Goal: Information Seeking & Learning: Check status

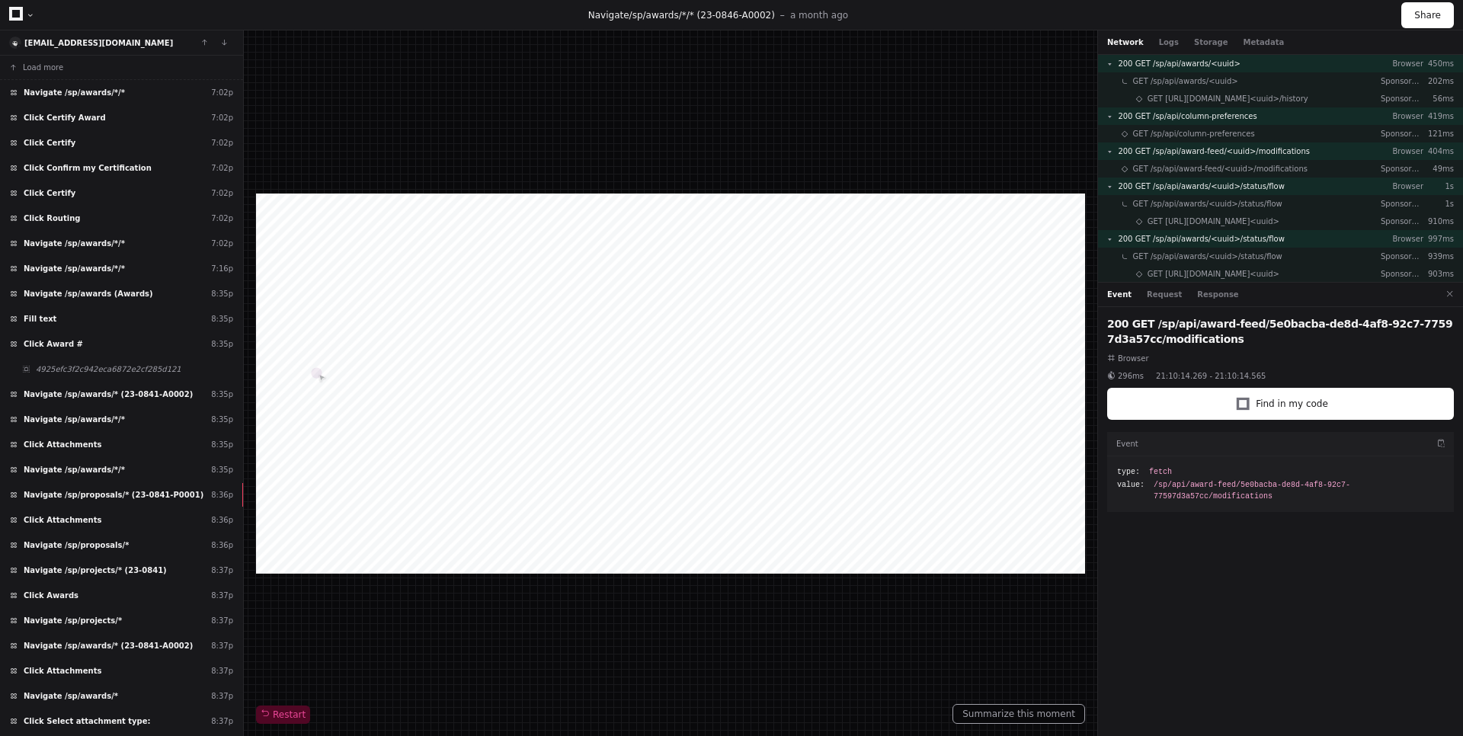
scroll to position [731, 0]
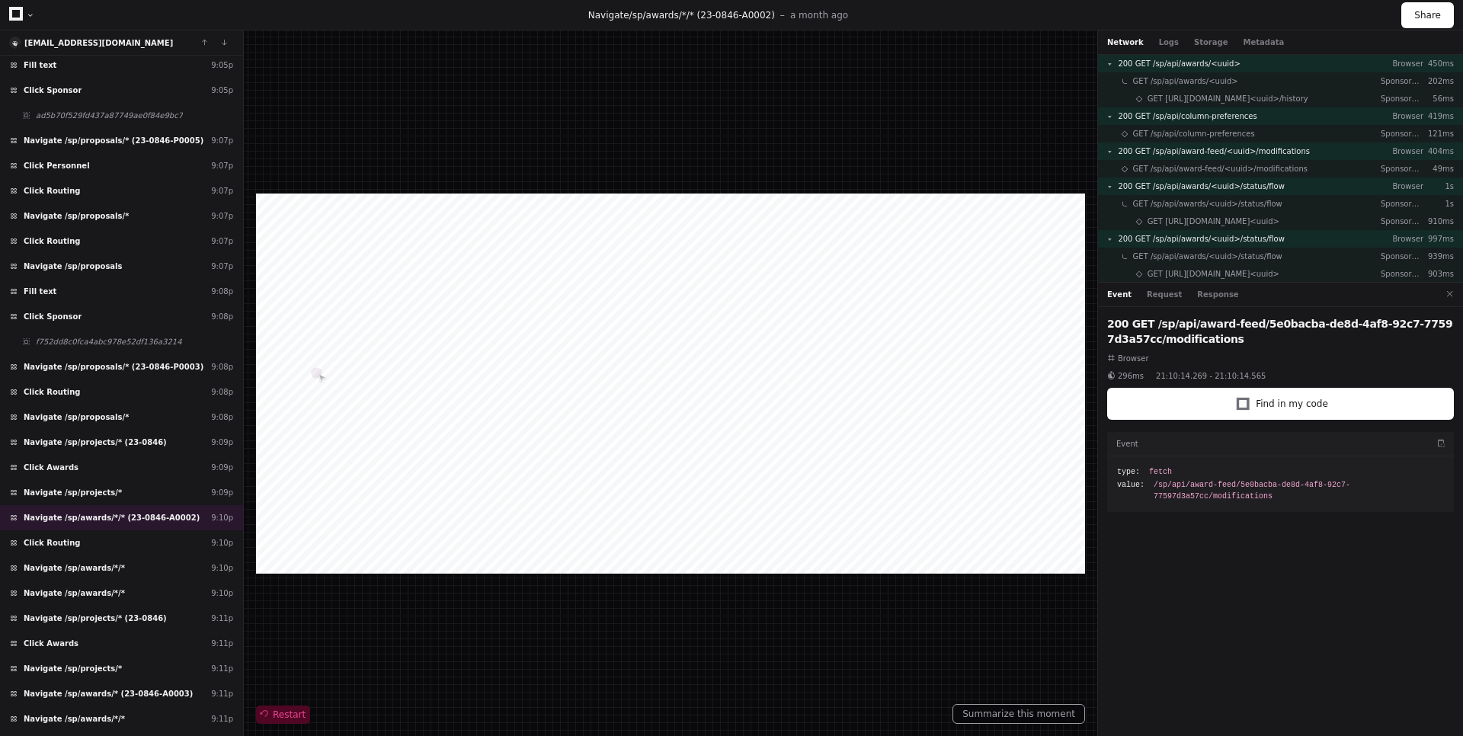
click at [297, 712] on span "Restart" at bounding box center [283, 714] width 45 height 12
click at [294, 716] on span "Restart" at bounding box center [283, 714] width 45 height 12
click at [296, 715] on span "Restart" at bounding box center [283, 714] width 45 height 12
click at [1359, 603] on div "200 GET /sp/api/award-feed/5e0bacba-de8d-4af8-92c7-77597d3a57cc/modifications B…" at bounding box center [1280, 524] width 365 height 435
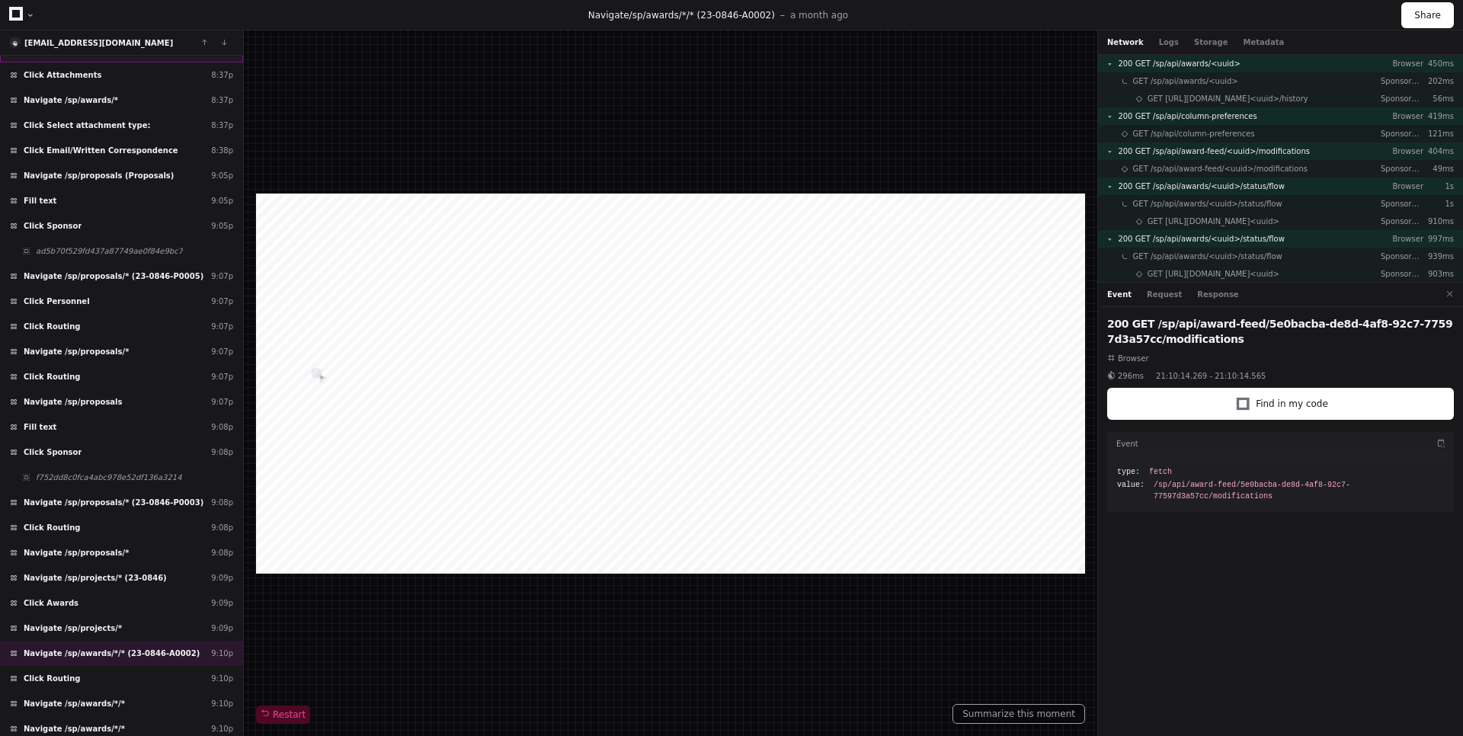
scroll to position [640, 0]
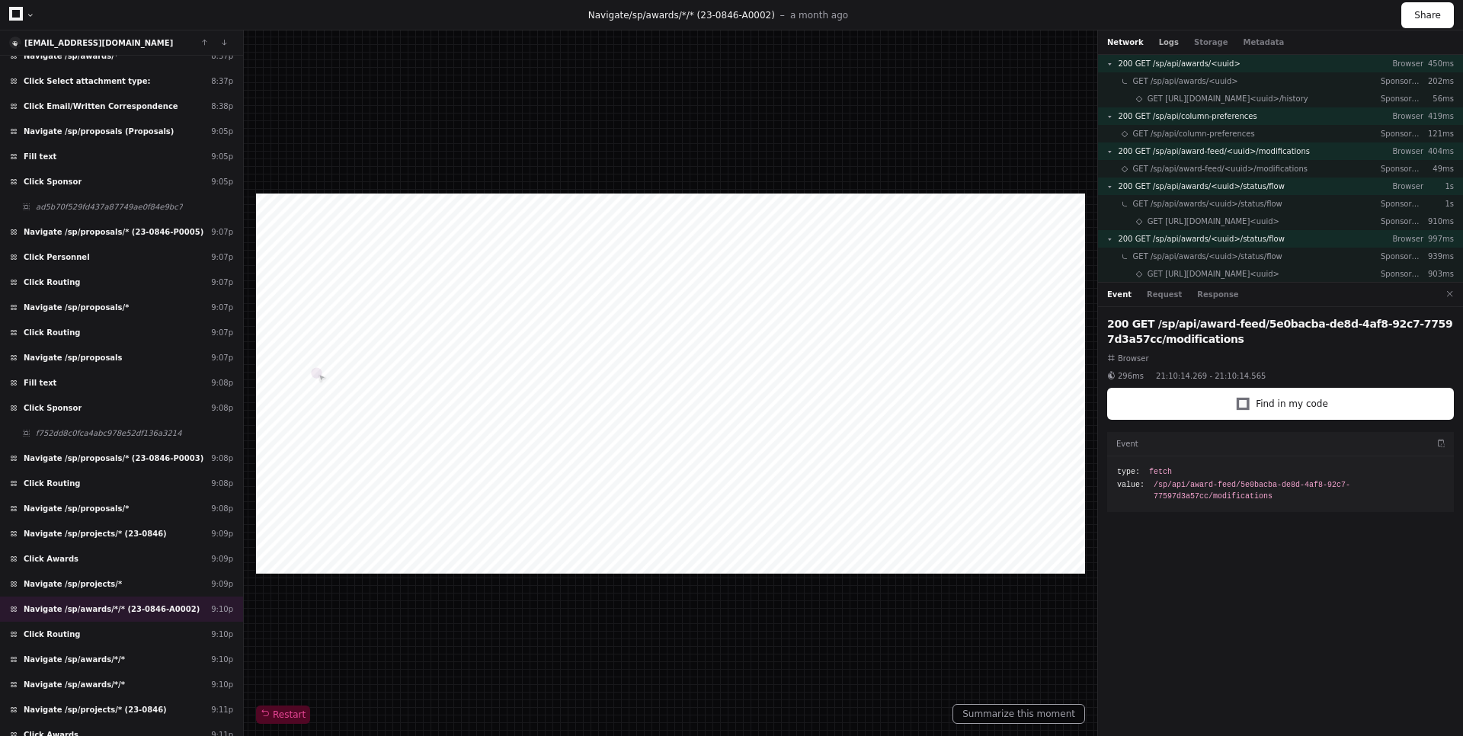
click at [1169, 40] on button "Logs" at bounding box center [1169, 42] width 20 height 11
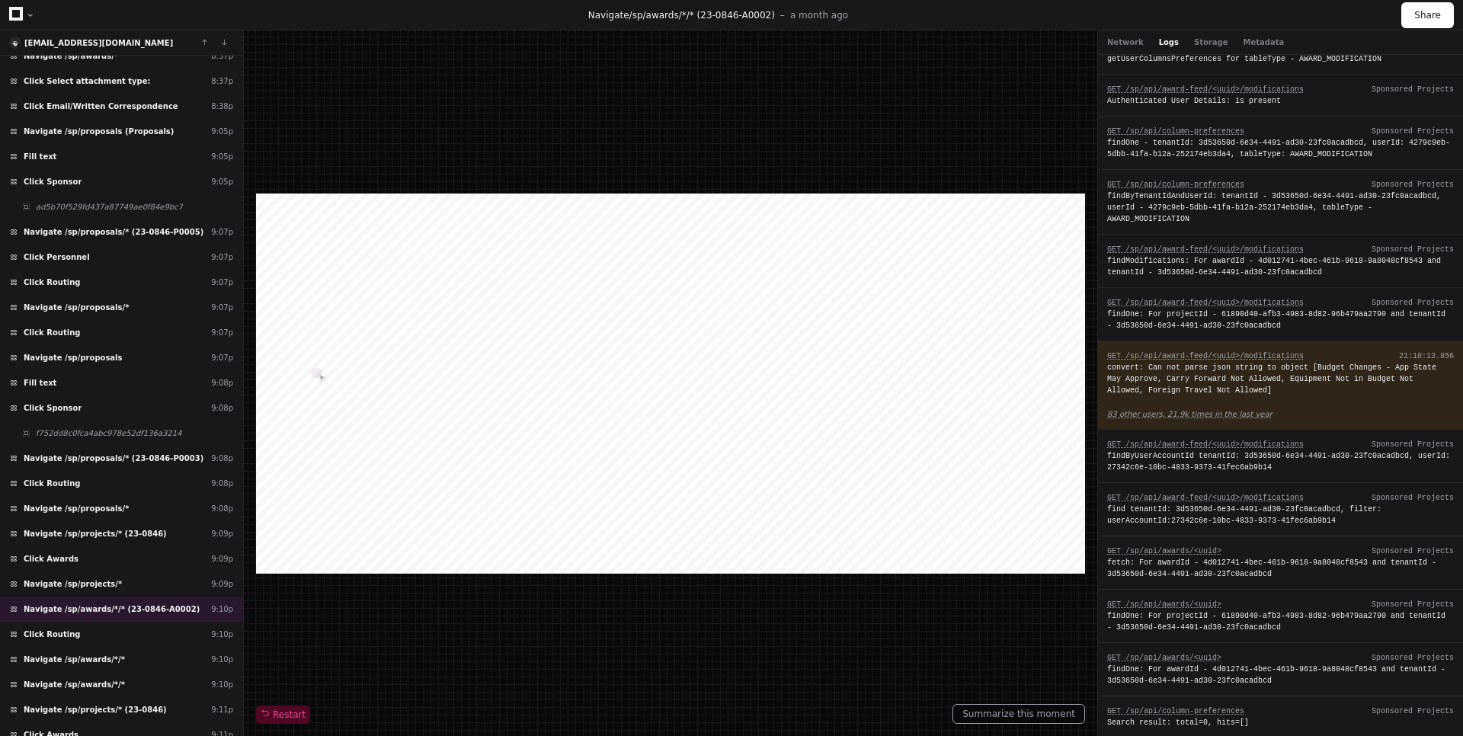
scroll to position [0, 0]
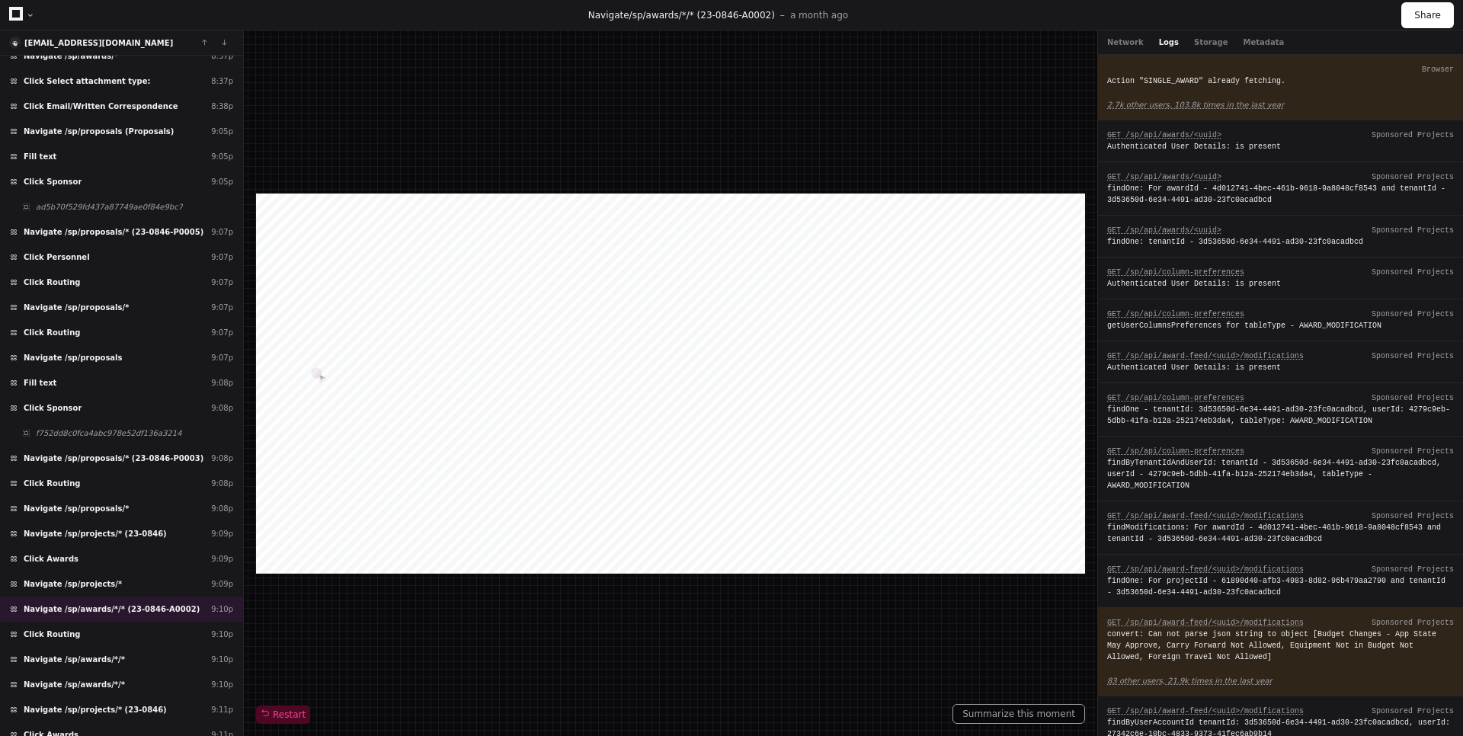
click at [1105, 40] on div "Network Logs Storage Metadata" at bounding box center [1280, 42] width 365 height 24
click at [1118, 45] on button "Network" at bounding box center [1125, 42] width 37 height 11
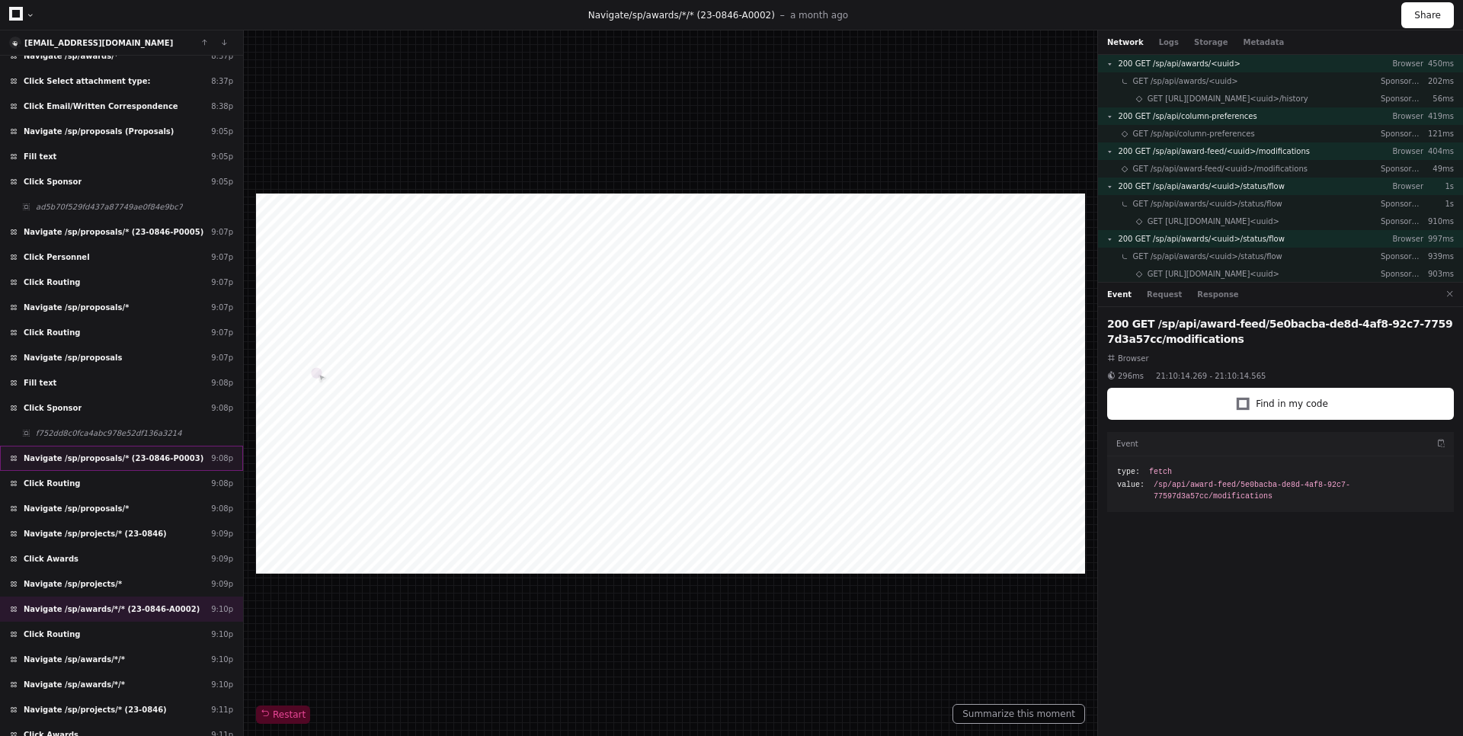
click at [121, 465] on div "Navigate /sp/proposals/* (23-0846-P0003) 9:08p" at bounding box center [121, 458] width 243 height 25
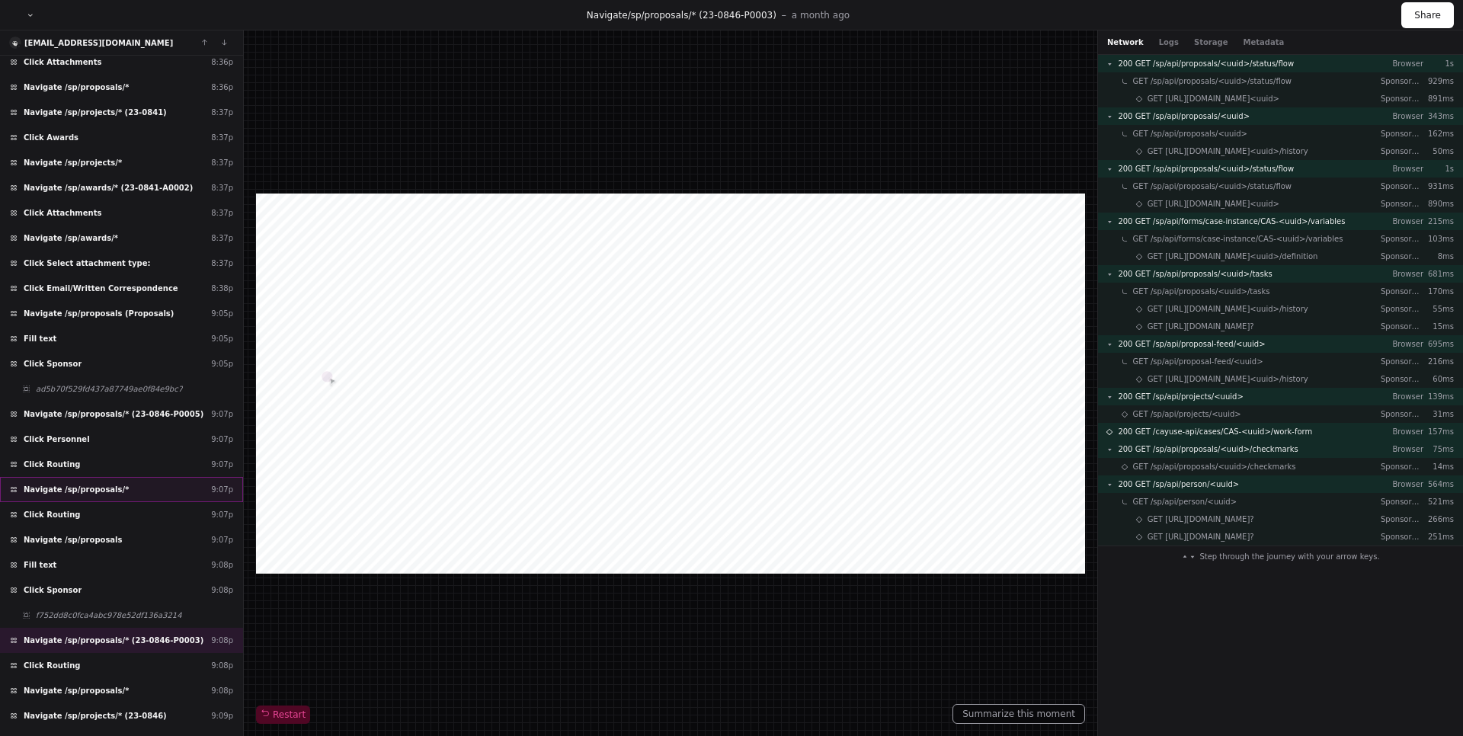
scroll to position [457, 0]
click at [174, 191] on div "Navigate /sp/awards/* (23-0841-A0002) 8:37p" at bounding box center [121, 188] width 243 height 25
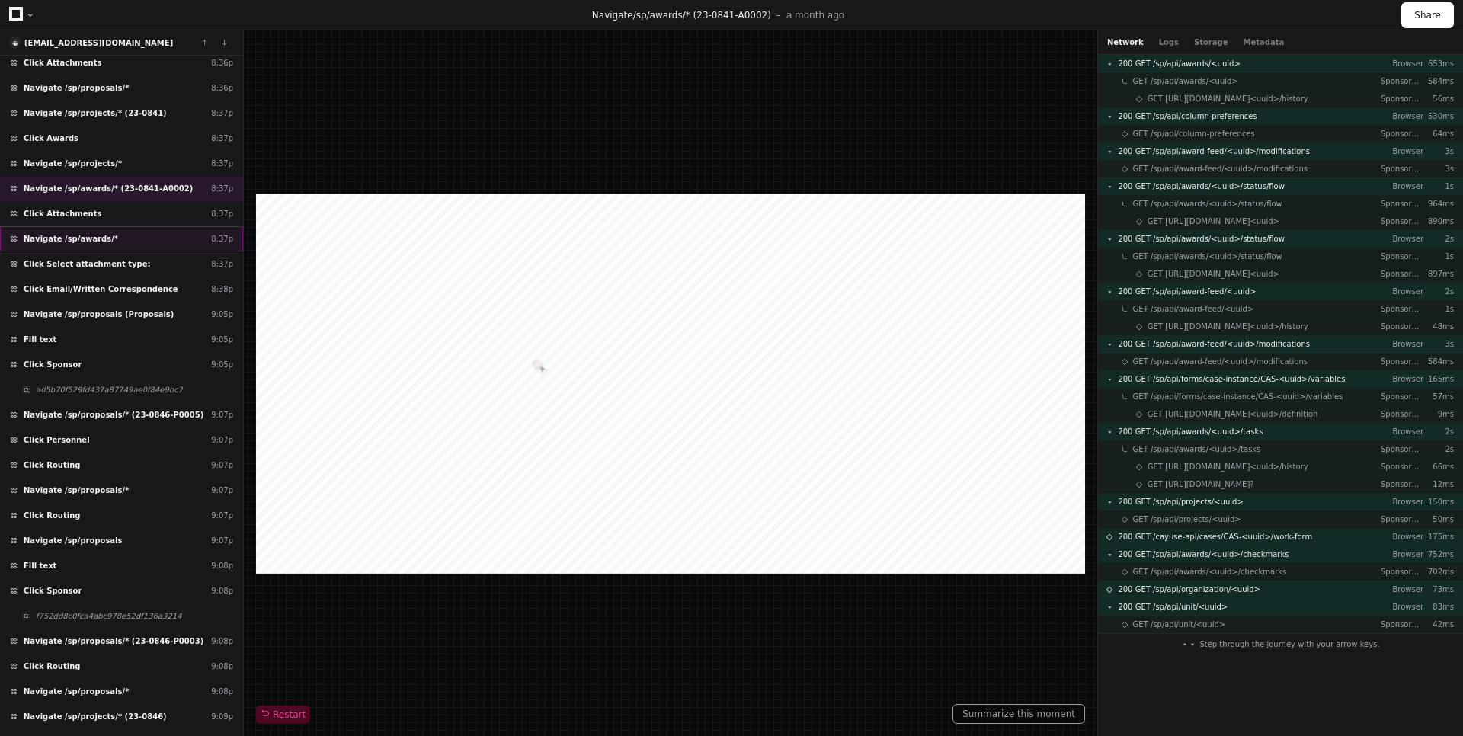
click at [110, 245] on div "Navigate /sp/awards/* 8:37p" at bounding box center [121, 238] width 243 height 25
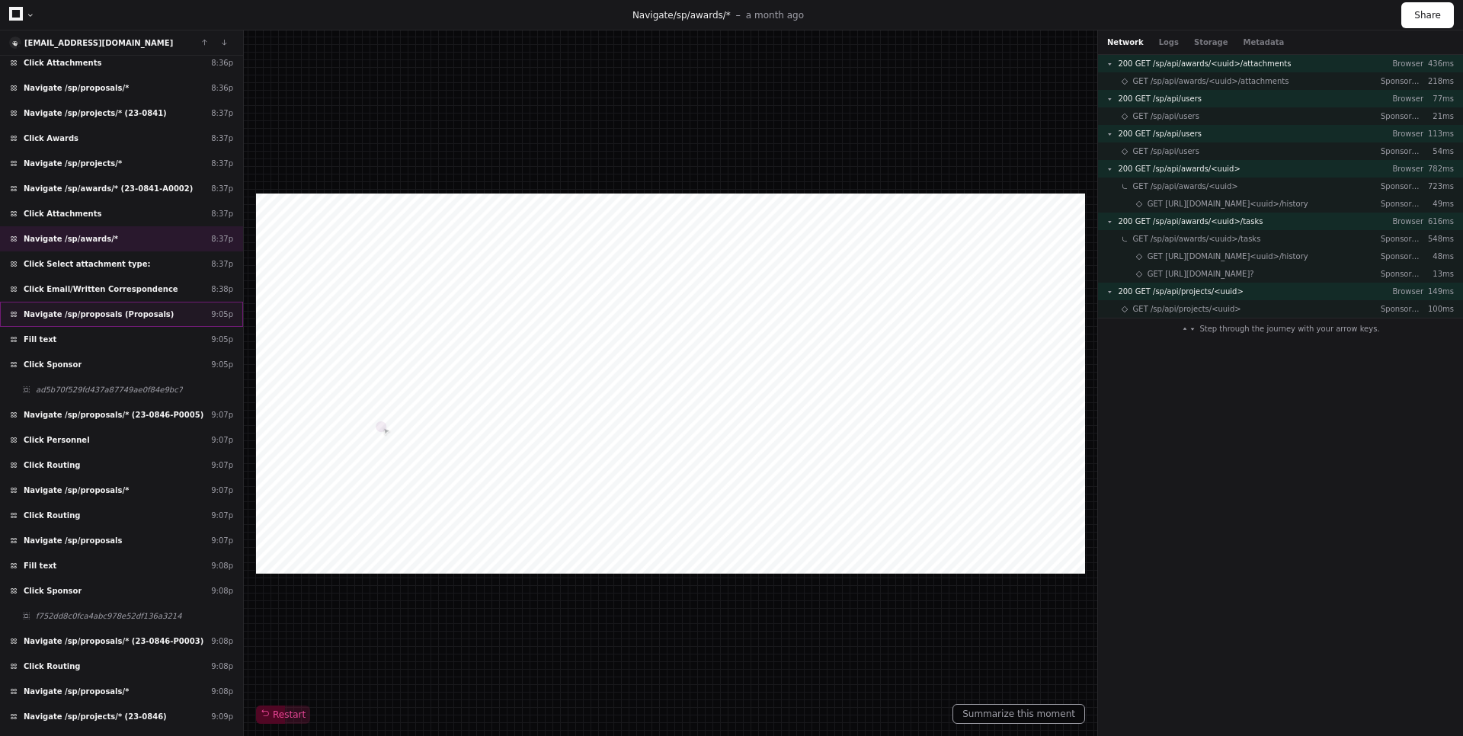
click at [119, 312] on span "Navigate /sp/proposals (Proposals)" at bounding box center [99, 314] width 150 height 11
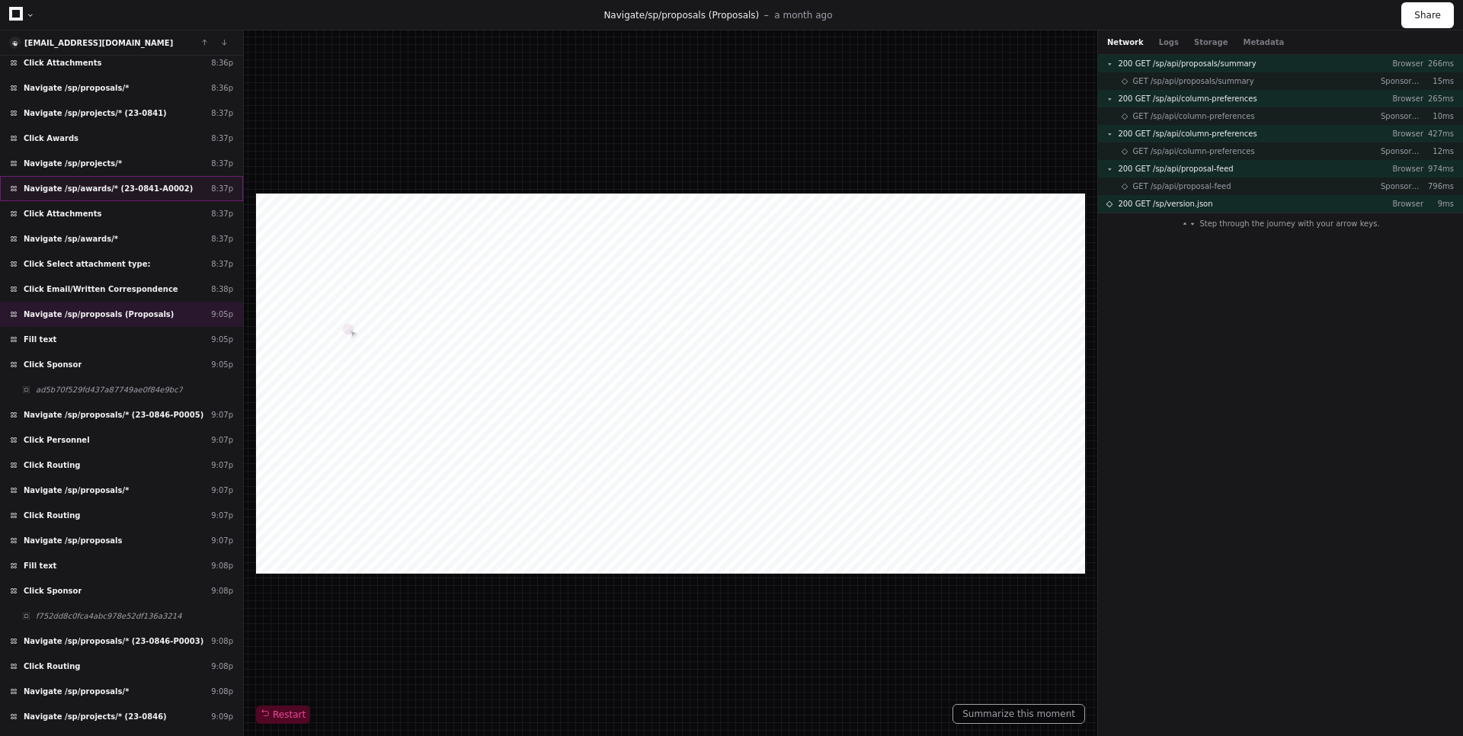
click at [158, 190] on span "Navigate /sp/awards/* (23-0841-A0002)" at bounding box center [108, 188] width 169 height 11
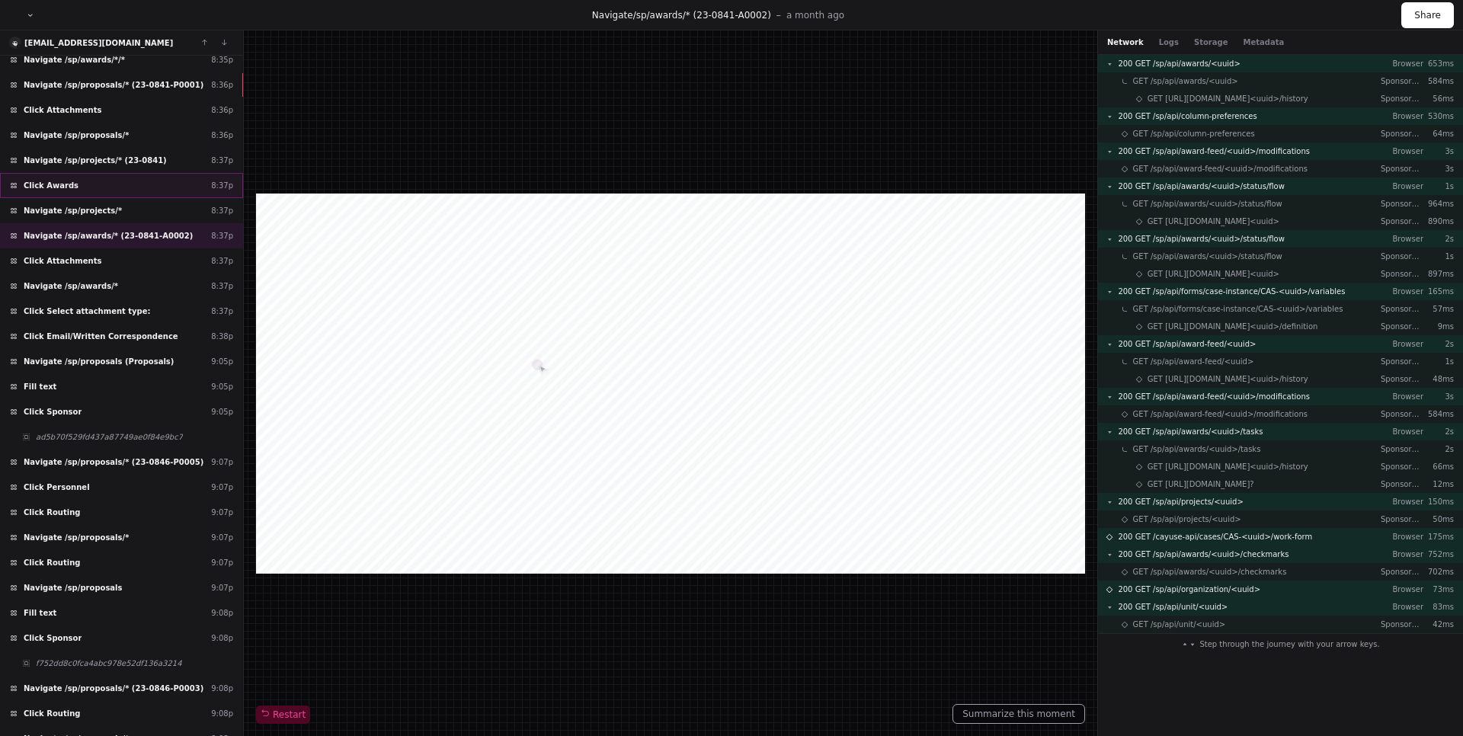
scroll to position [366, 0]
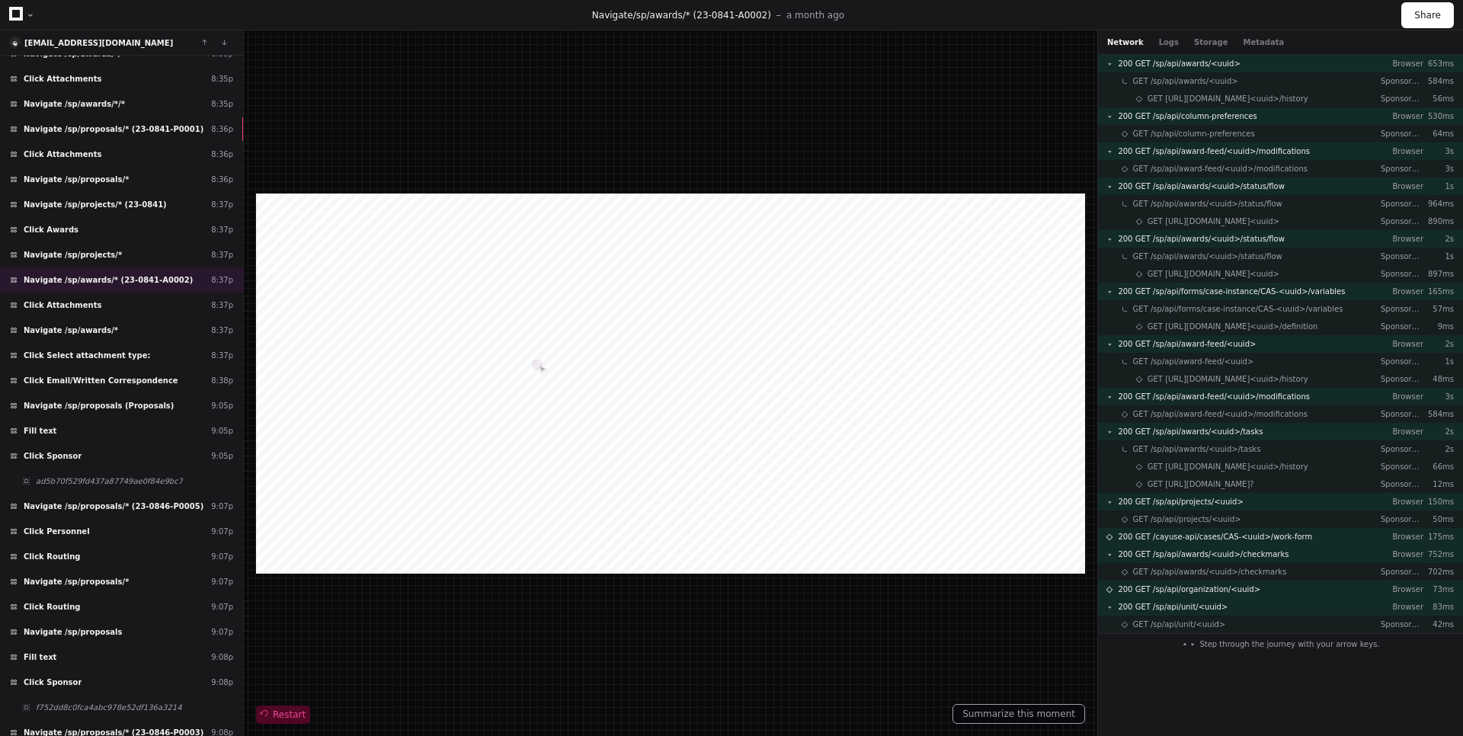
click at [280, 714] on span "Restart" at bounding box center [283, 714] width 45 height 12
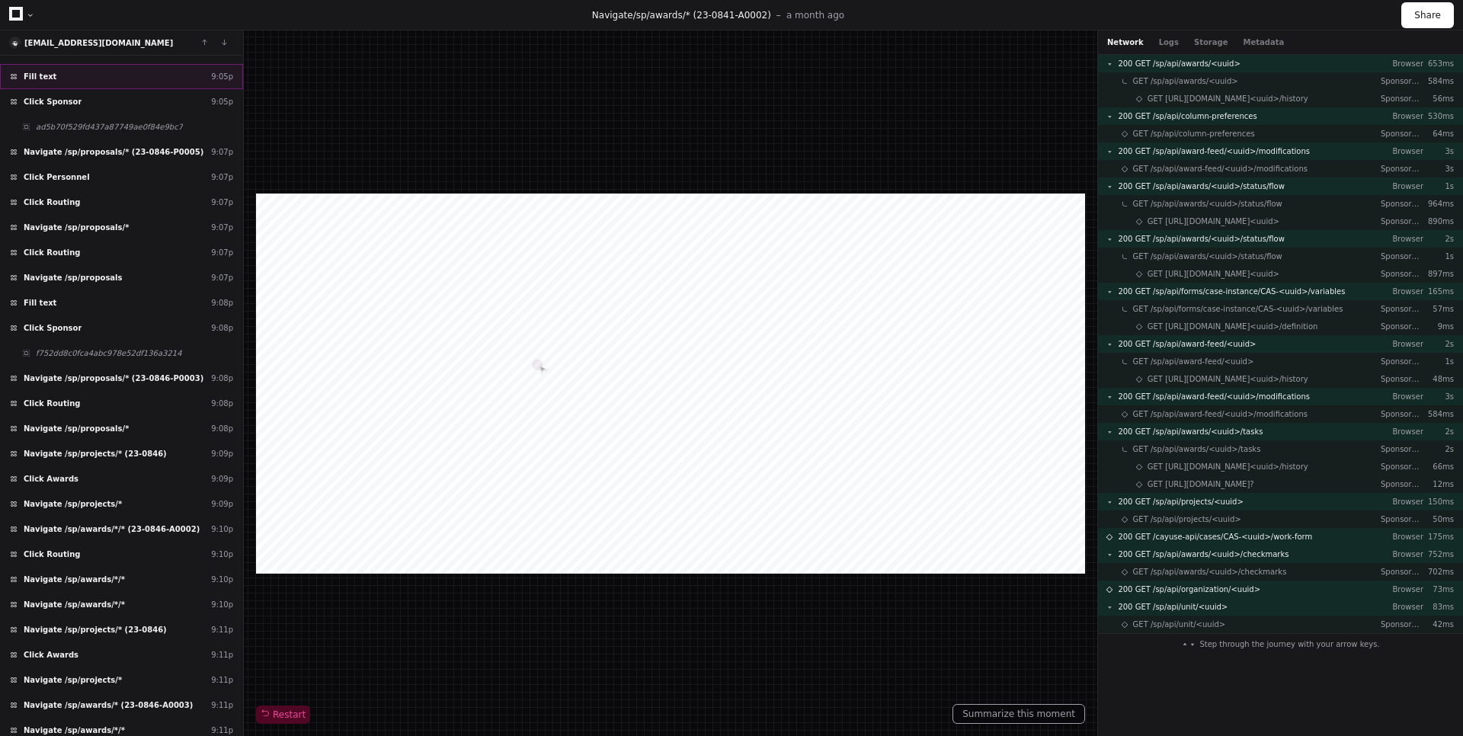
scroll to position [731, 0]
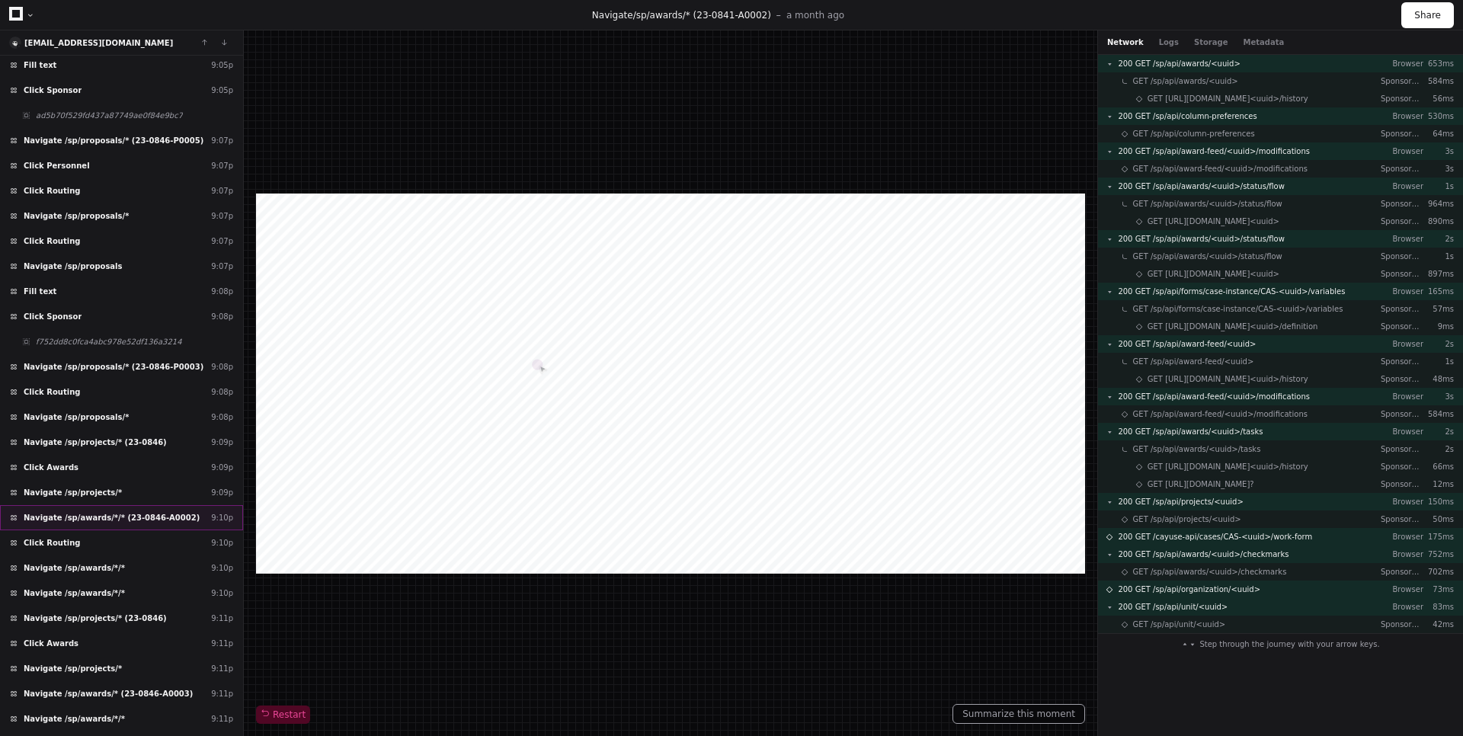
click at [171, 516] on span "Navigate /sp/awards/*/* (23-0846-A0002)" at bounding box center [112, 517] width 176 height 11
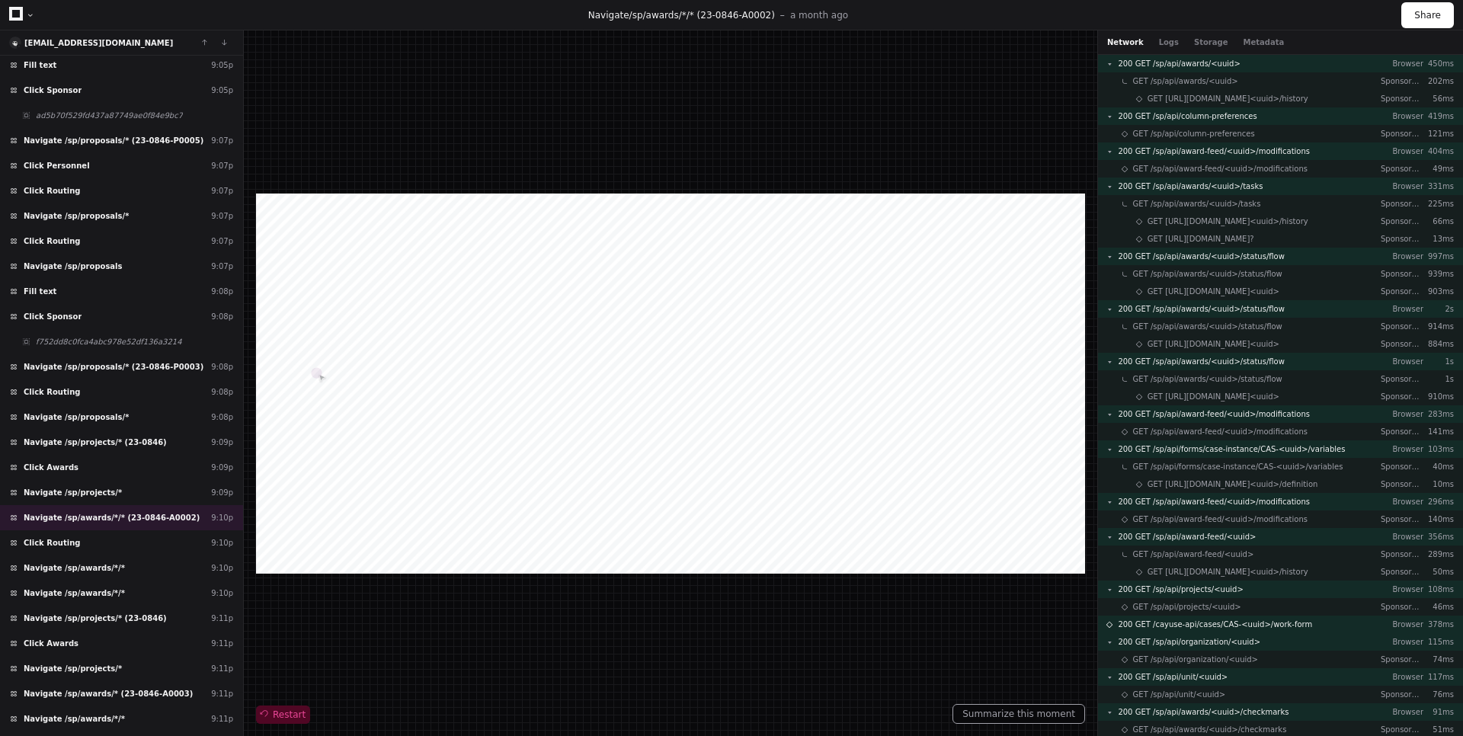
click at [286, 721] on div at bounding box center [283, 714] width 54 height 18
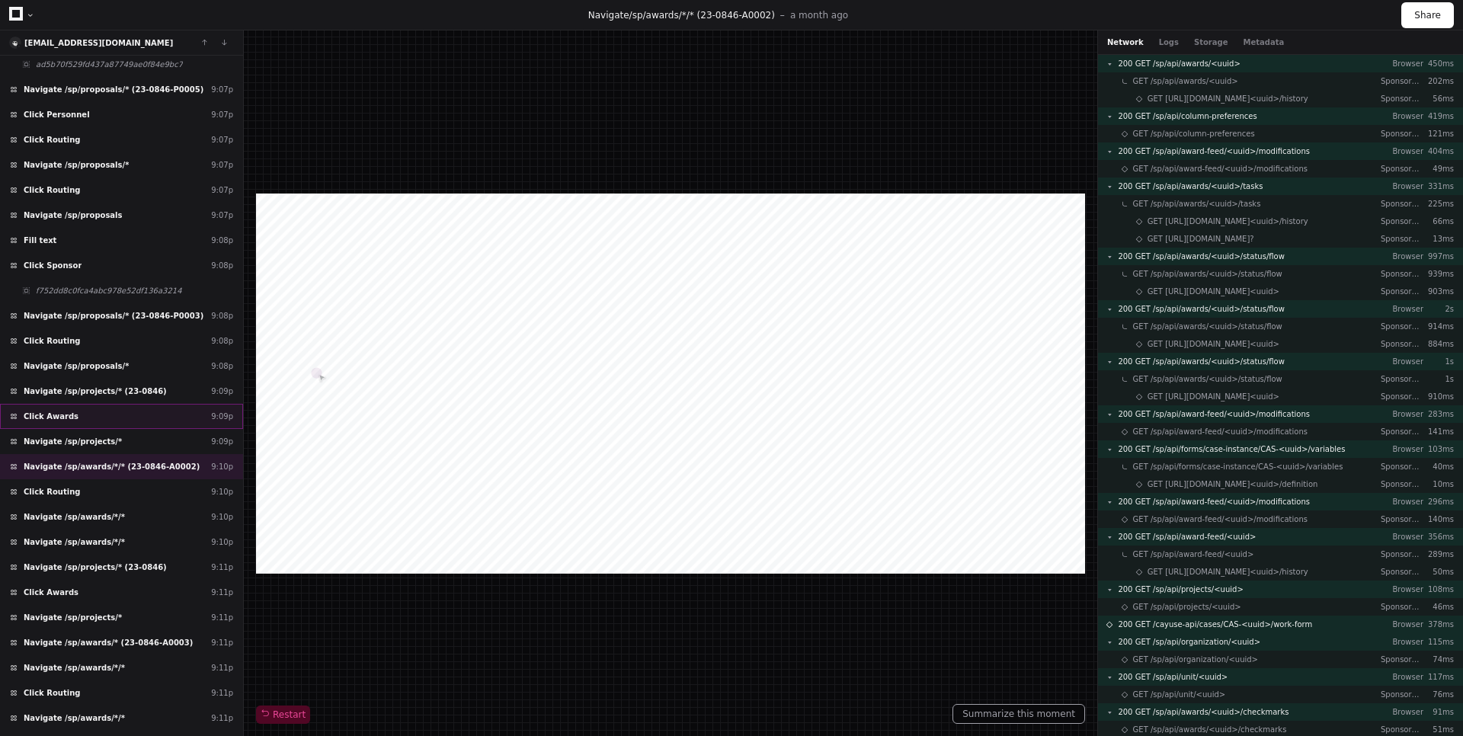
scroll to position [823, 0]
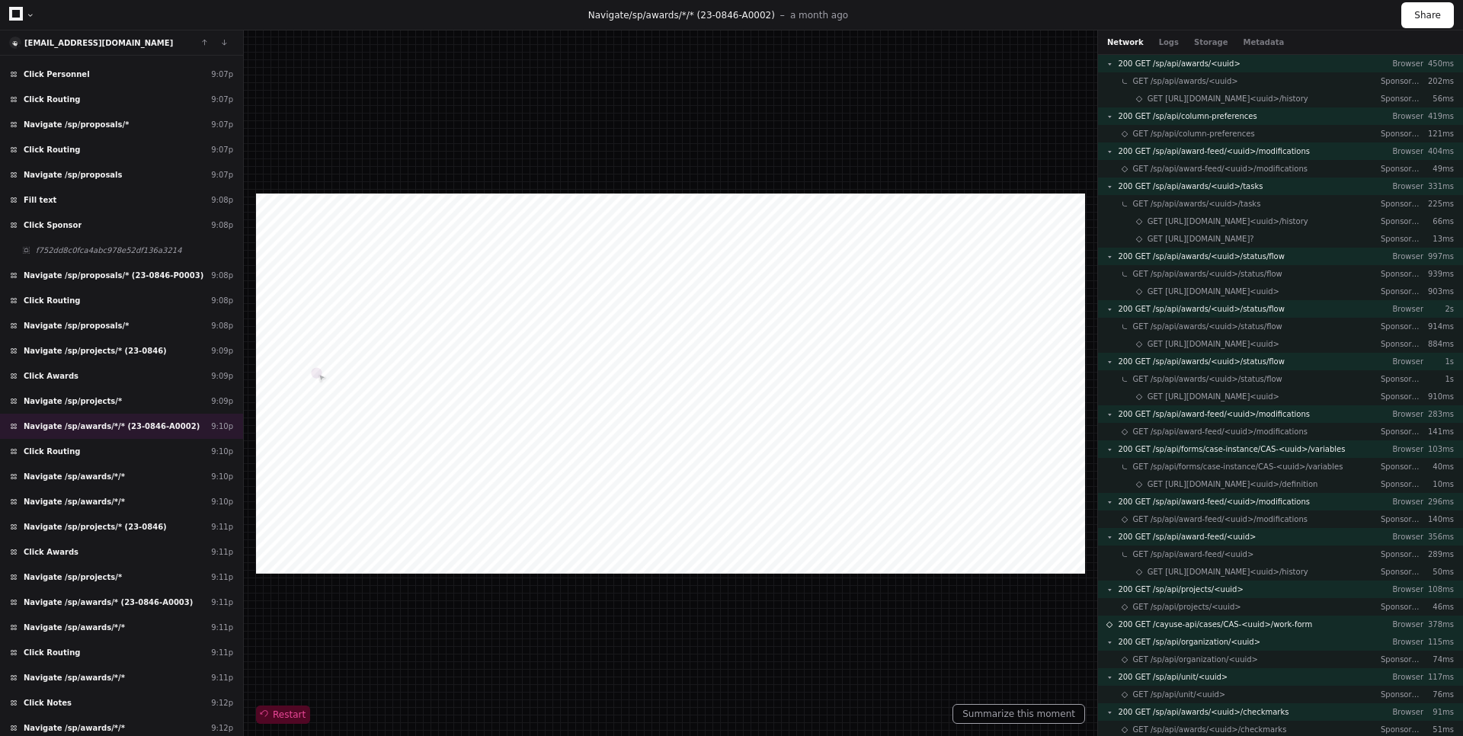
click at [295, 712] on span "Restart" at bounding box center [283, 714] width 45 height 12
click at [85, 404] on span "Navigate /sp/projects/*" at bounding box center [73, 400] width 98 height 11
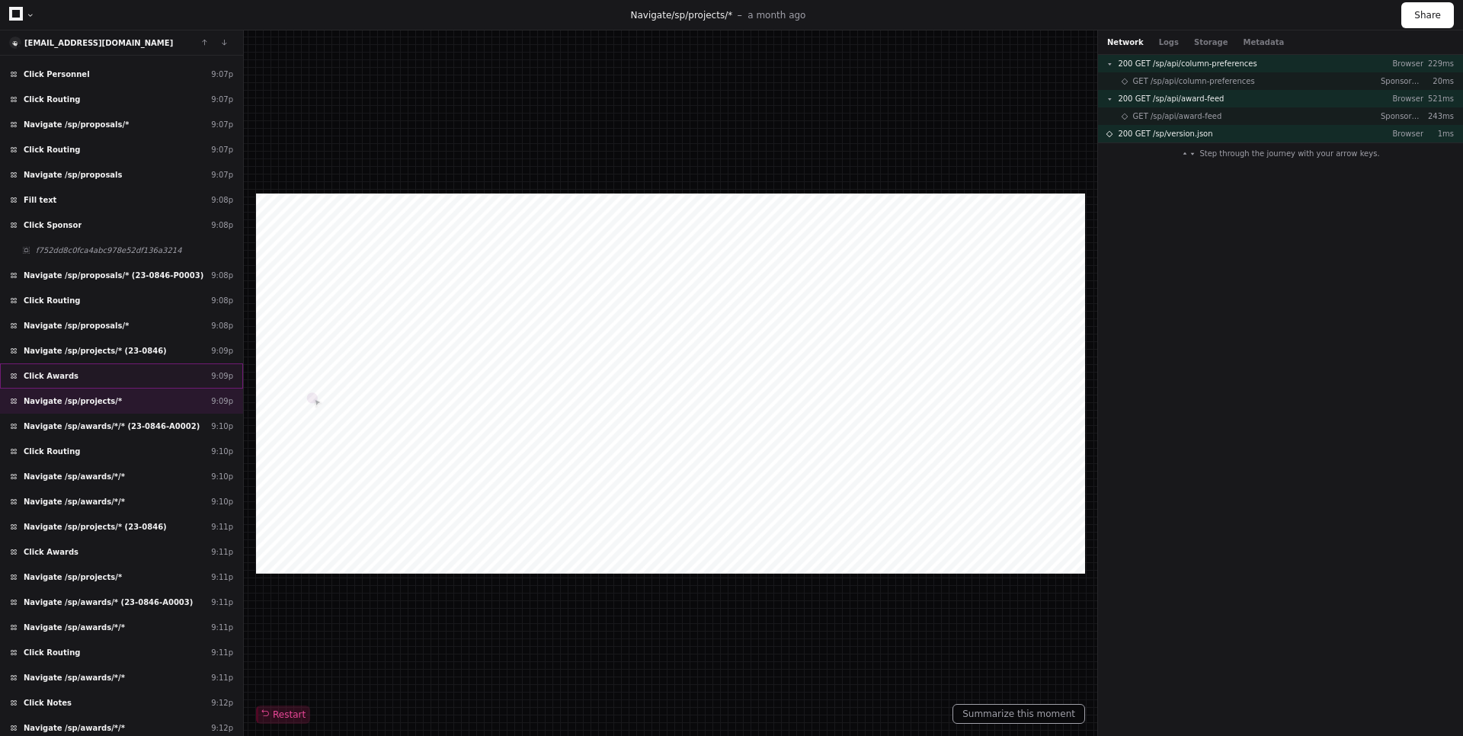
click at [104, 376] on div "Click Awards 9:09p" at bounding box center [121, 375] width 243 height 25
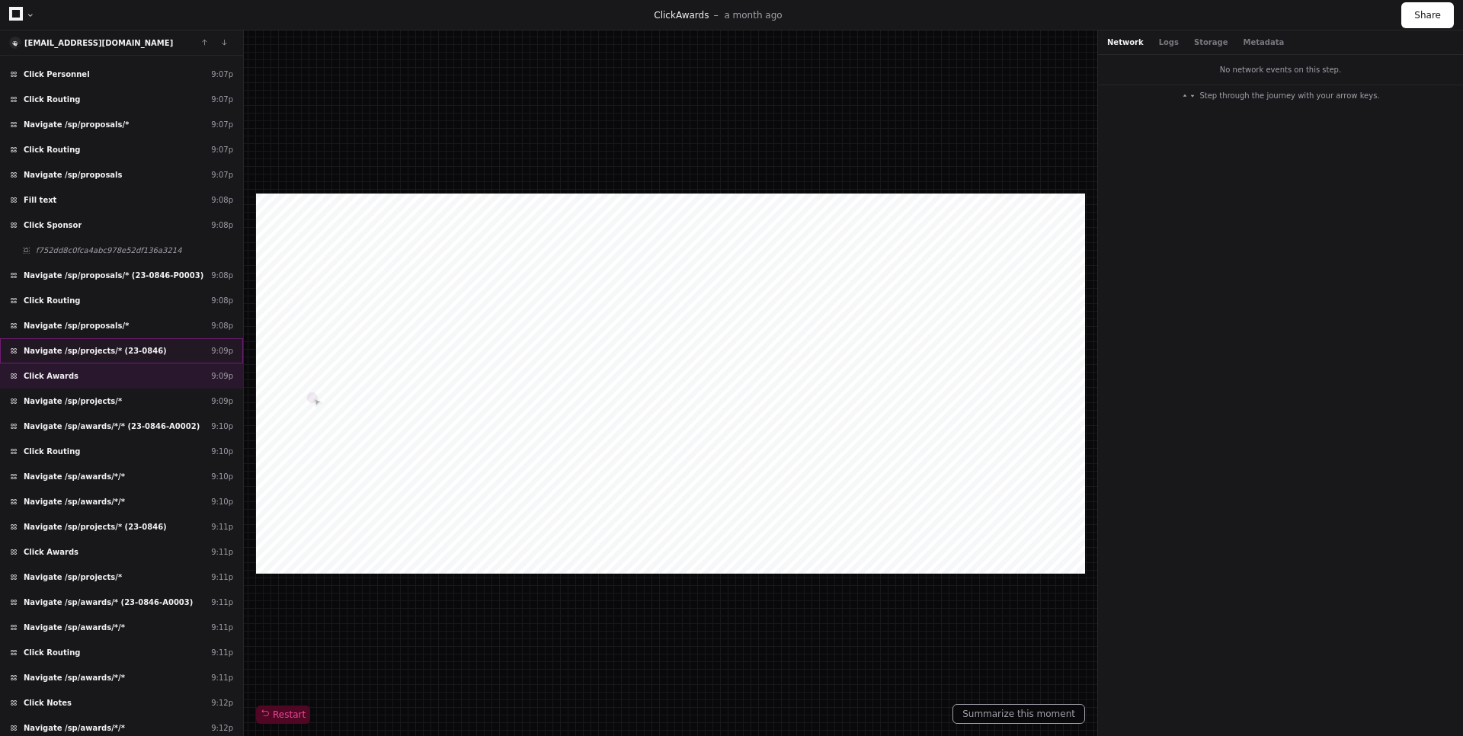
click at [121, 354] on span "Navigate /sp/projects/* (23-0846)" at bounding box center [95, 350] width 143 height 11
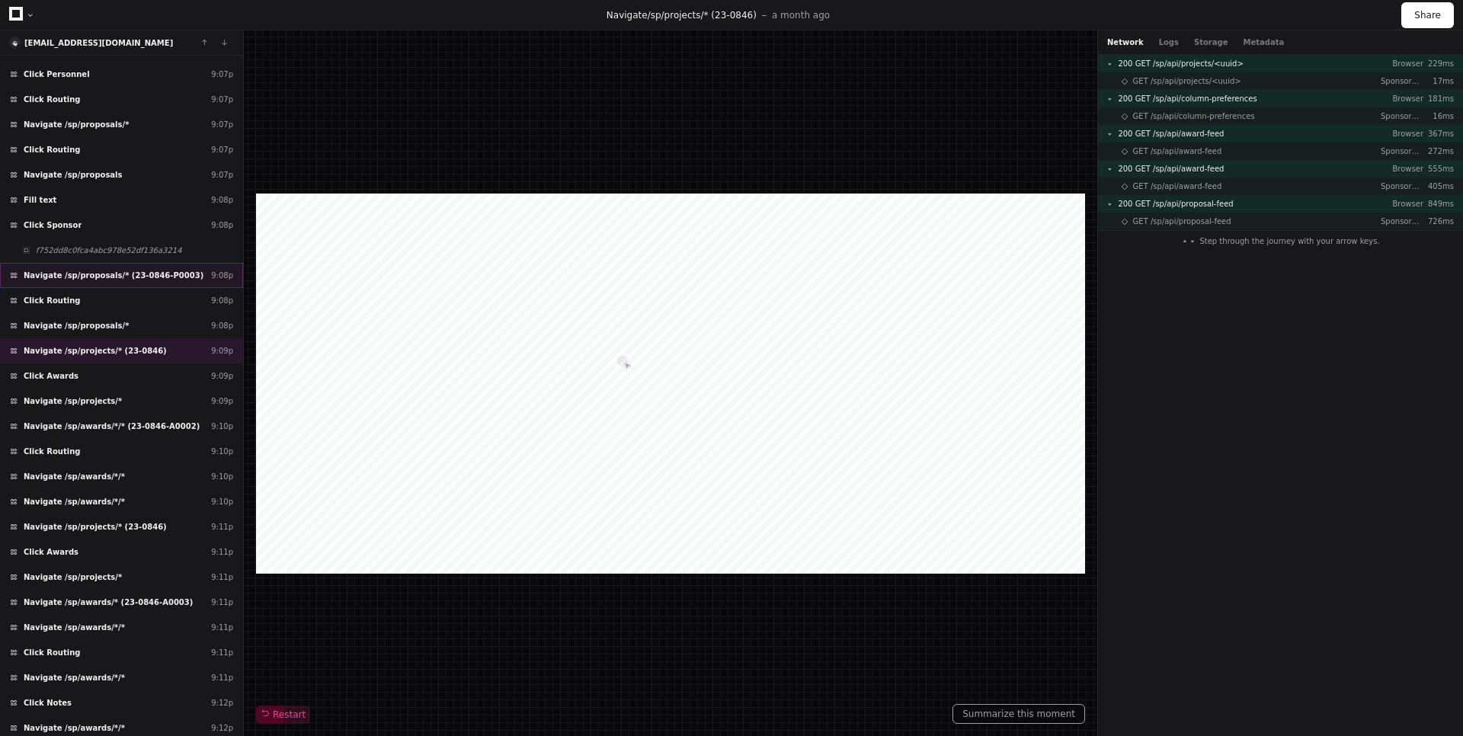
click at [137, 280] on span "Navigate /sp/proposals/* (23-0846-P0003)" at bounding box center [114, 275] width 180 height 11
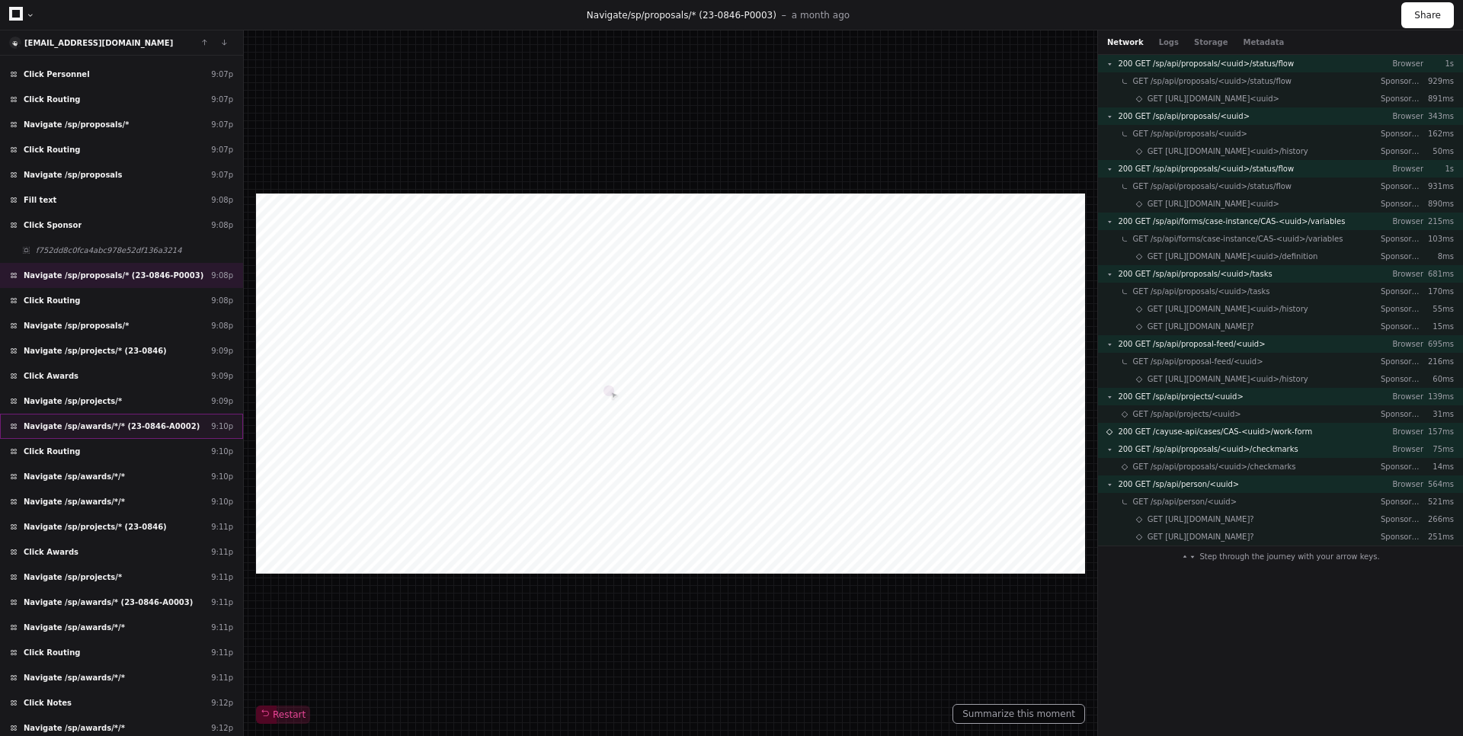
click at [153, 427] on span "Navigate /sp/awards/*/* (23-0846-A0002)" at bounding box center [112, 426] width 176 height 11
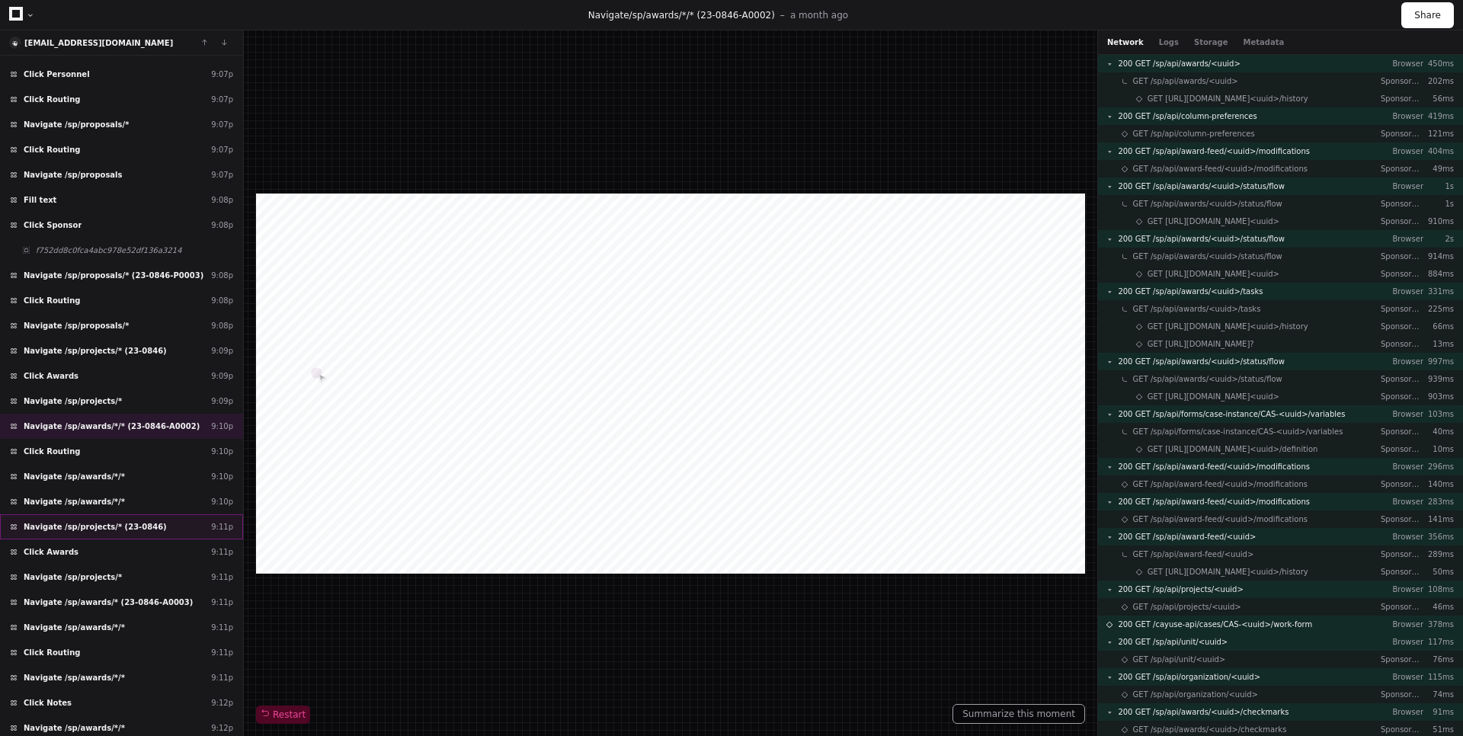
click at [114, 521] on span "Navigate /sp/projects/* (23-0846)" at bounding box center [95, 526] width 143 height 11
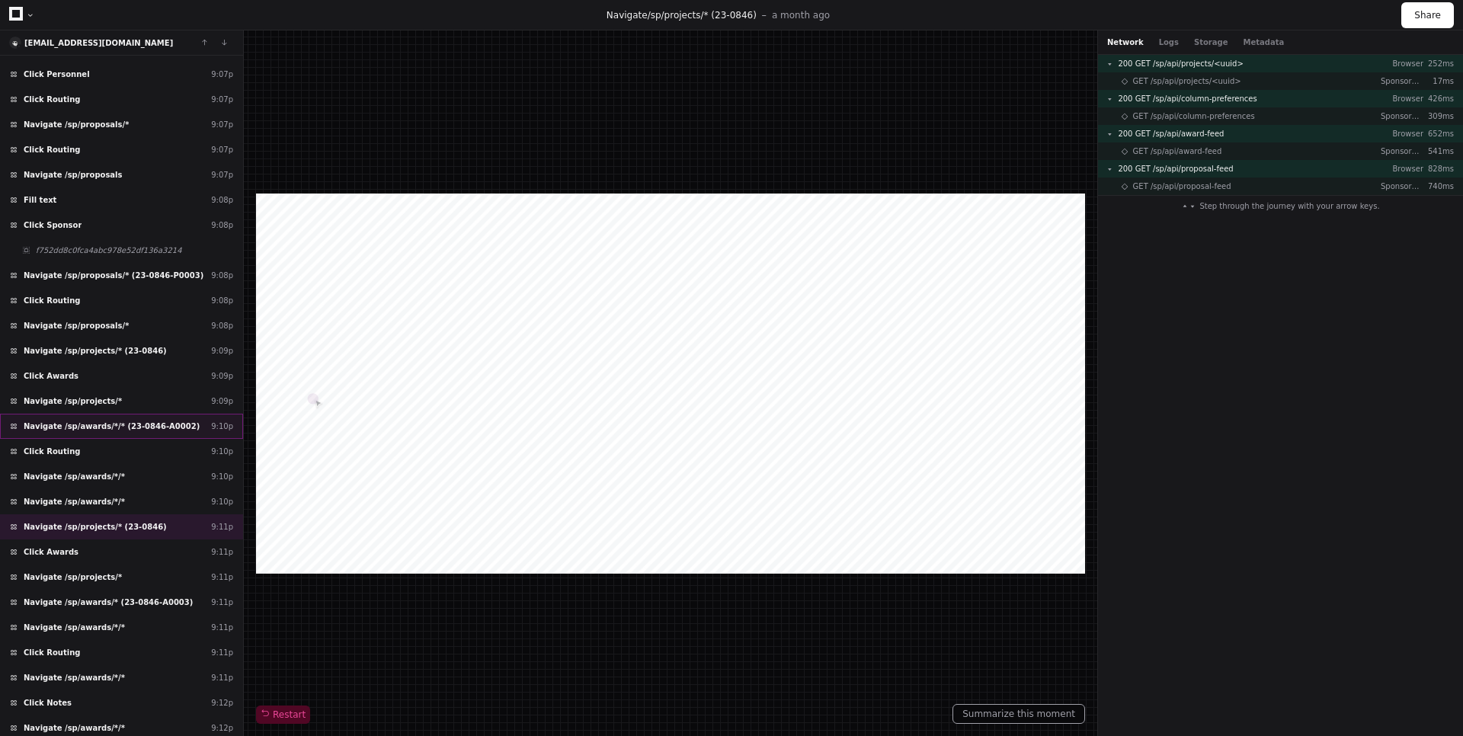
click at [136, 432] on div "Navigate /sp/awards/*/* (23-0846-A0002) 9:10p" at bounding box center [121, 426] width 243 height 25
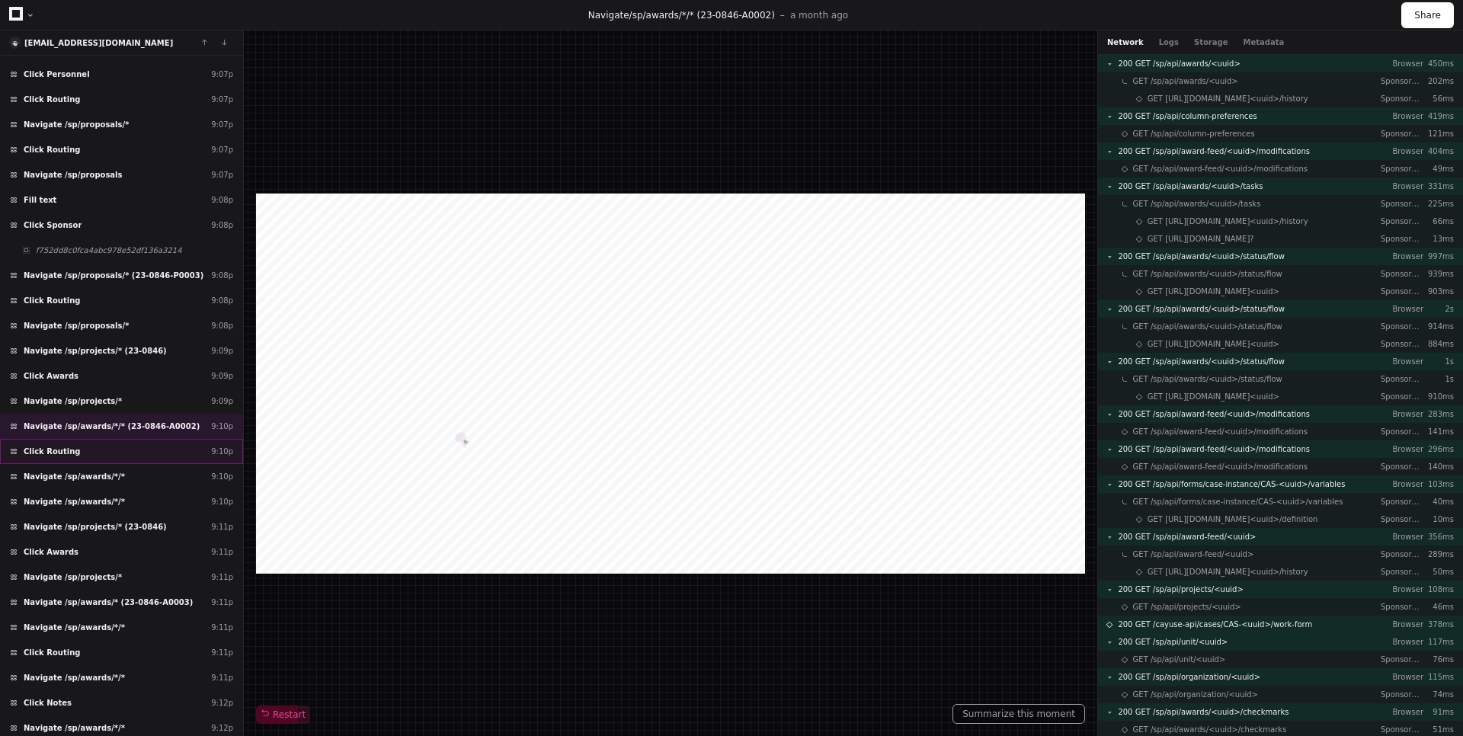
click at [130, 453] on div "Click Routing 9:10p" at bounding box center [121, 451] width 243 height 25
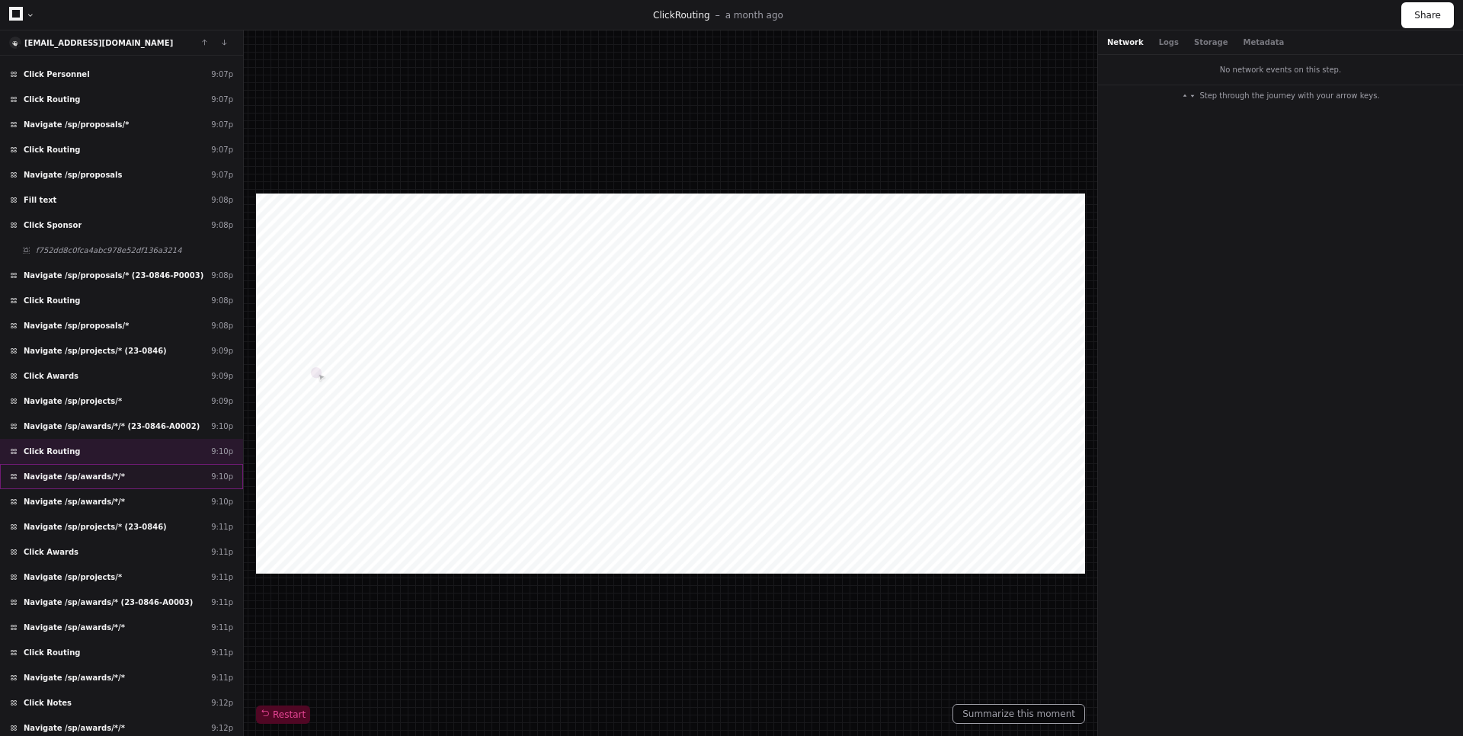
click at [131, 471] on div "Navigate /sp/awards/*/* 9:10p" at bounding box center [121, 476] width 243 height 25
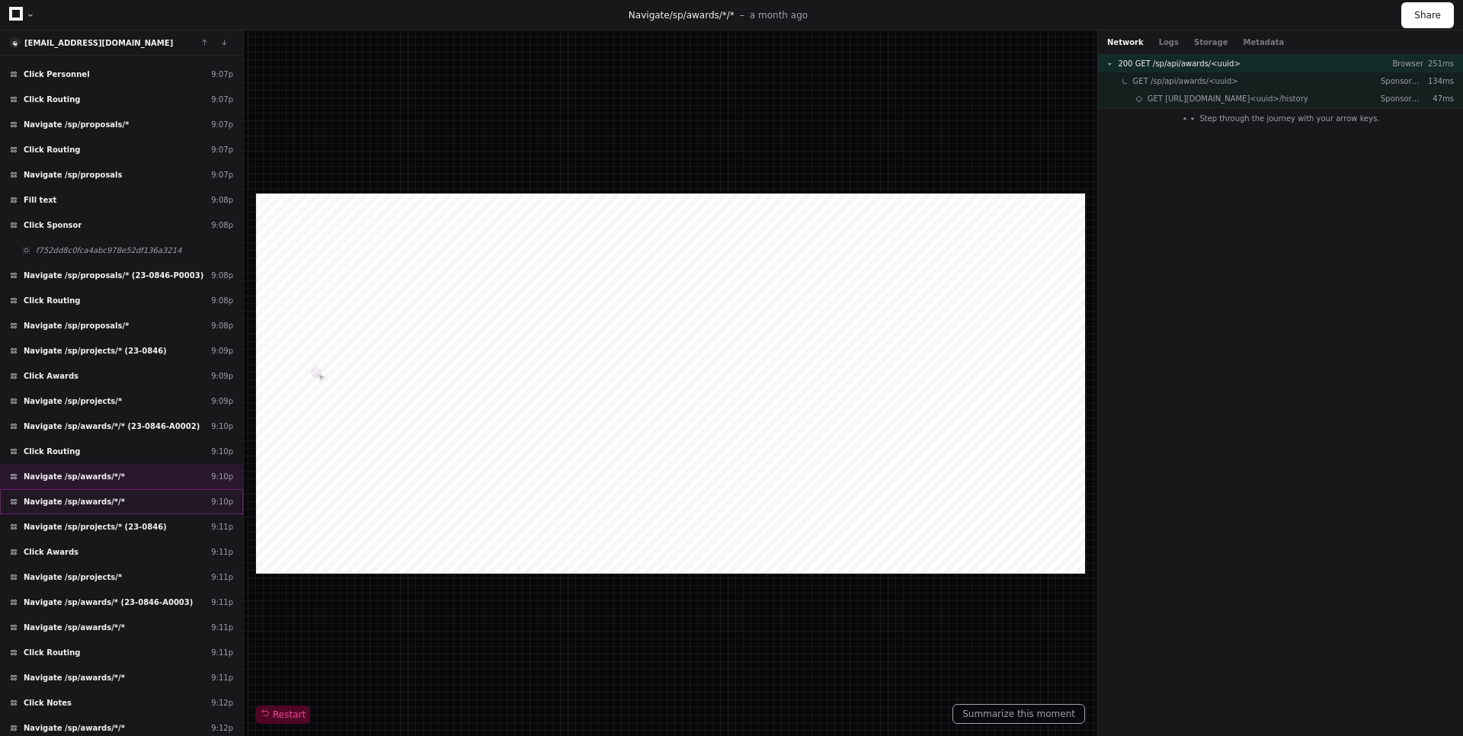
click at [126, 496] on div "Navigate /sp/awards/*/* 9:10p" at bounding box center [121, 501] width 243 height 25
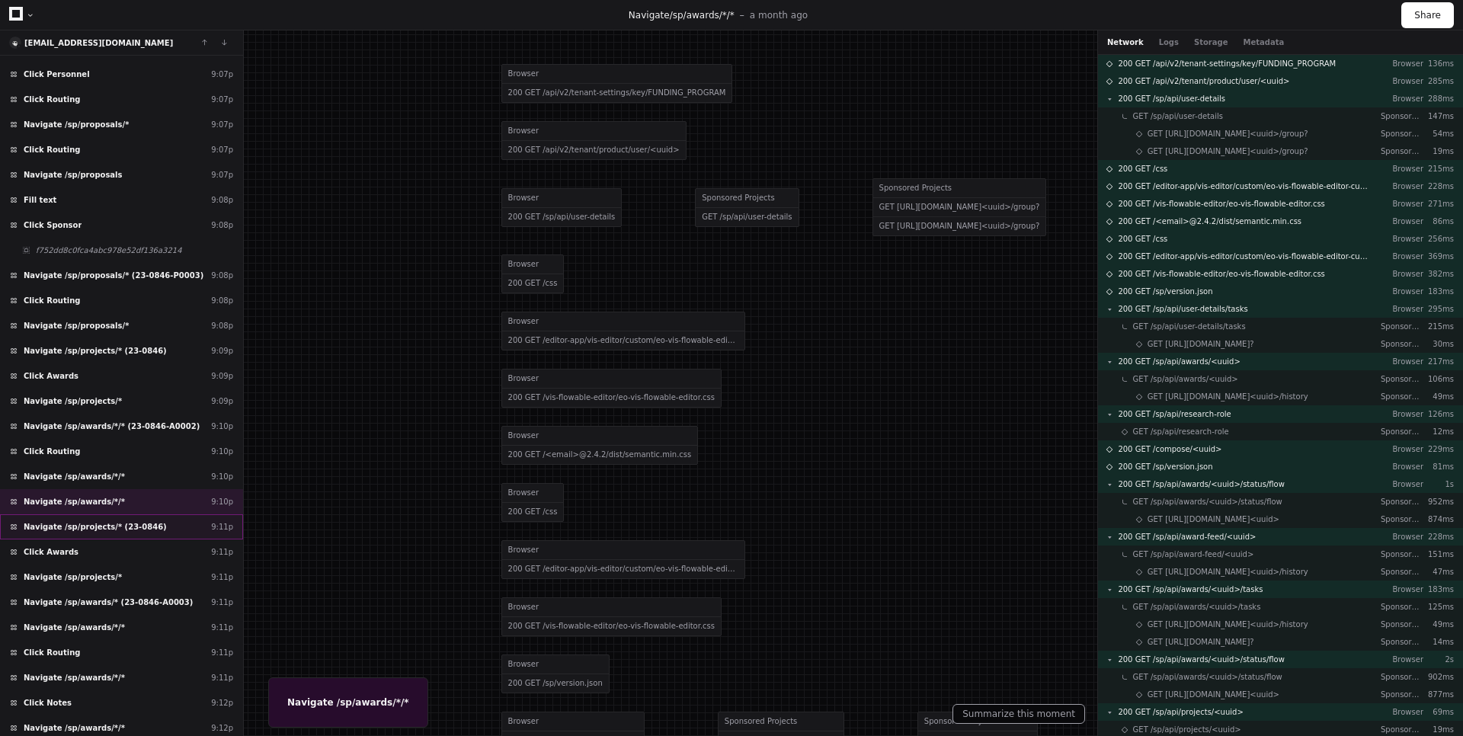
click at [126, 521] on span "Navigate /sp/projects/* (23-0846)" at bounding box center [95, 526] width 143 height 11
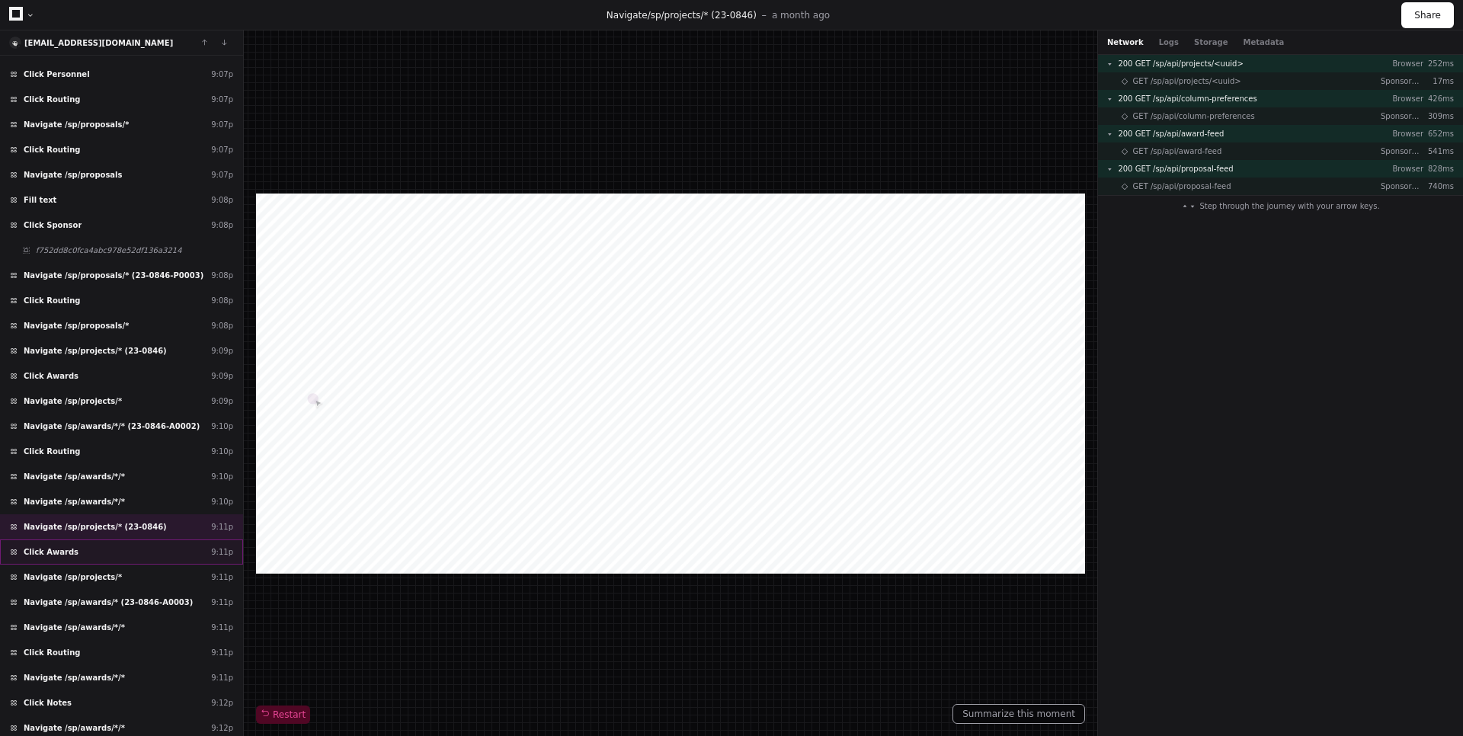
click at [114, 552] on div "Click Awards 9:11p" at bounding box center [121, 551] width 243 height 25
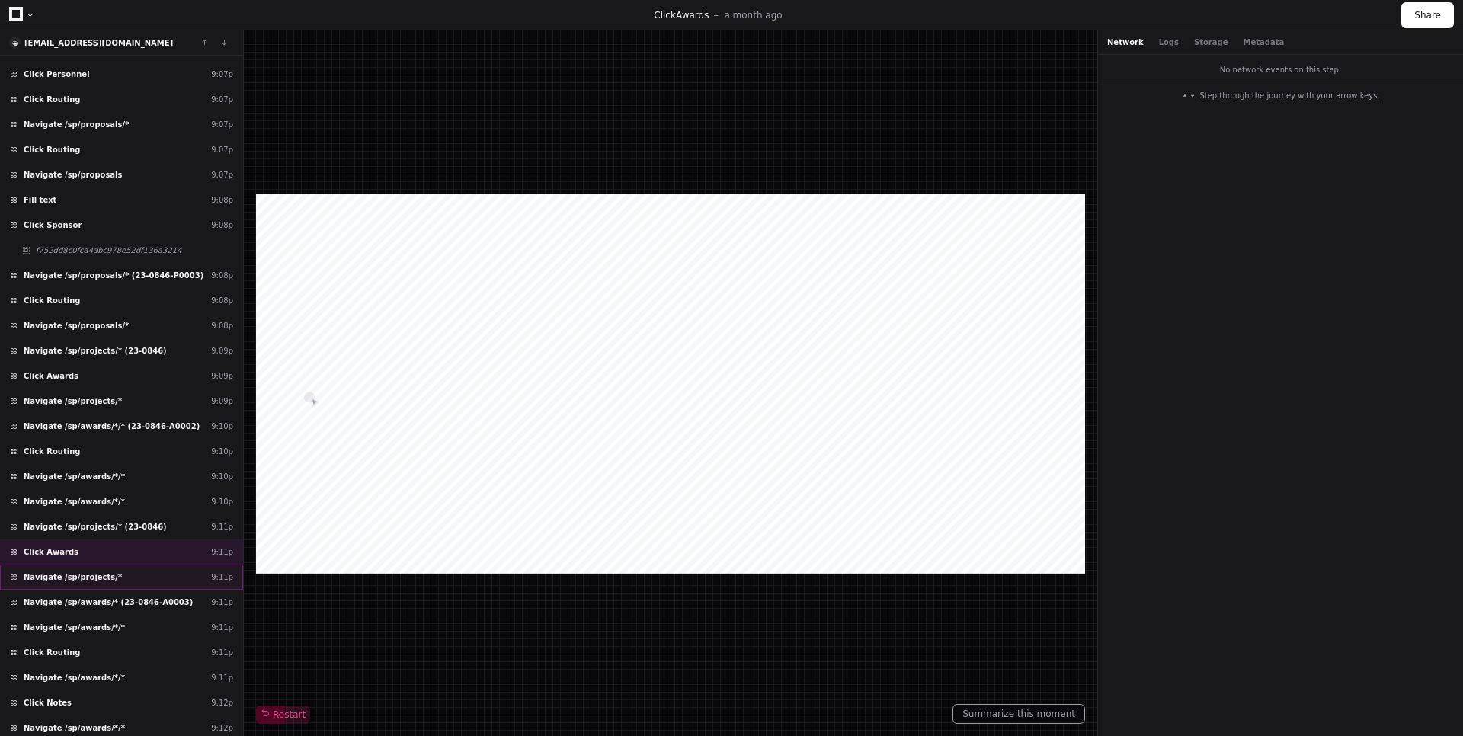
click at [112, 580] on div "Navigate /sp/projects/* 9:11p" at bounding box center [121, 576] width 243 height 25
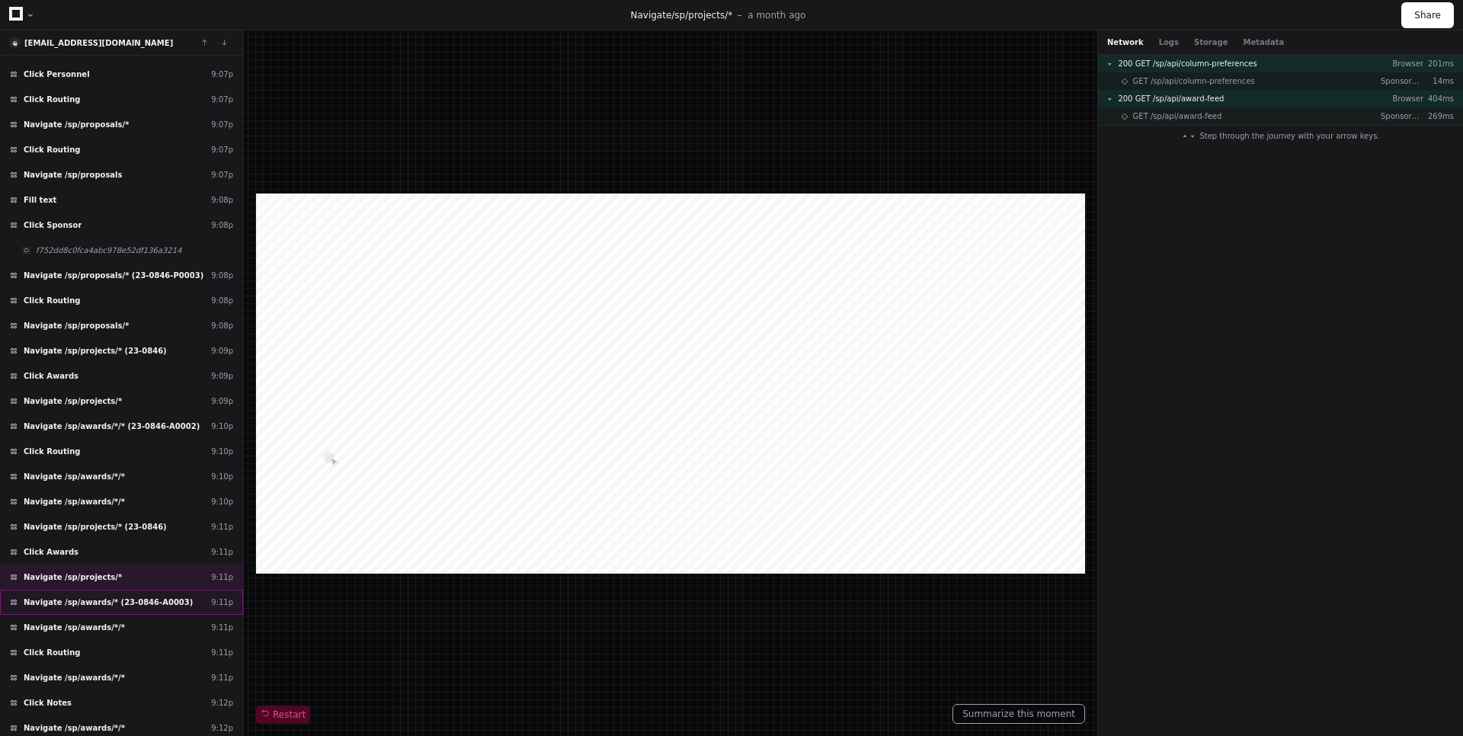
click at [113, 600] on span "Navigate /sp/awards/* (23-0846-A0003)" at bounding box center [108, 601] width 169 height 11
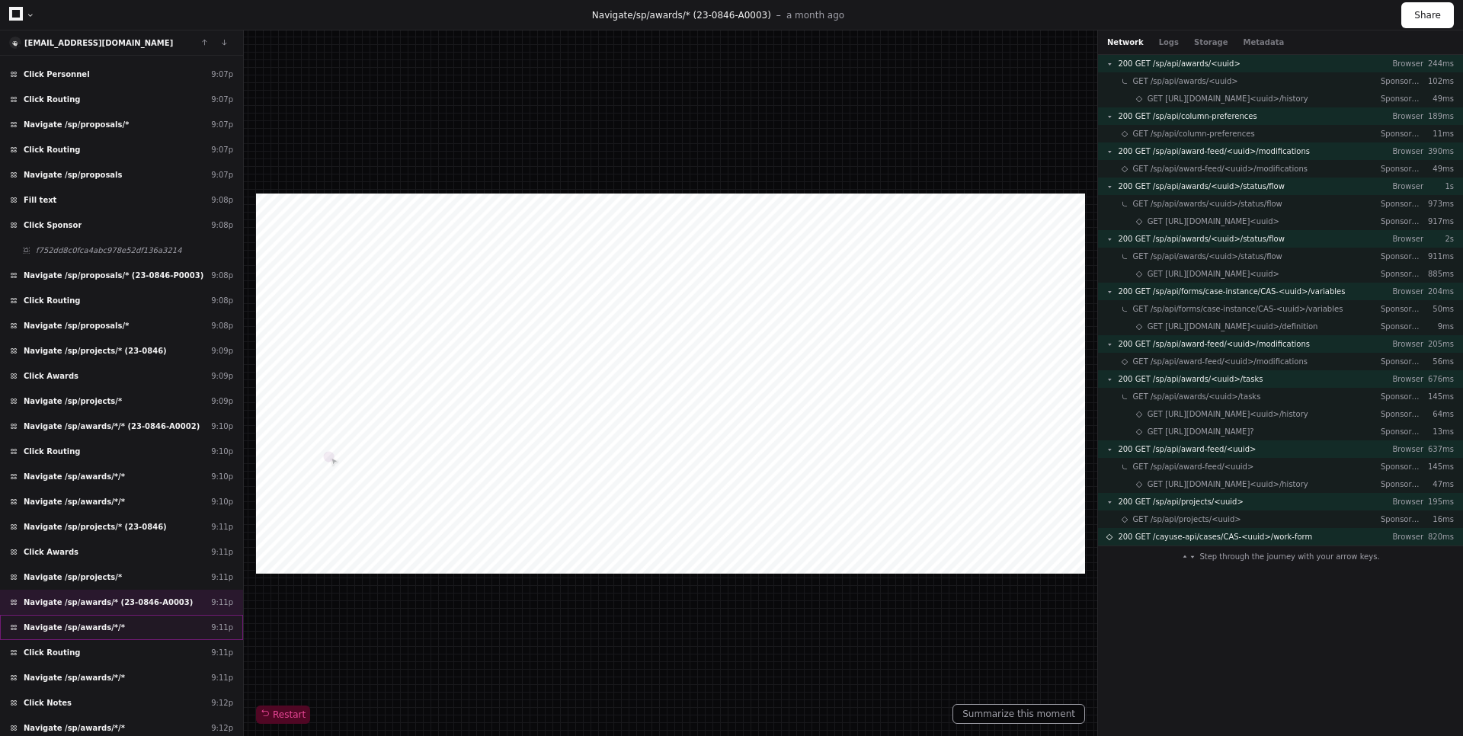
click at [118, 627] on div "Navigate /sp/awards/*/* 9:11p" at bounding box center [121, 627] width 243 height 25
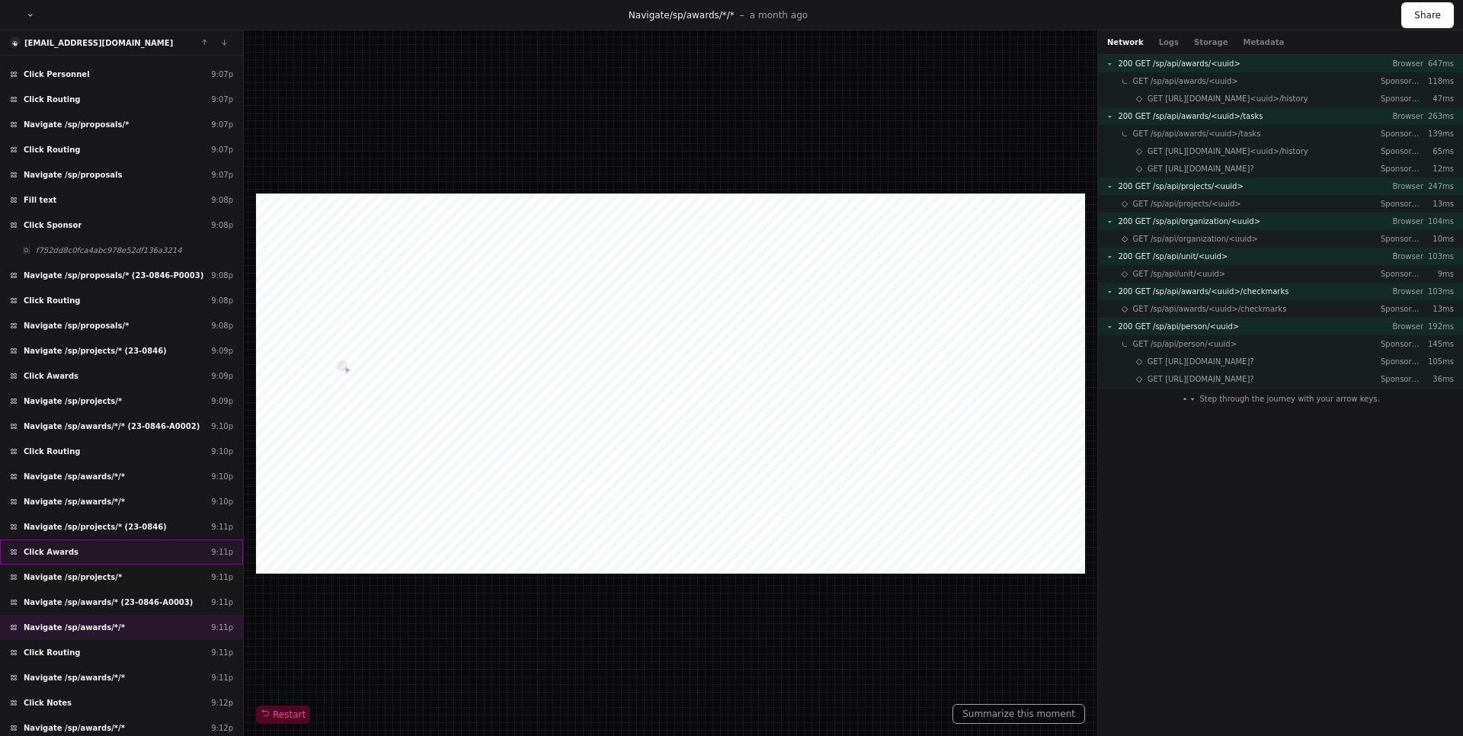
scroll to position [901, 0]
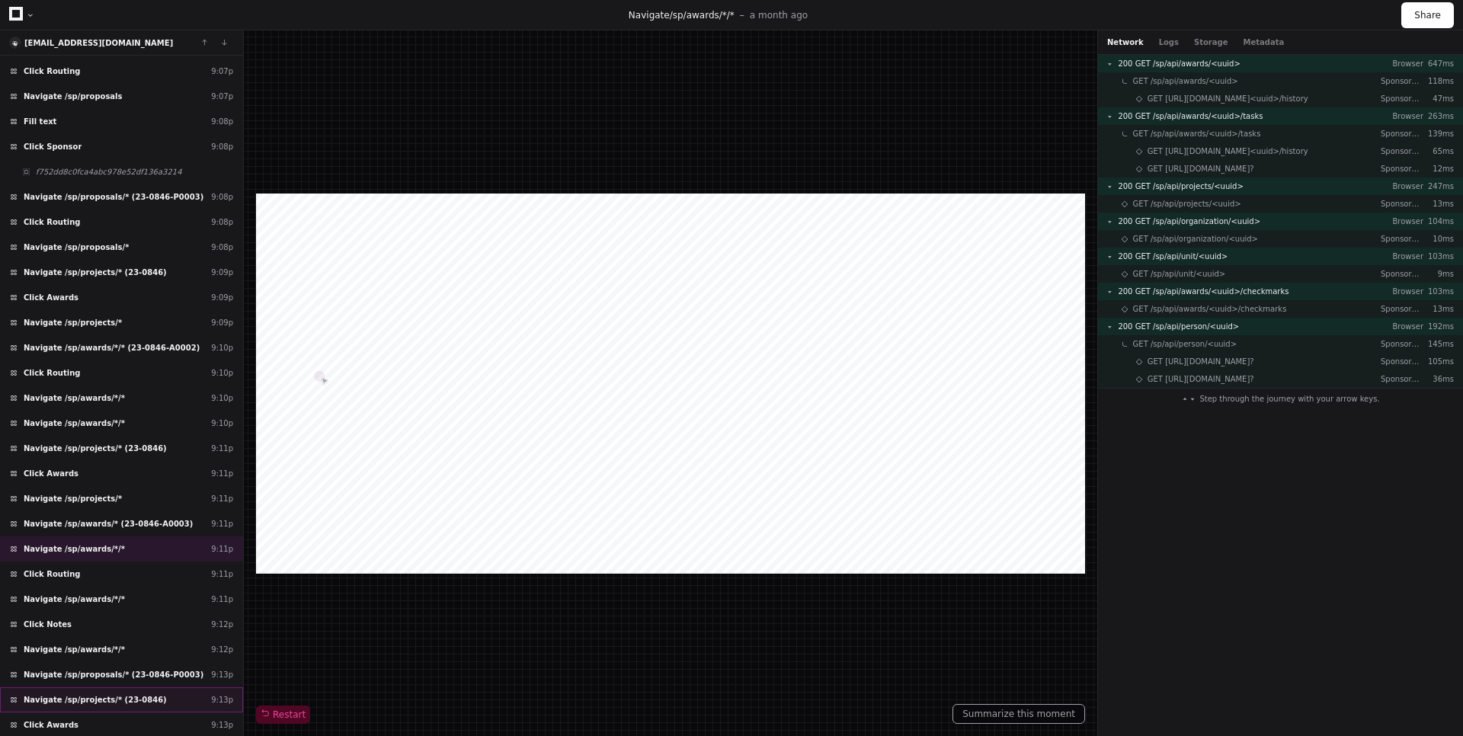
click at [145, 693] on div "Navigate /sp/projects/* (23-0846) 9:13p" at bounding box center [121, 699] width 243 height 25
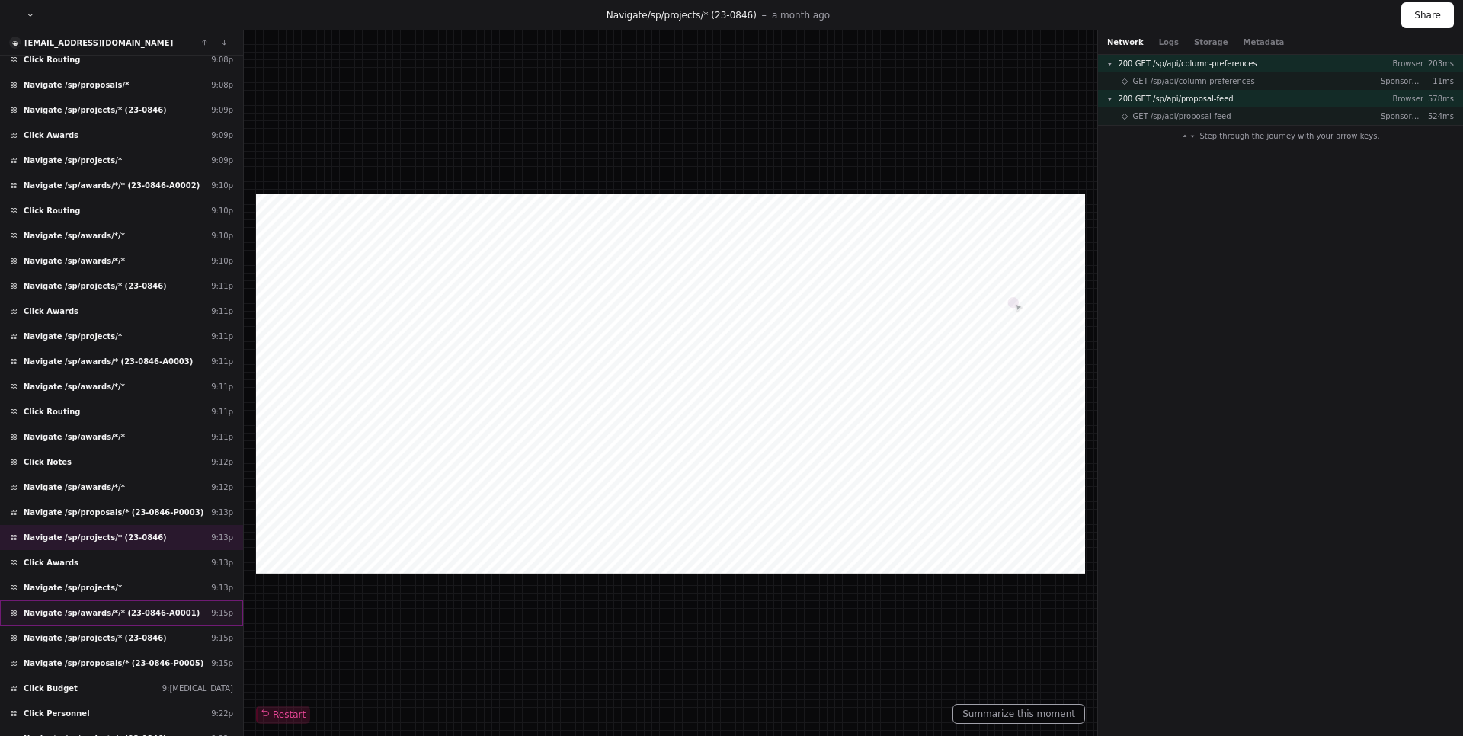
scroll to position [1084, 0]
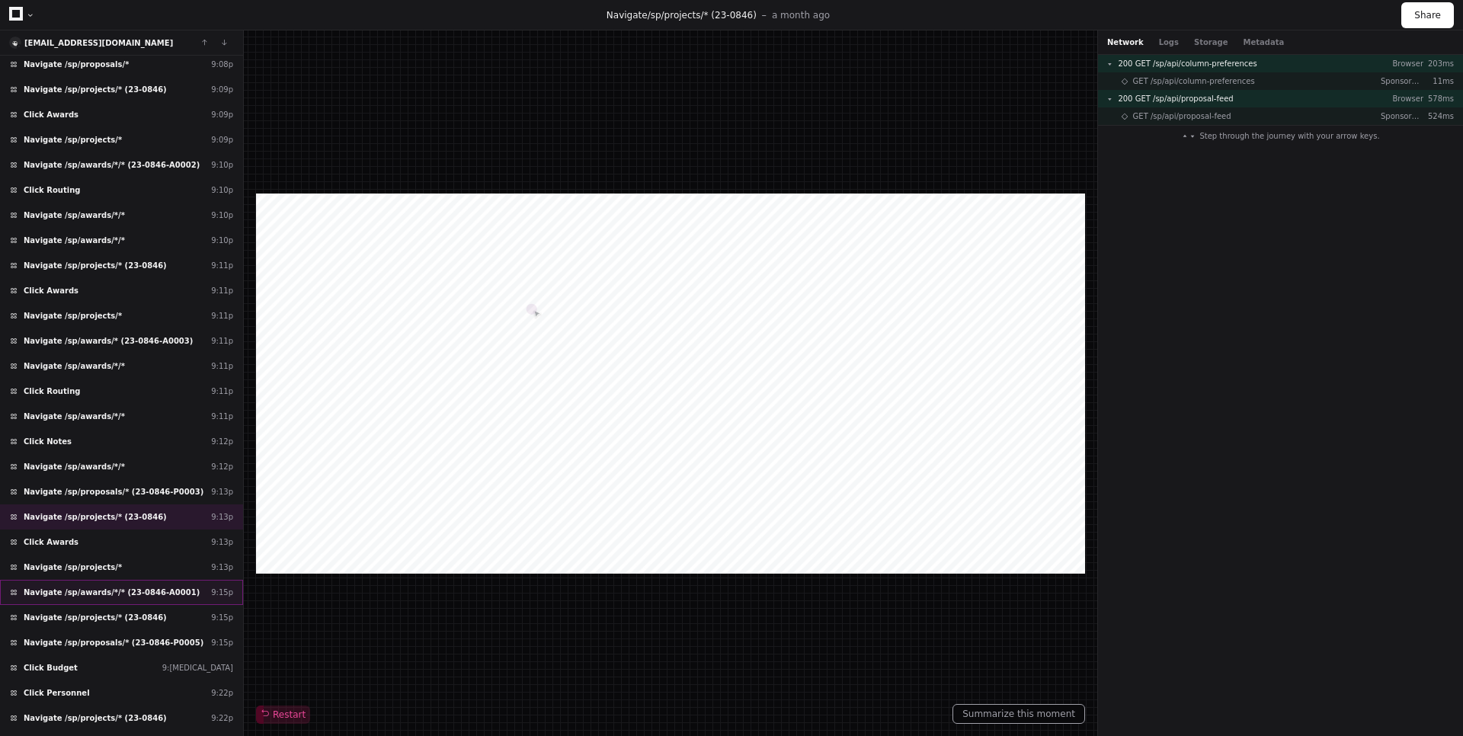
click at [168, 593] on span "Navigate /sp/awards/*/* (23-0846-A0001)" at bounding box center [112, 592] width 176 height 11
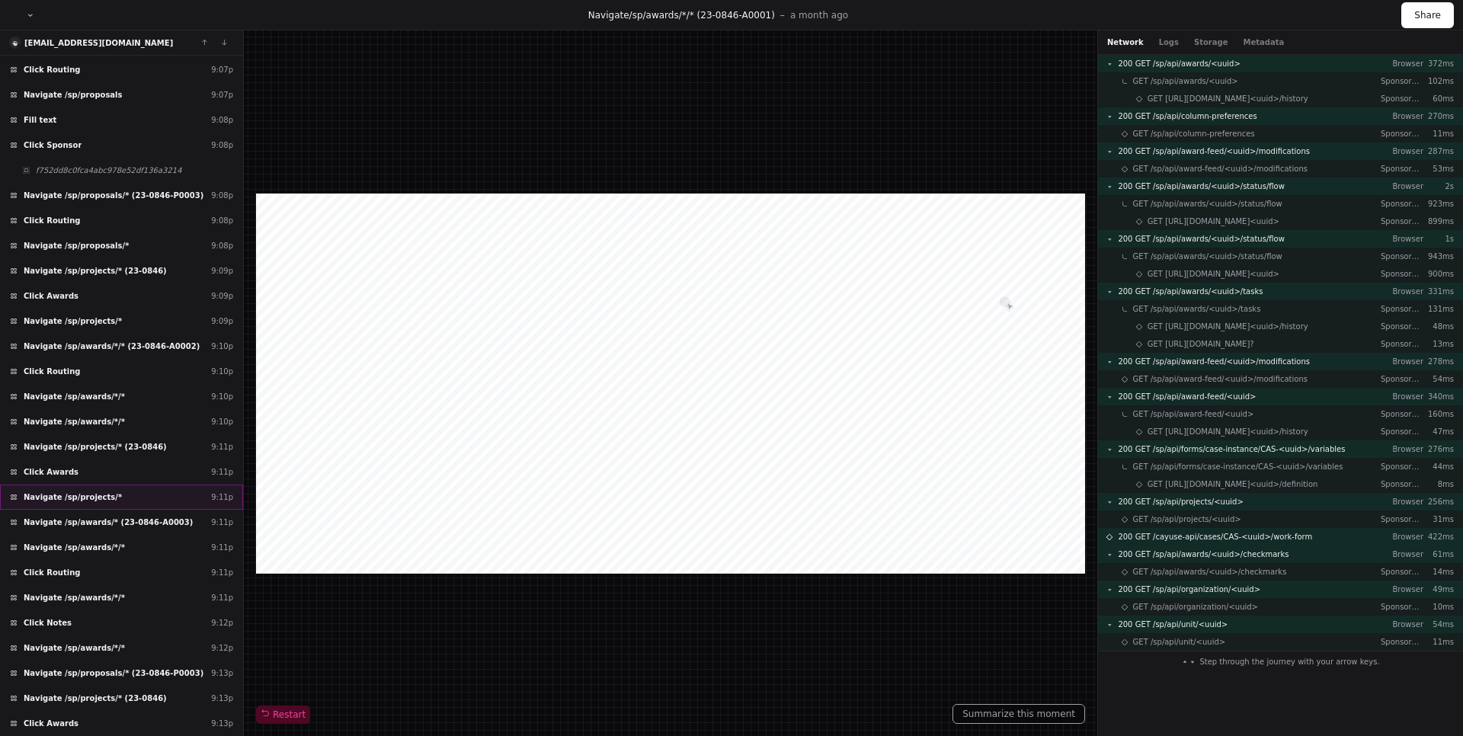
scroll to position [901, 0]
click at [173, 348] on span "Navigate /sp/awards/*/* (23-0846-A0002)" at bounding box center [112, 347] width 176 height 11
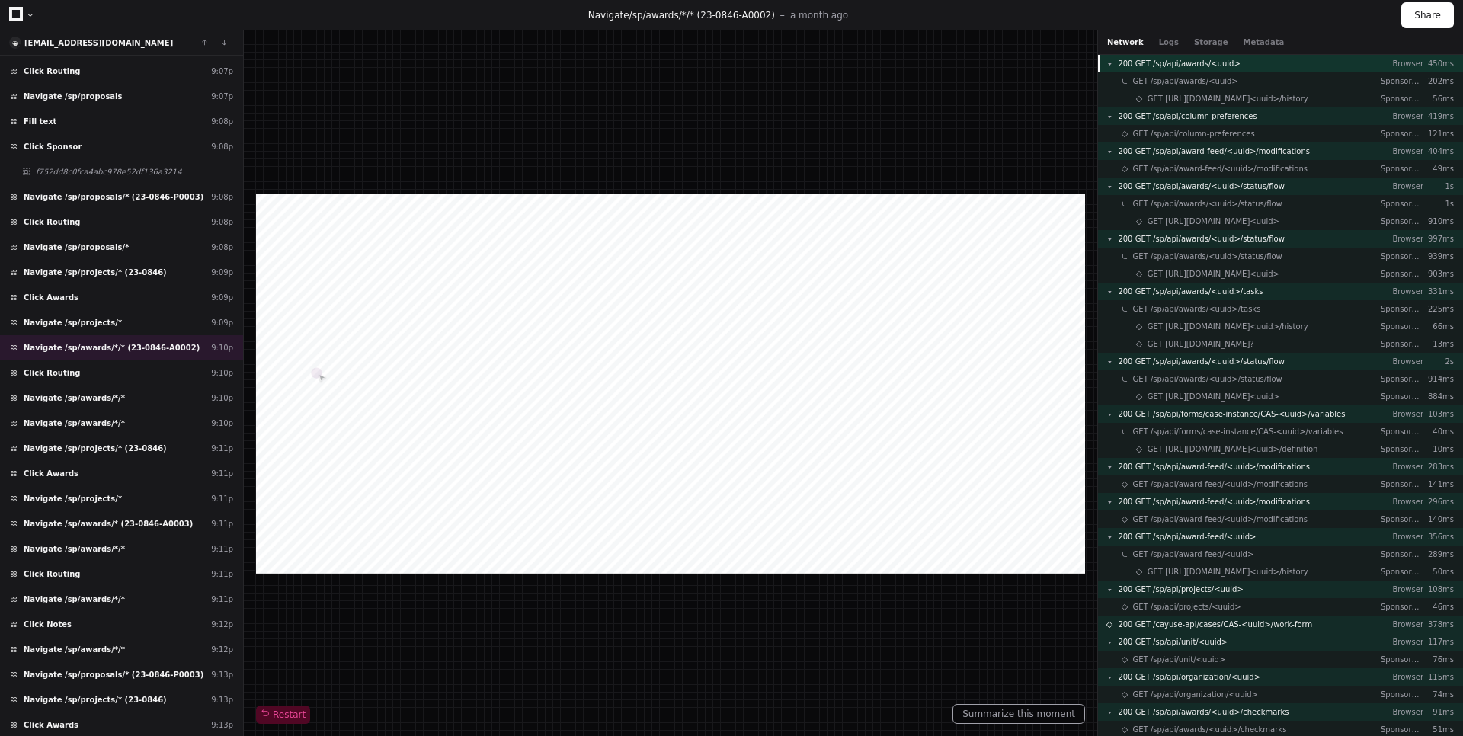
click at [1249, 59] on div "200 GET /sp/api/awards/<uuid> Browser 450ms" at bounding box center [1280, 64] width 365 height 18
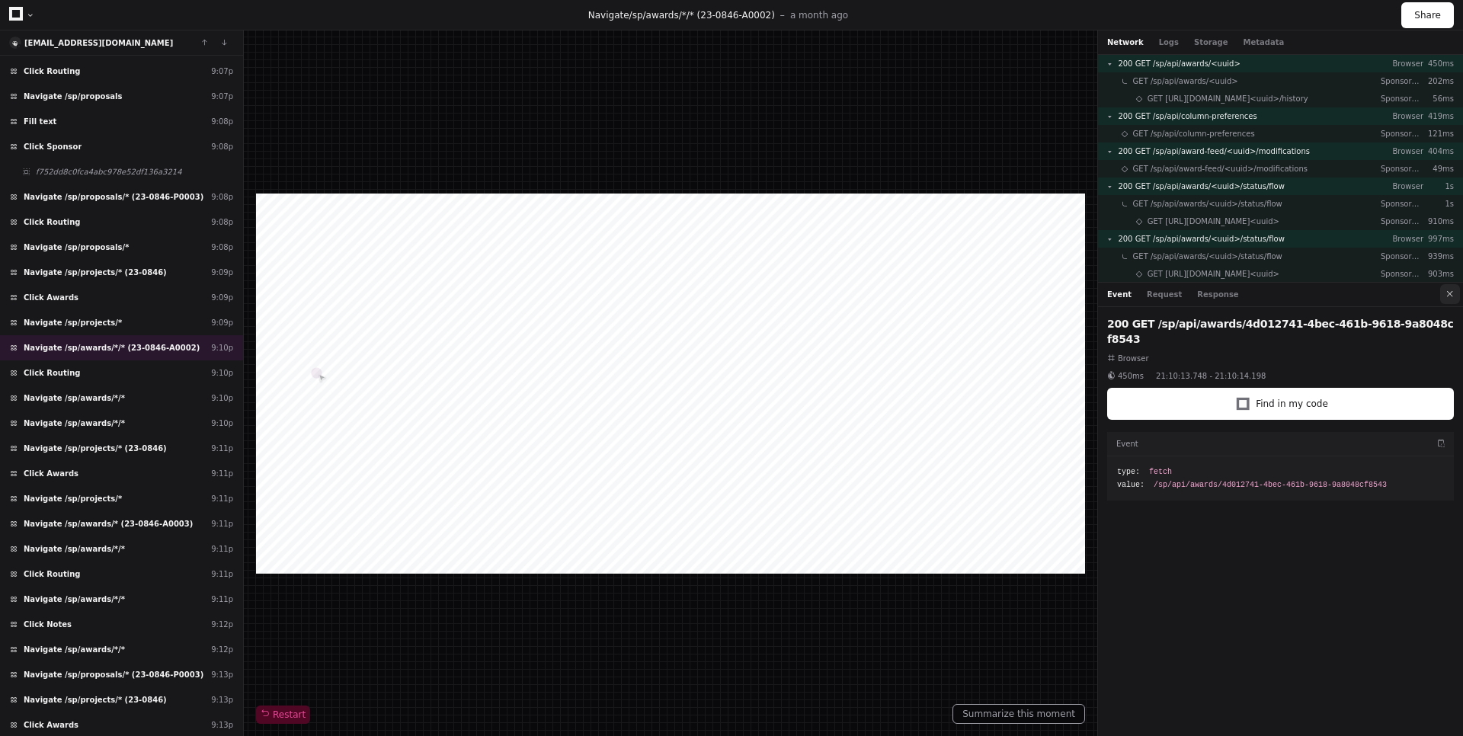
click at [1455, 295] on button at bounding box center [1450, 294] width 20 height 20
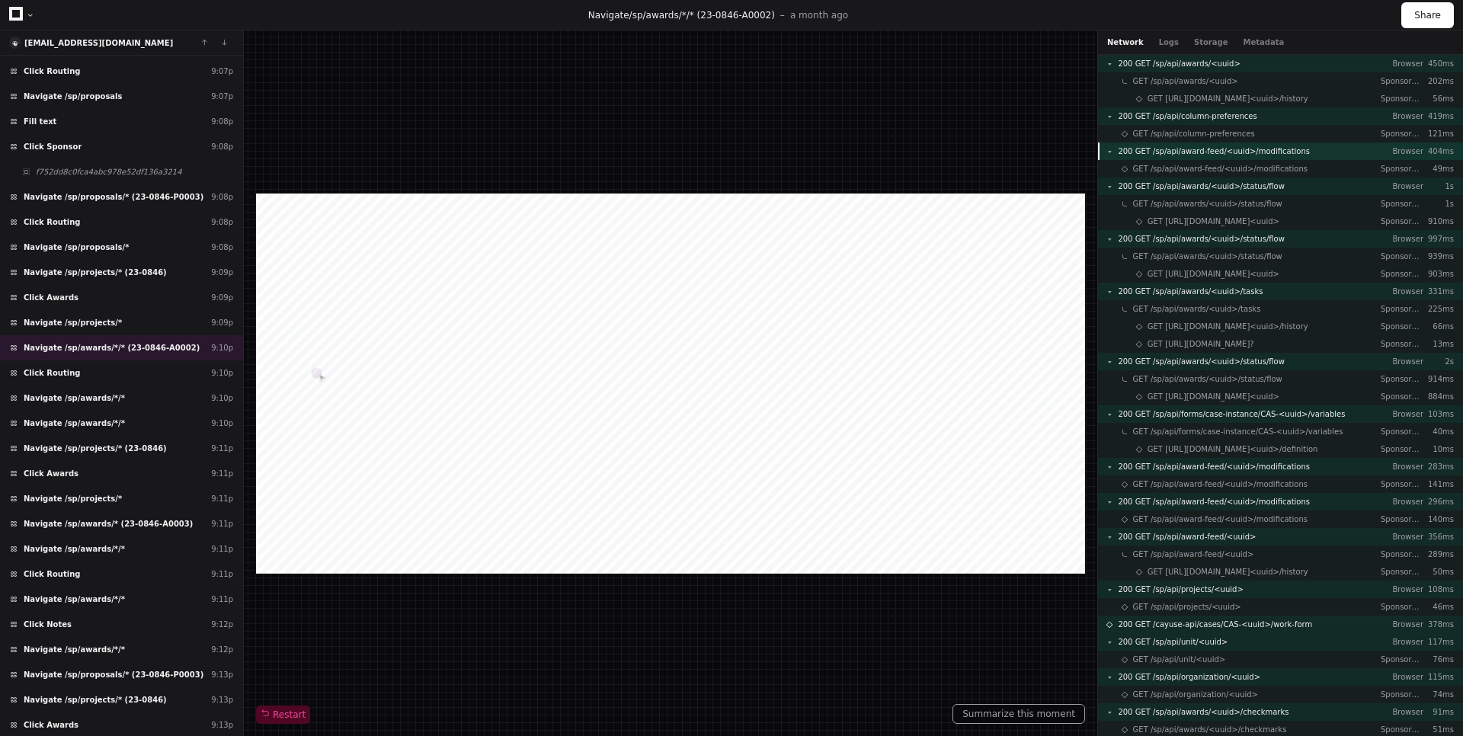
click at [1281, 149] on span "200 GET /sp/api/award-feed/<uuid>/modifications" at bounding box center [1214, 151] width 192 height 11
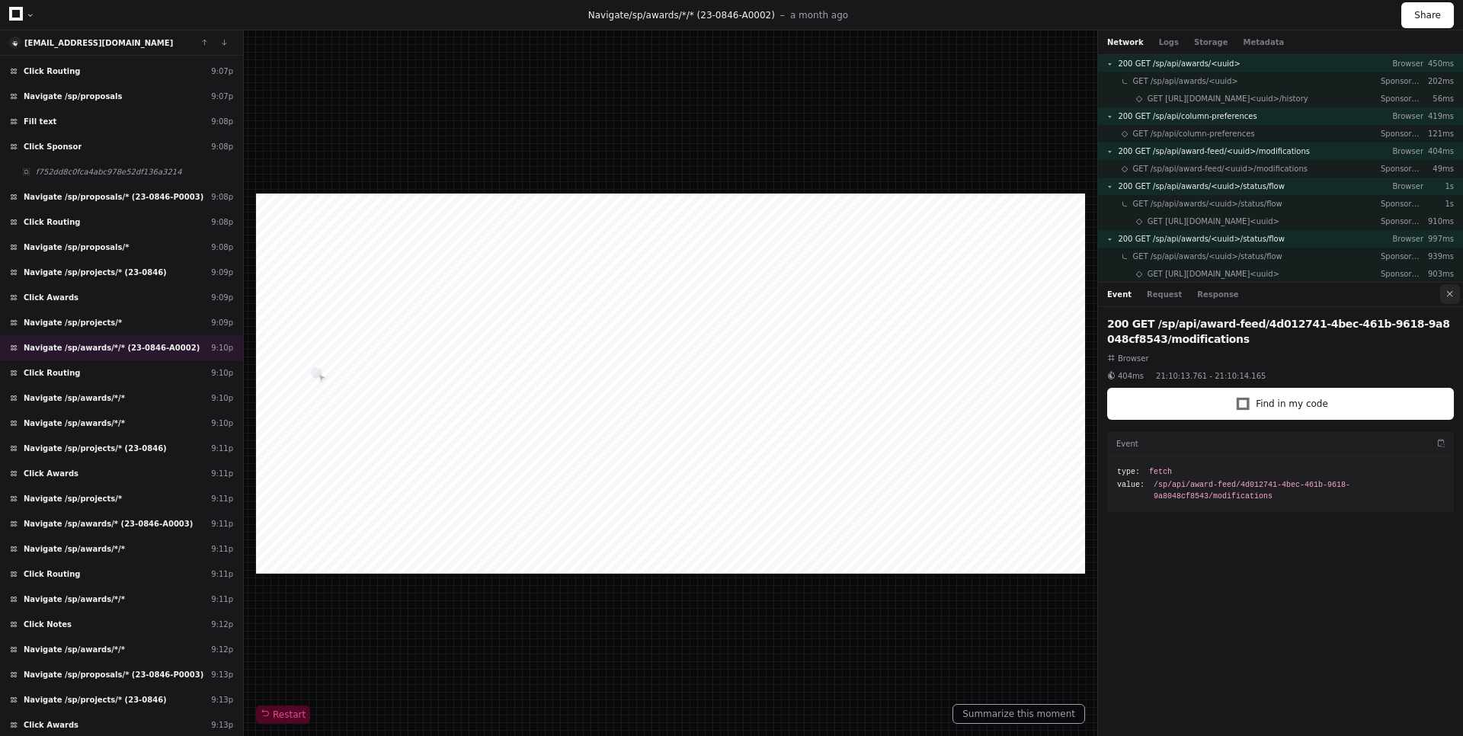
click at [1448, 299] on button at bounding box center [1450, 294] width 20 height 20
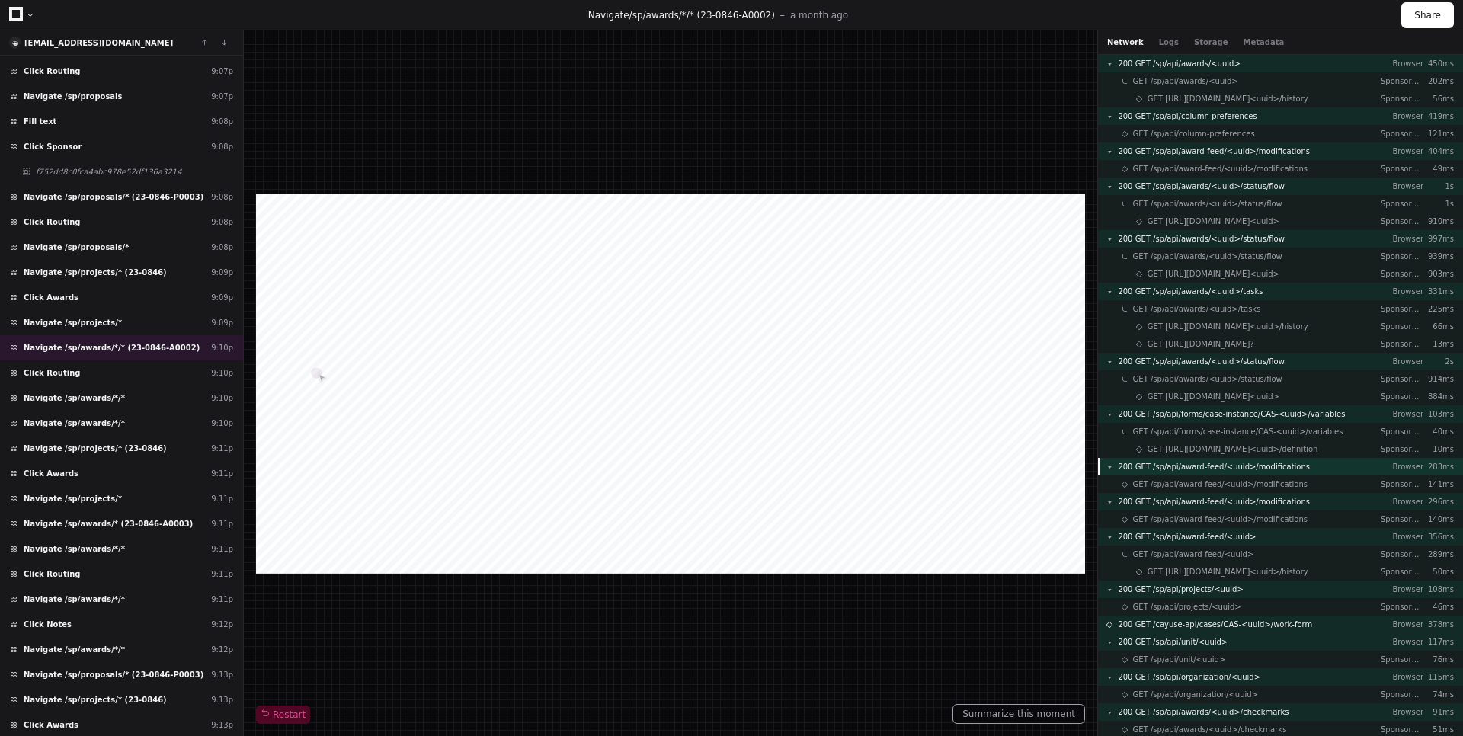
click at [1280, 469] on span "200 GET /sp/api/award-feed/<uuid>/modifications" at bounding box center [1214, 466] width 192 height 11
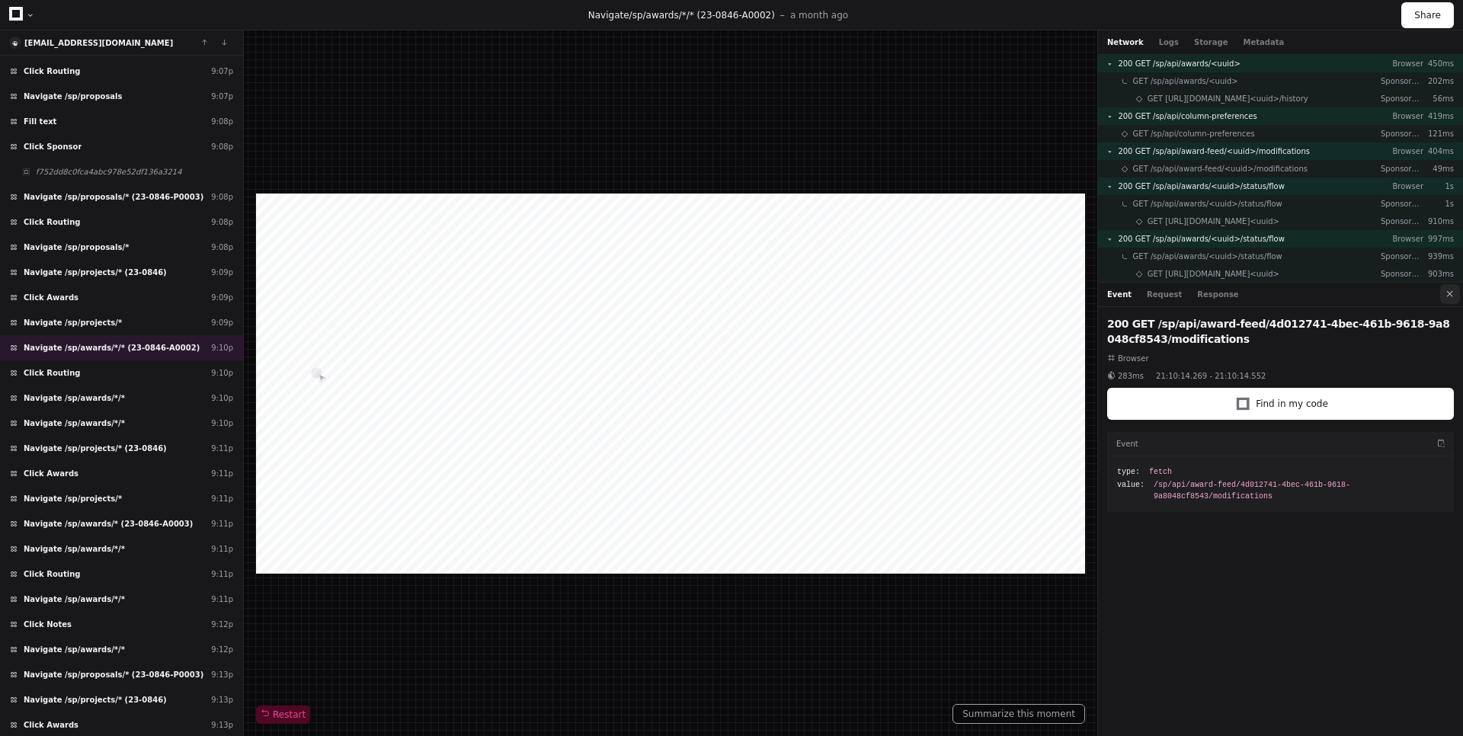
click at [1457, 296] on button at bounding box center [1450, 294] width 20 height 20
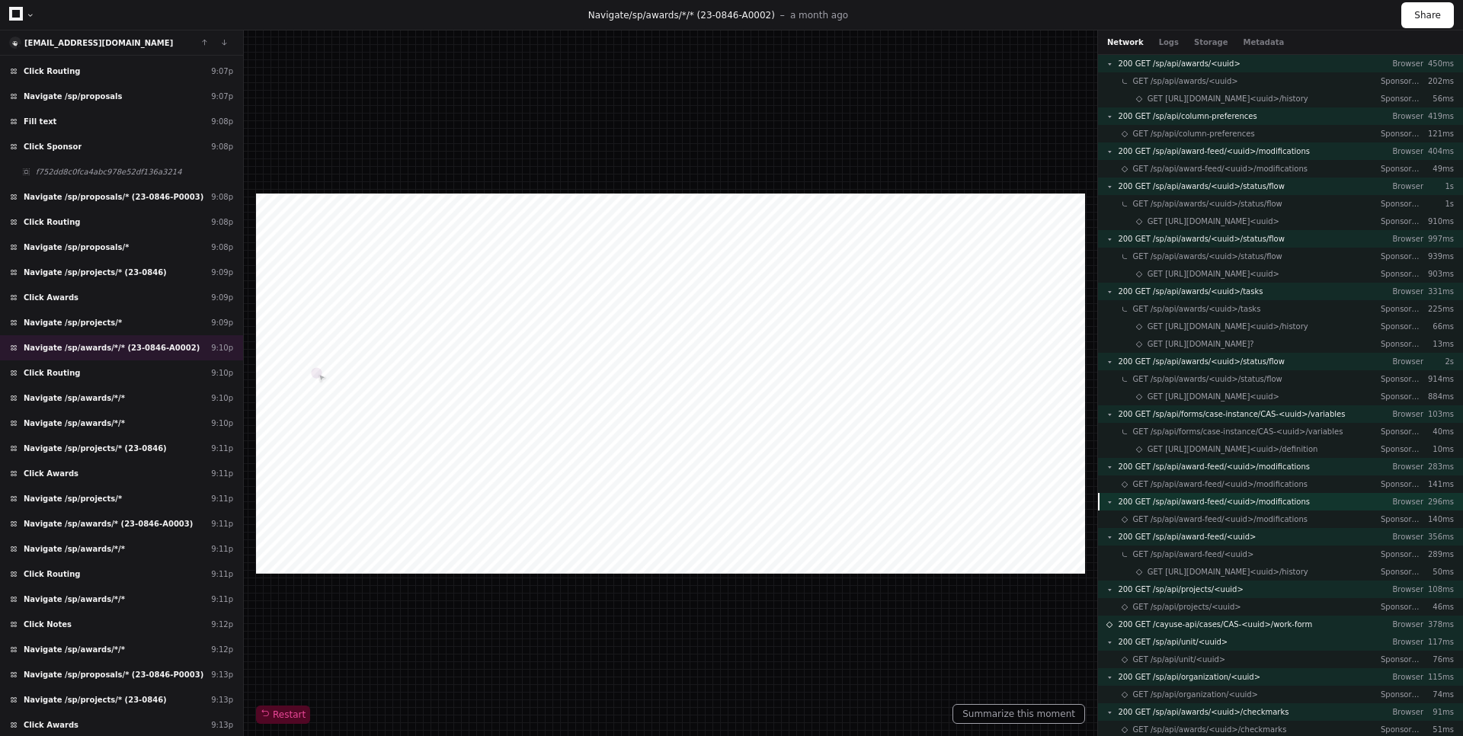
click at [1316, 495] on div "200 GET /sp/api/award-feed/<uuid>/modifications Browser 296ms" at bounding box center [1280, 502] width 365 height 18
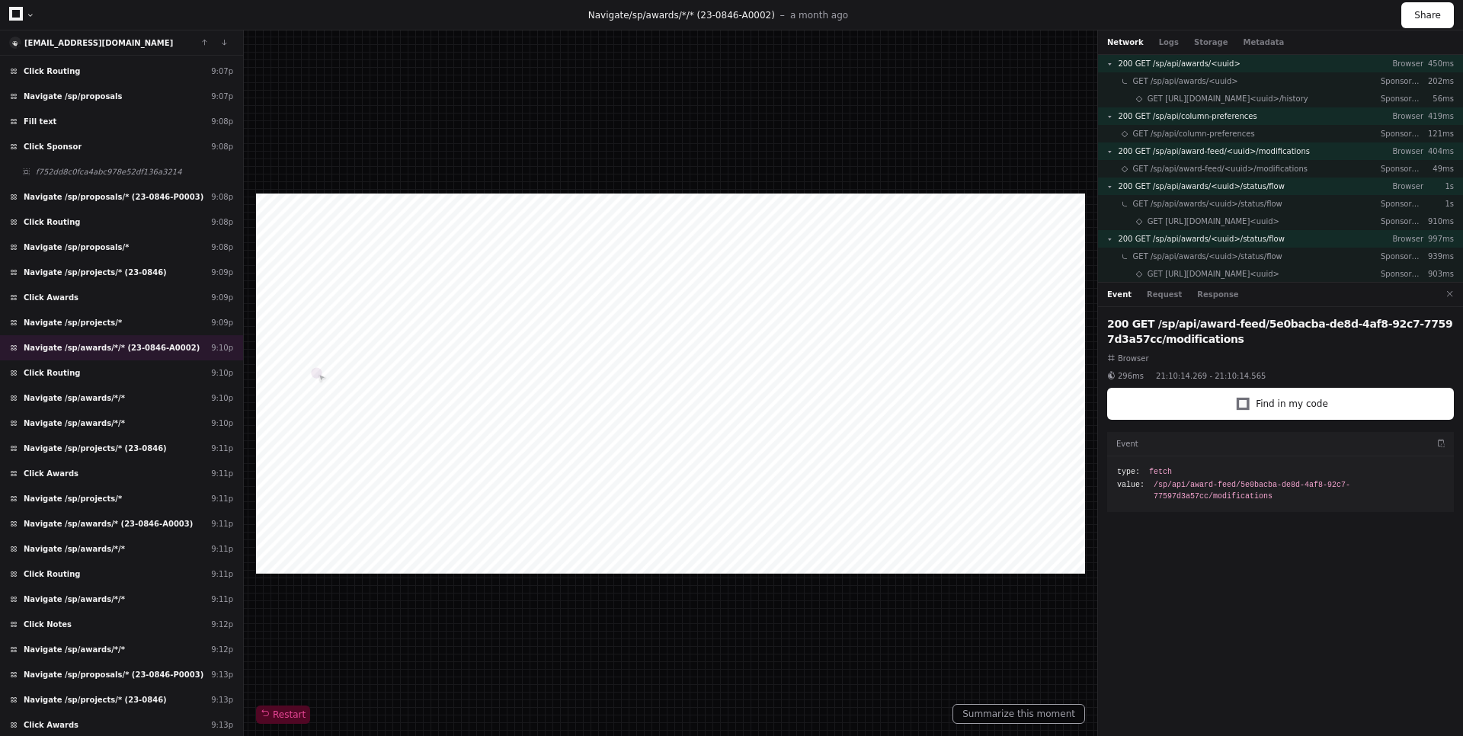
click at [1139, 296] on div "Event Request Response" at bounding box center [1173, 294] width 132 height 11
click at [1150, 296] on button "Request" at bounding box center [1163, 294] width 35 height 11
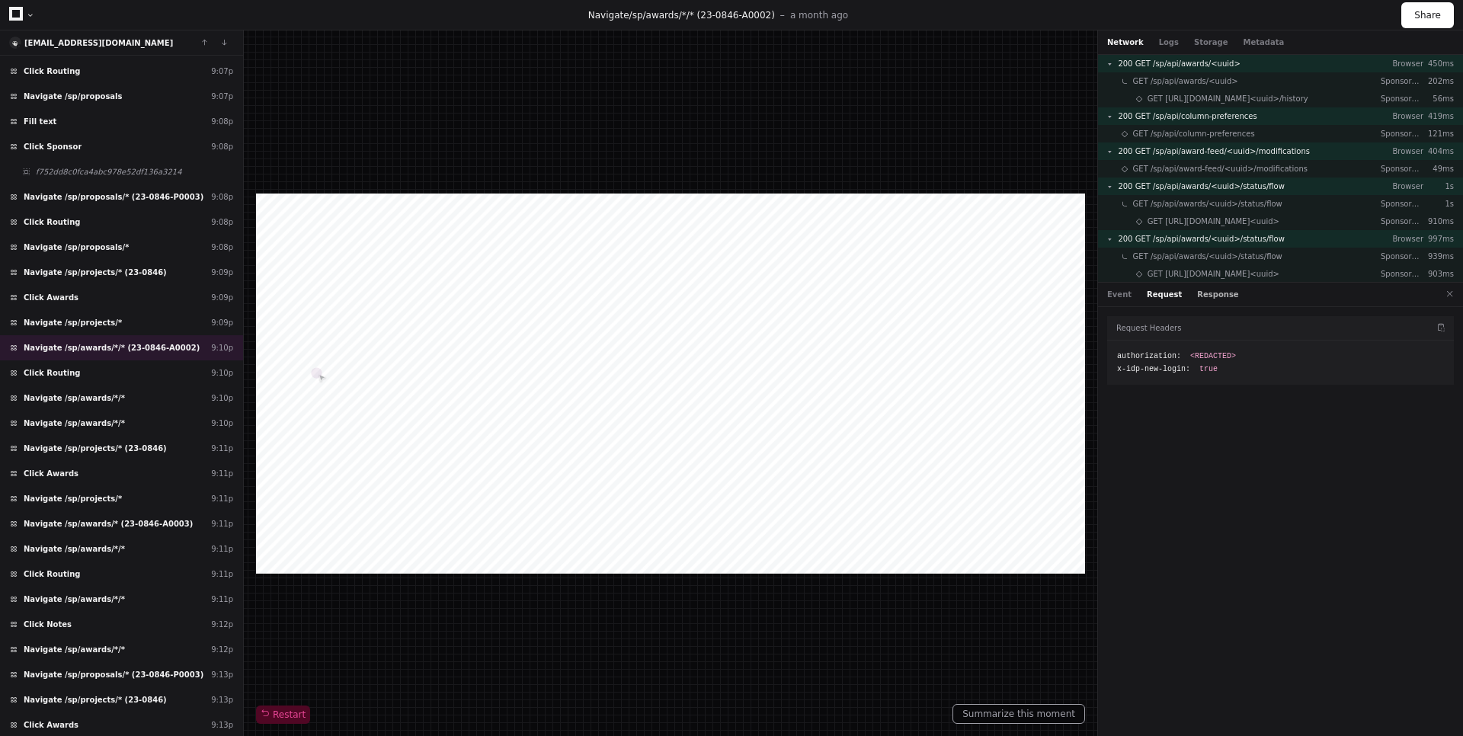
click at [1197, 291] on button "Response" at bounding box center [1217, 294] width 41 height 11
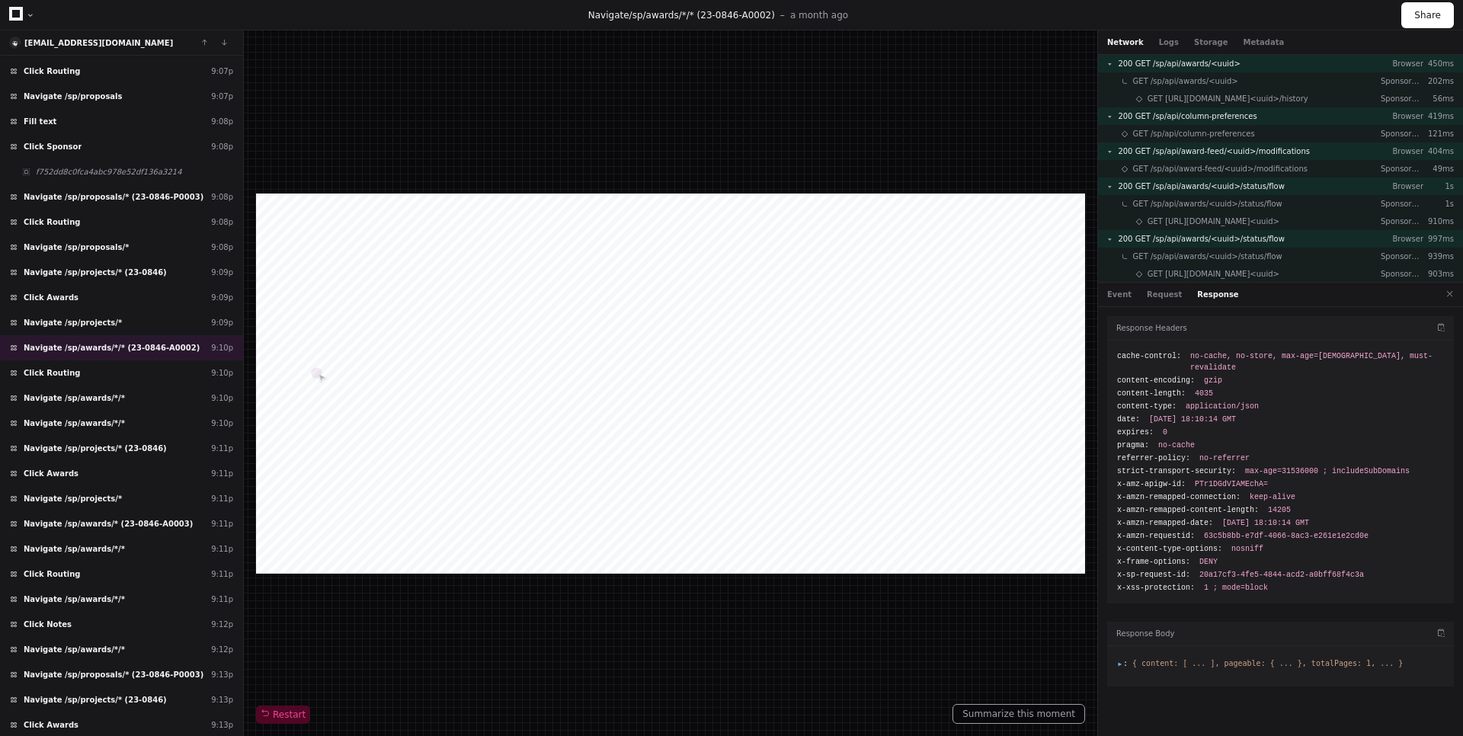
click at [1121, 659] on span ":" at bounding box center [1122, 663] width 11 height 8
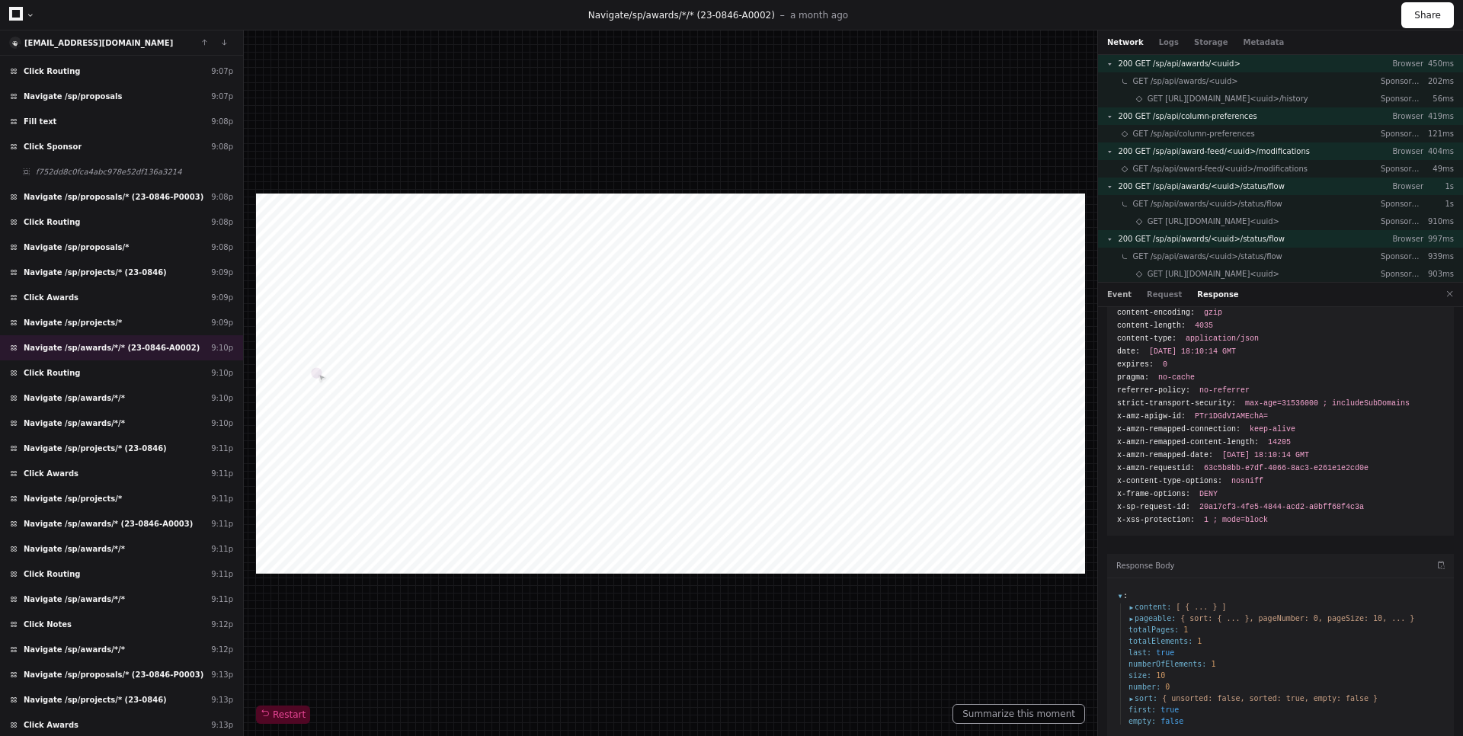
click at [1112, 293] on button "Event" at bounding box center [1119, 294] width 24 height 11
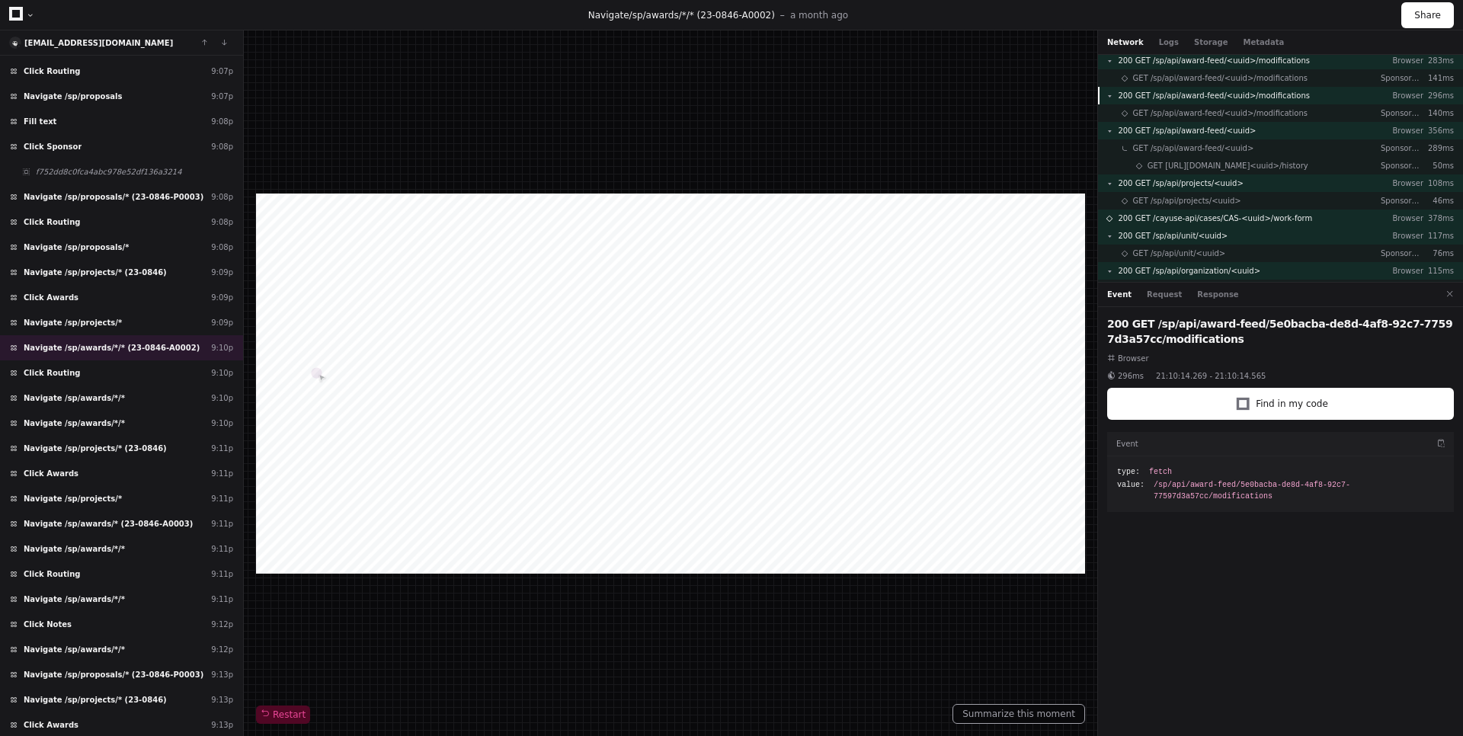
scroll to position [366, 0]
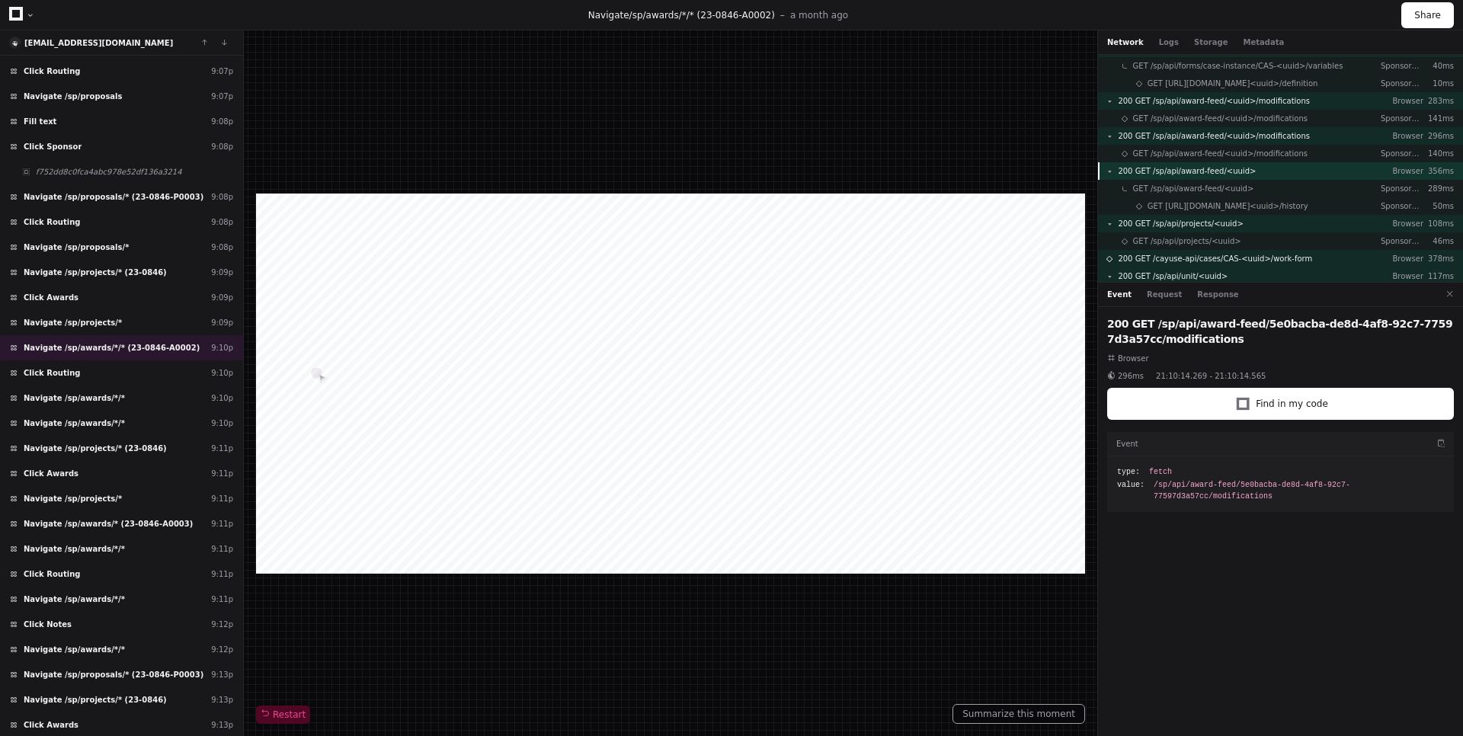
click at [1269, 168] on div "200 GET /sp/api/award-feed/<uuid> Browser 356ms" at bounding box center [1280, 171] width 365 height 18
click at [1207, 297] on button "Response" at bounding box center [1217, 294] width 41 height 11
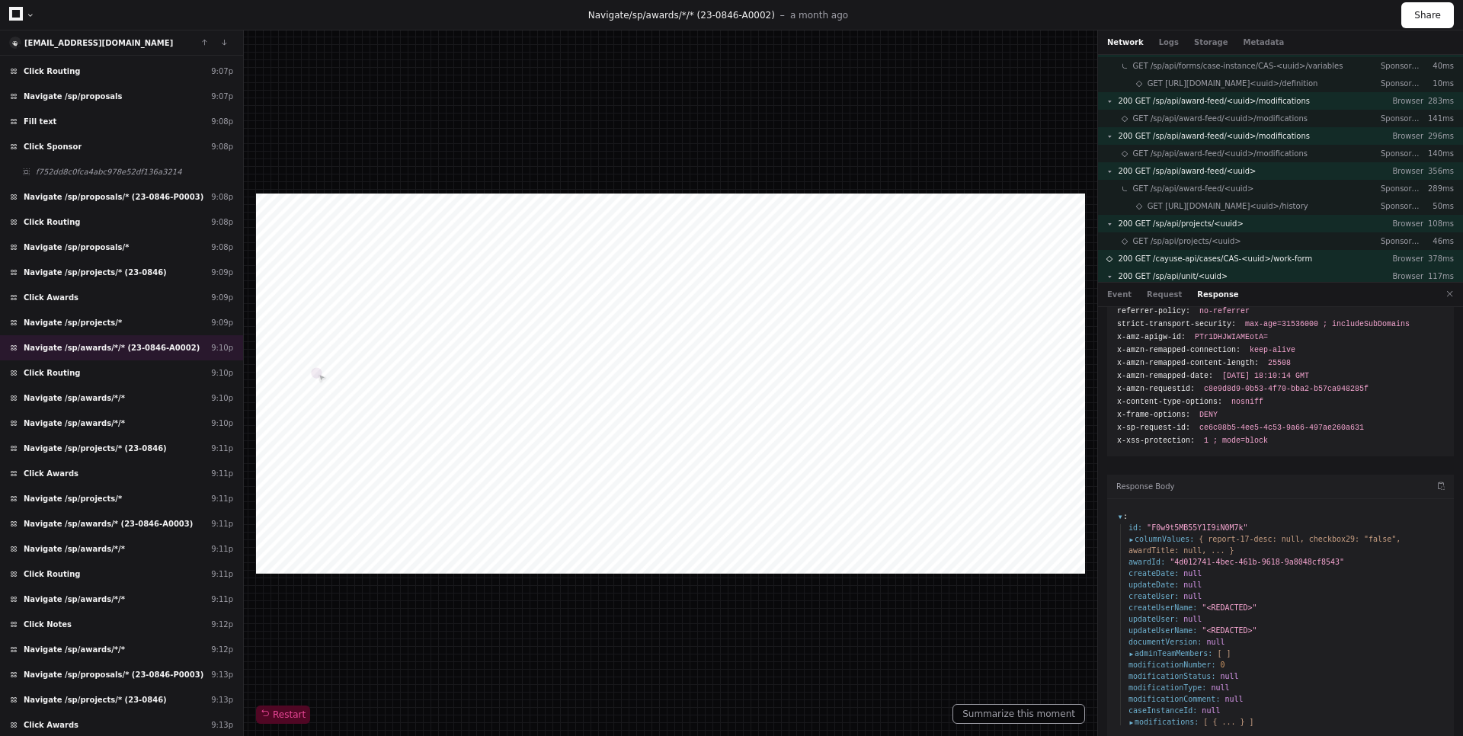
scroll to position [148, 0]
click at [1128, 532] on span "columnValues :" at bounding box center [1161, 537] width 66 height 11
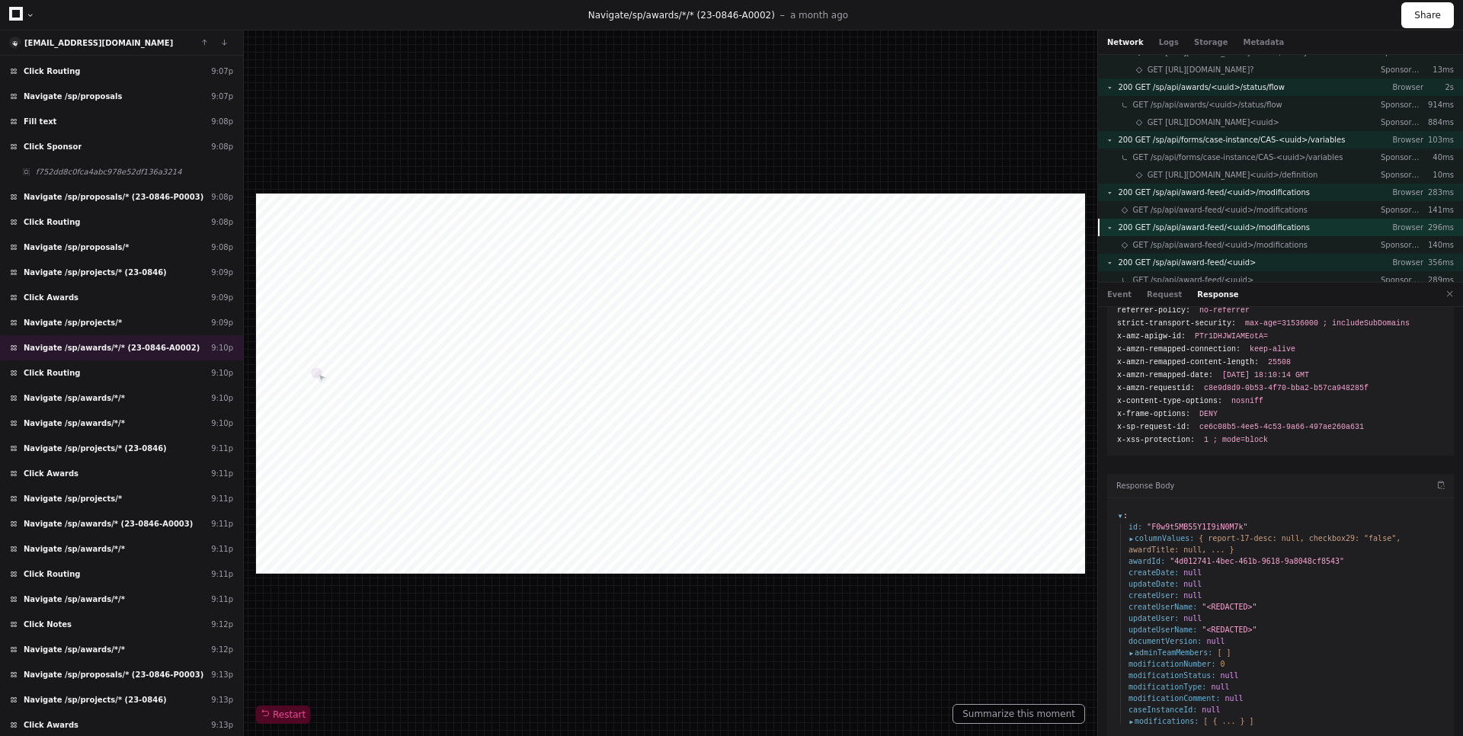
click at [1292, 225] on div "200 GET /sp/api/award-feed/<uuid>/modifications Browser 296ms" at bounding box center [1280, 228] width 365 height 18
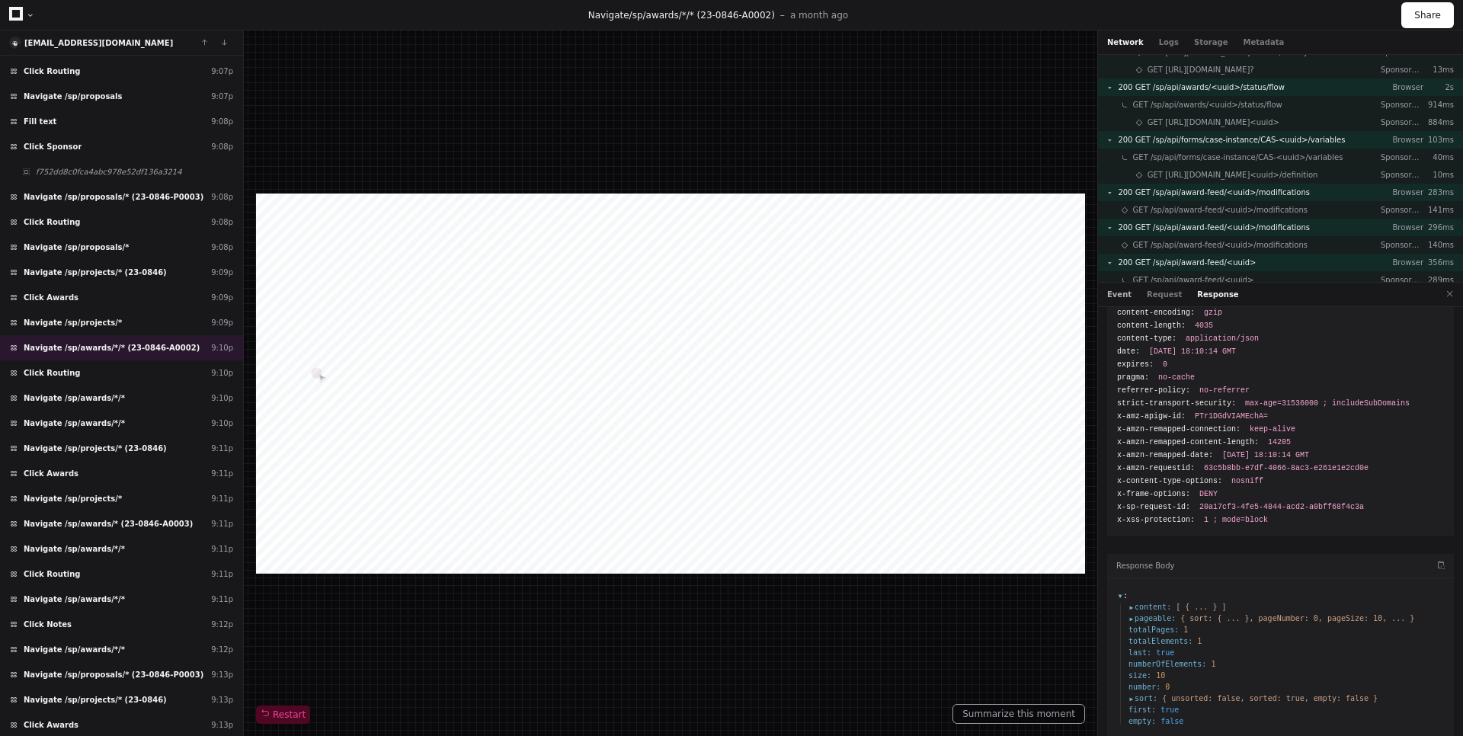
click at [1121, 296] on button "Event" at bounding box center [1119, 294] width 24 height 11
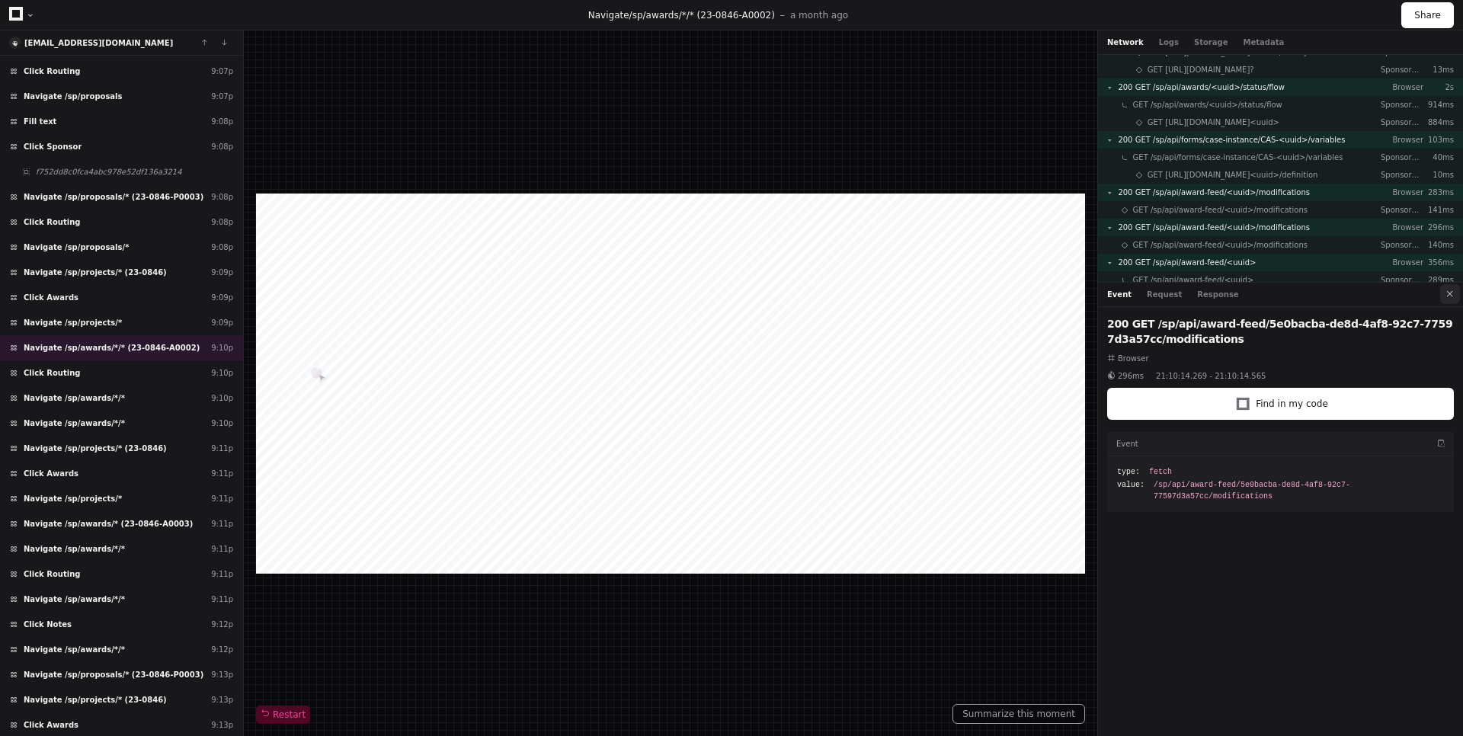
click at [1448, 300] on button at bounding box center [1450, 294] width 20 height 20
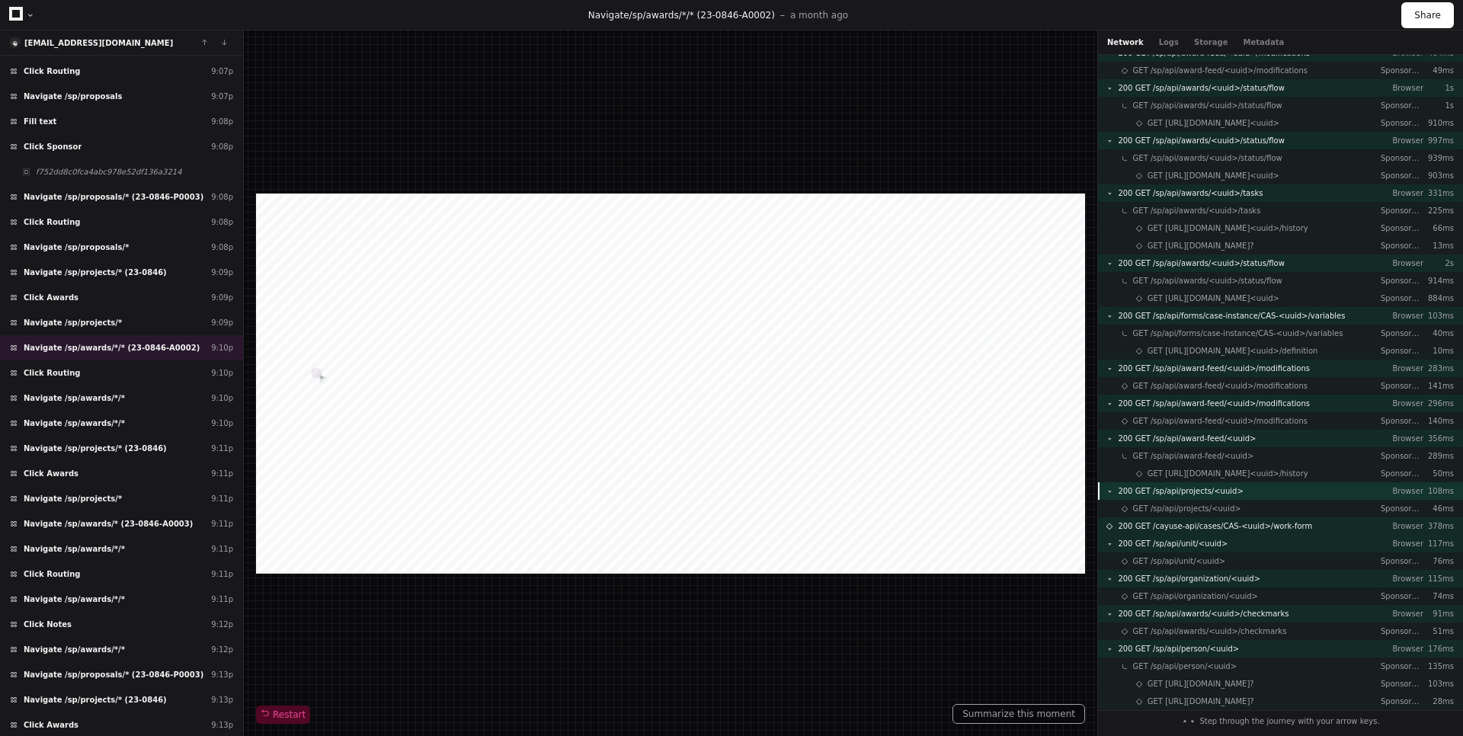
scroll to position [0, 0]
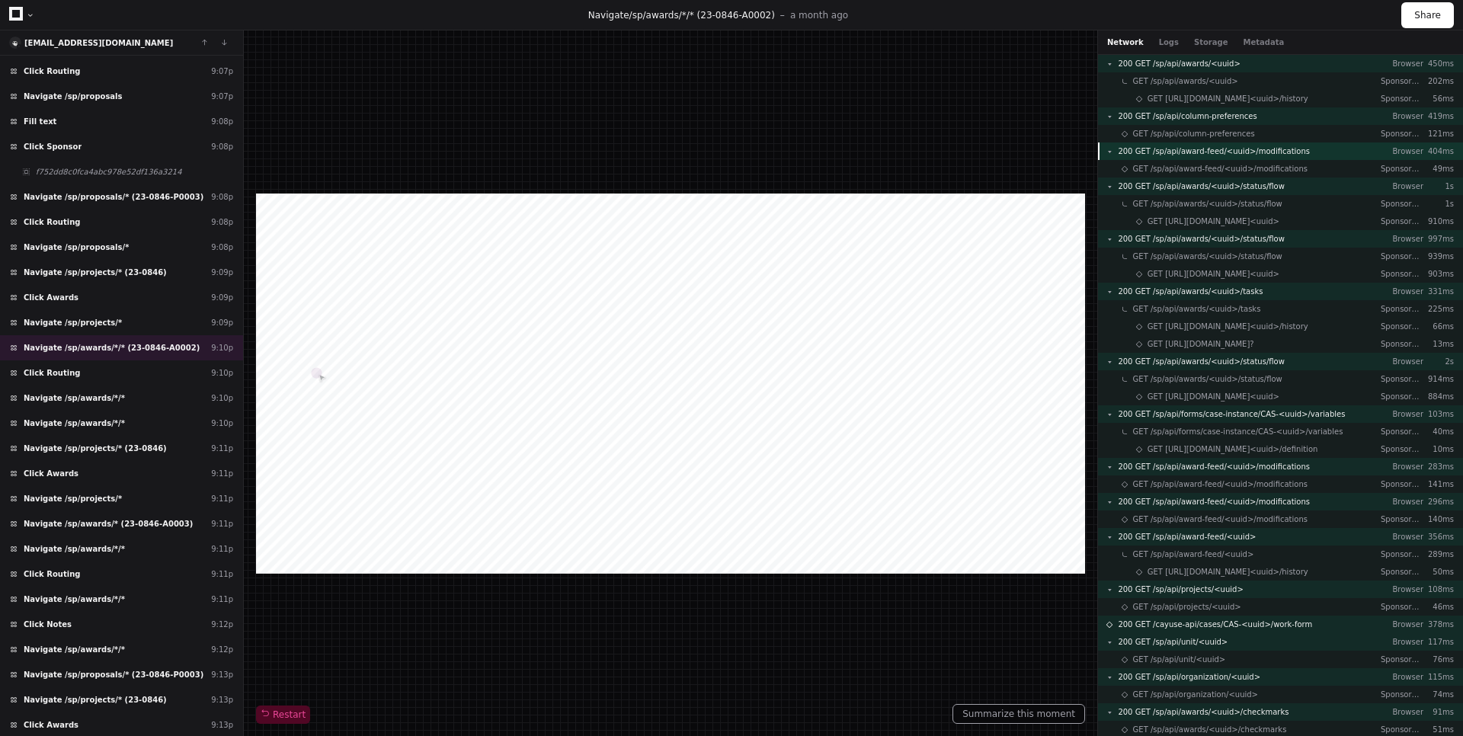
click at [1290, 152] on span "200 GET /sp/api/award-feed/<uuid>/modifications" at bounding box center [1214, 151] width 192 height 11
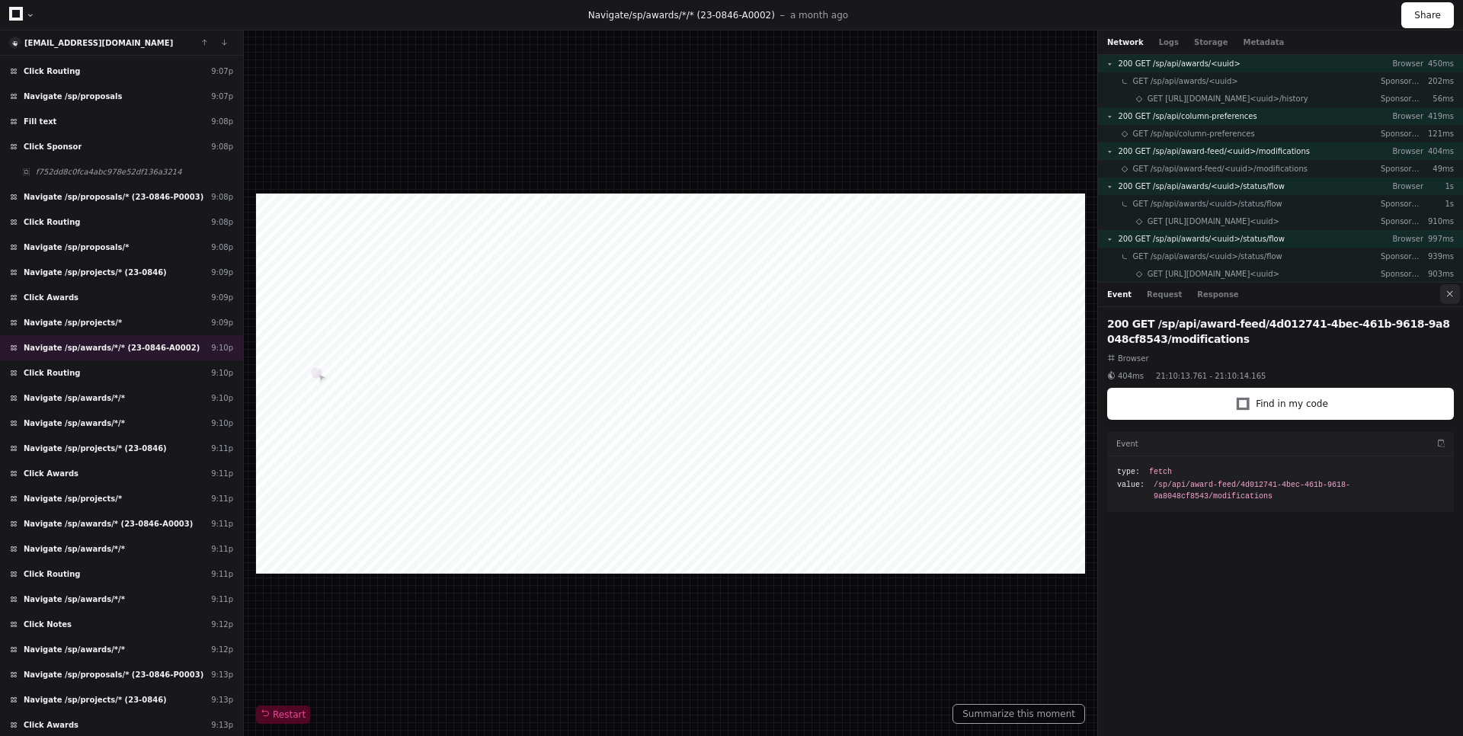
click at [1451, 295] on button at bounding box center [1450, 294] width 20 height 20
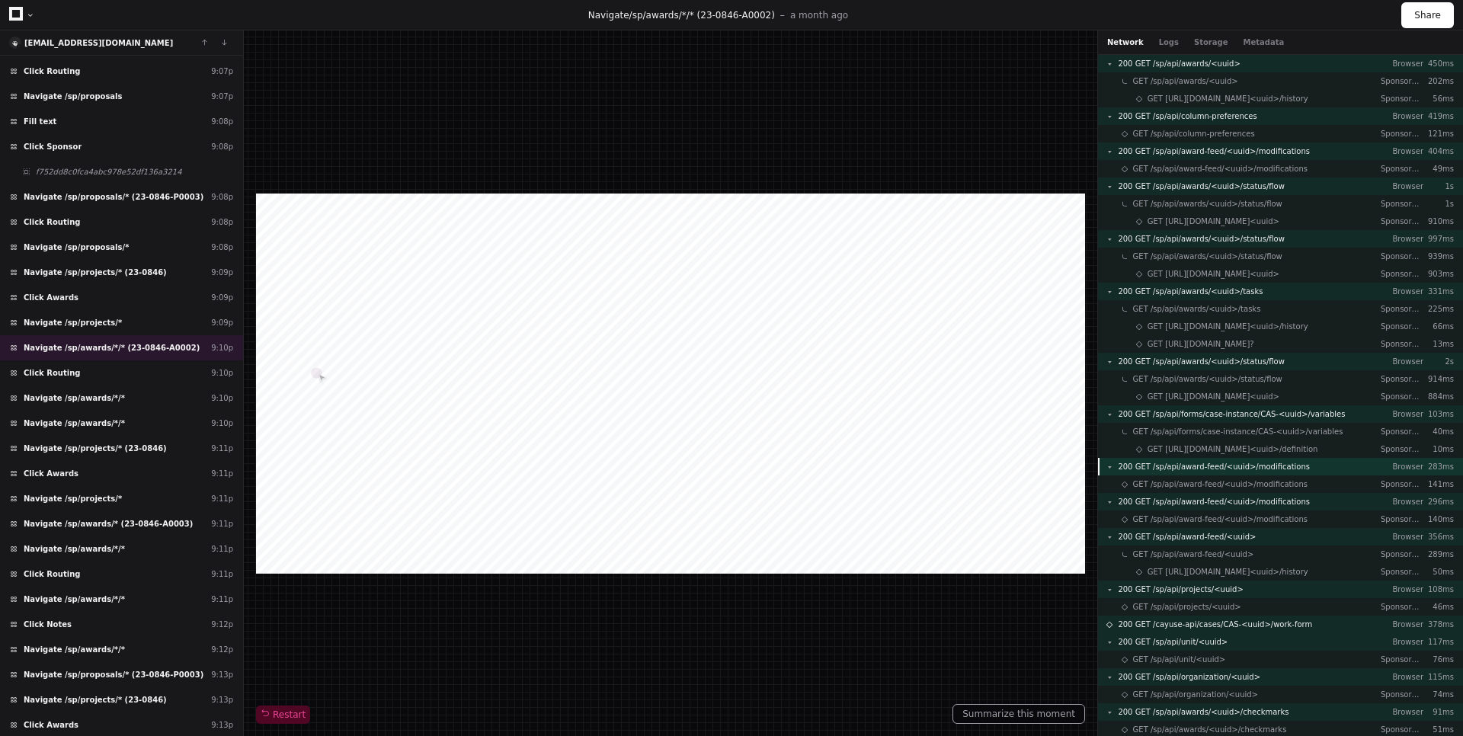
click at [1295, 469] on div "200 GET /sp/api/award-feed/<uuid>/modifications Browser 283ms" at bounding box center [1280, 467] width 365 height 18
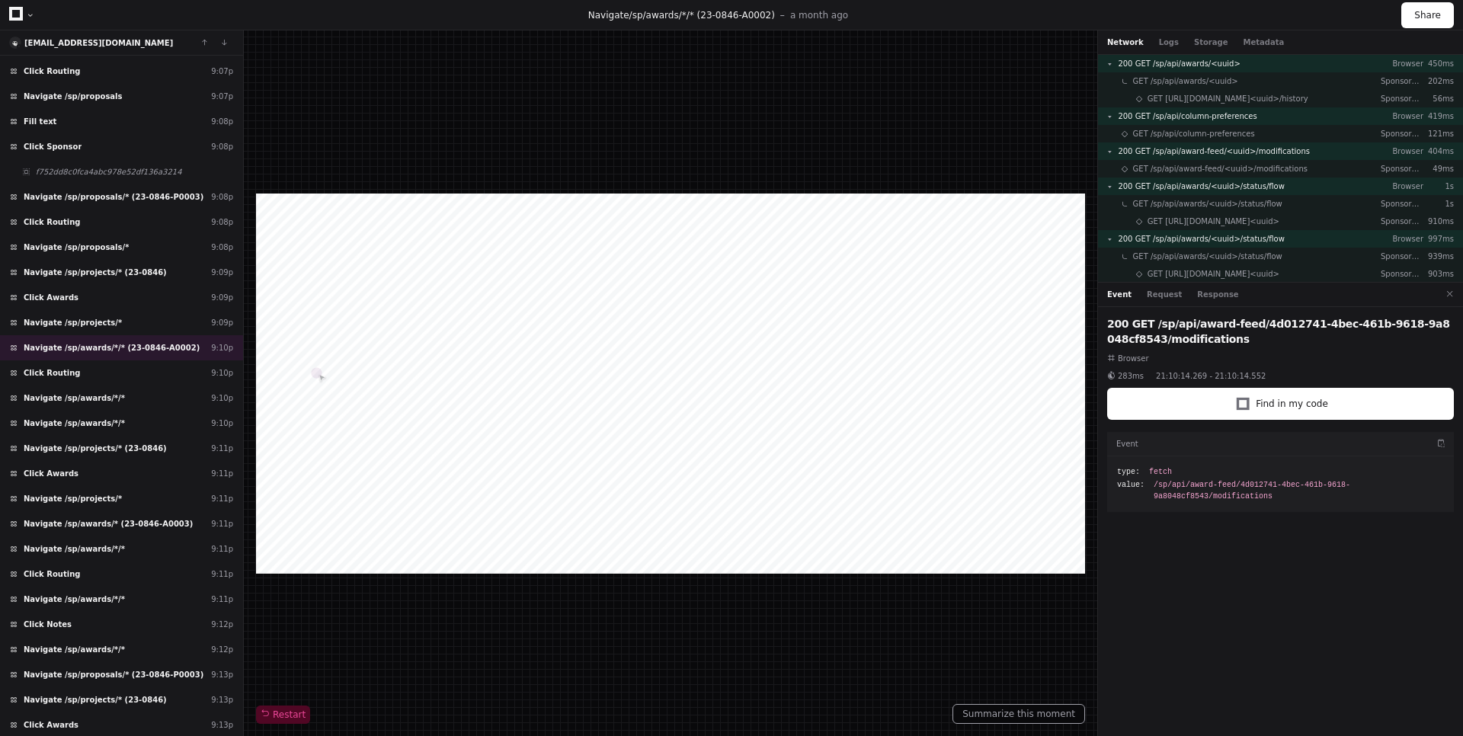
drag, startPoint x: 1450, startPoint y: 290, endPoint x: 1443, endPoint y: 295, distance: 8.9
click at [1450, 288] on button at bounding box center [1450, 294] width 20 height 20
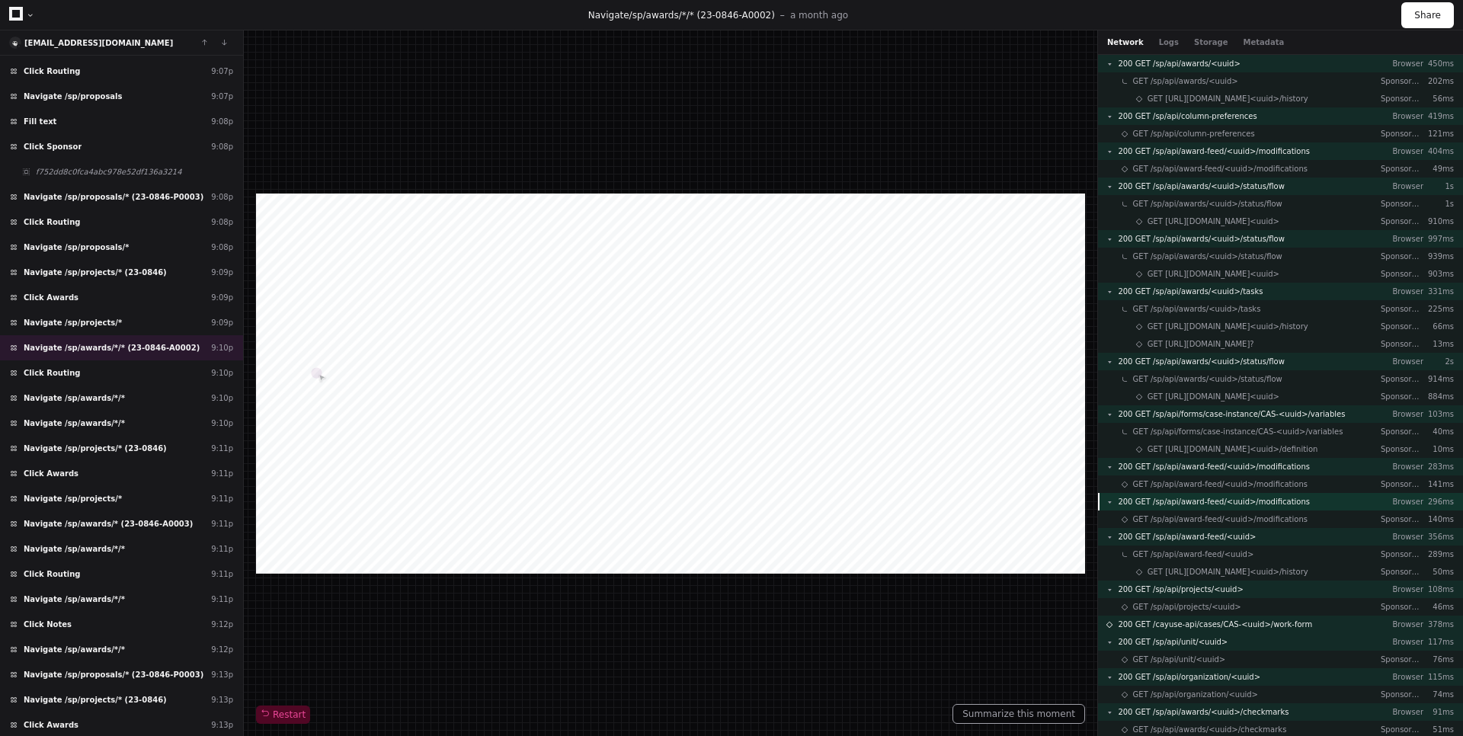
click at [1301, 497] on div "200 GET /sp/api/award-feed/<uuid>/modifications Browser 296ms" at bounding box center [1280, 502] width 365 height 18
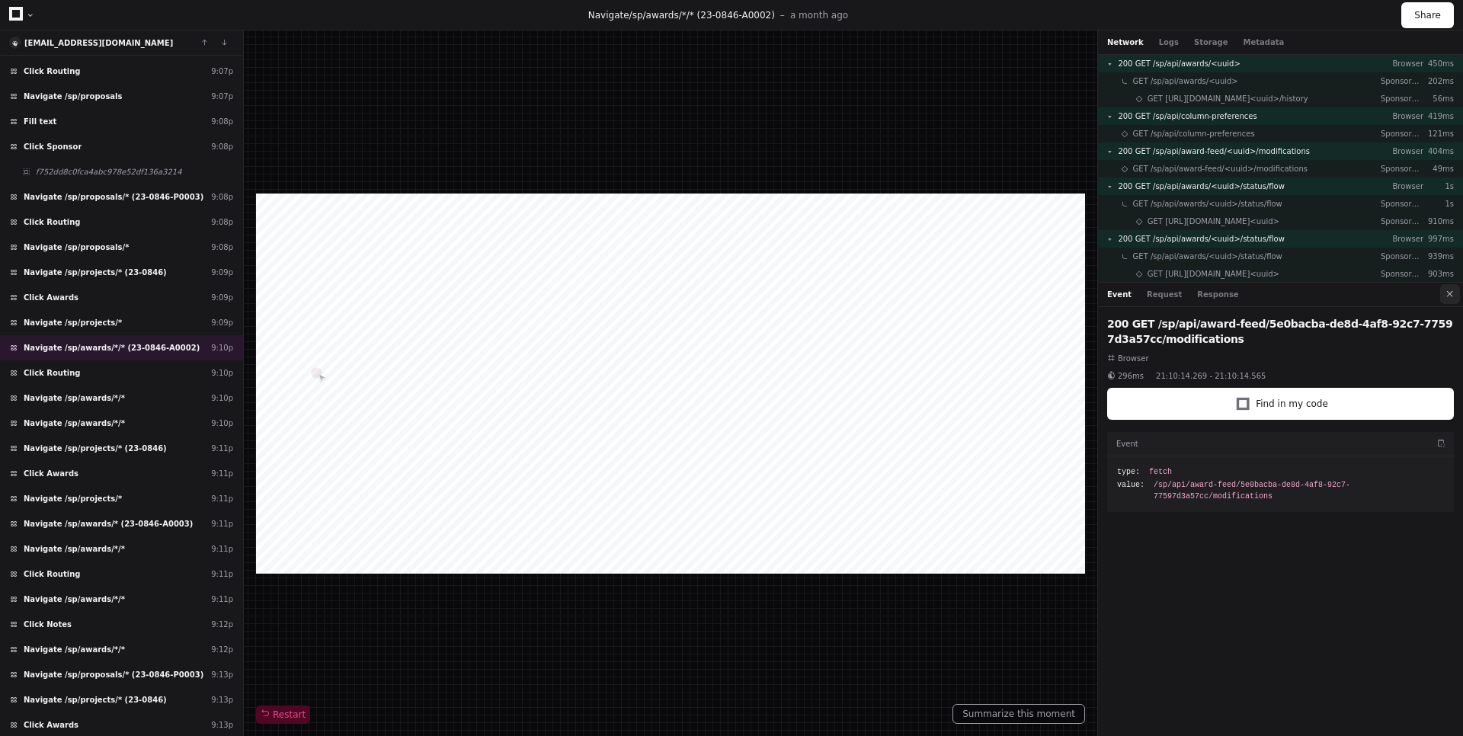
click at [1446, 299] on button at bounding box center [1450, 294] width 20 height 20
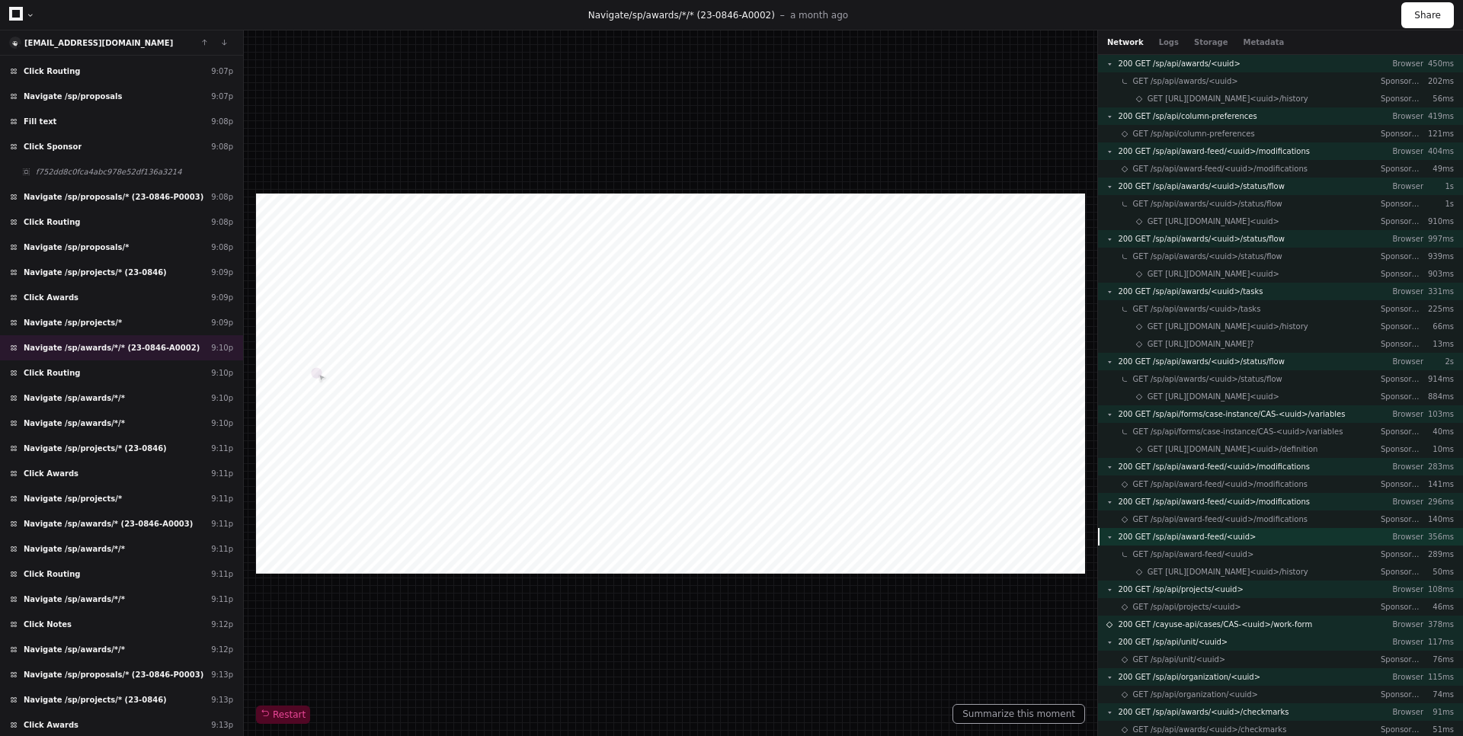
click at [1247, 542] on div "200 GET /sp/api/award-feed/<uuid> Browser 356ms" at bounding box center [1280, 537] width 365 height 18
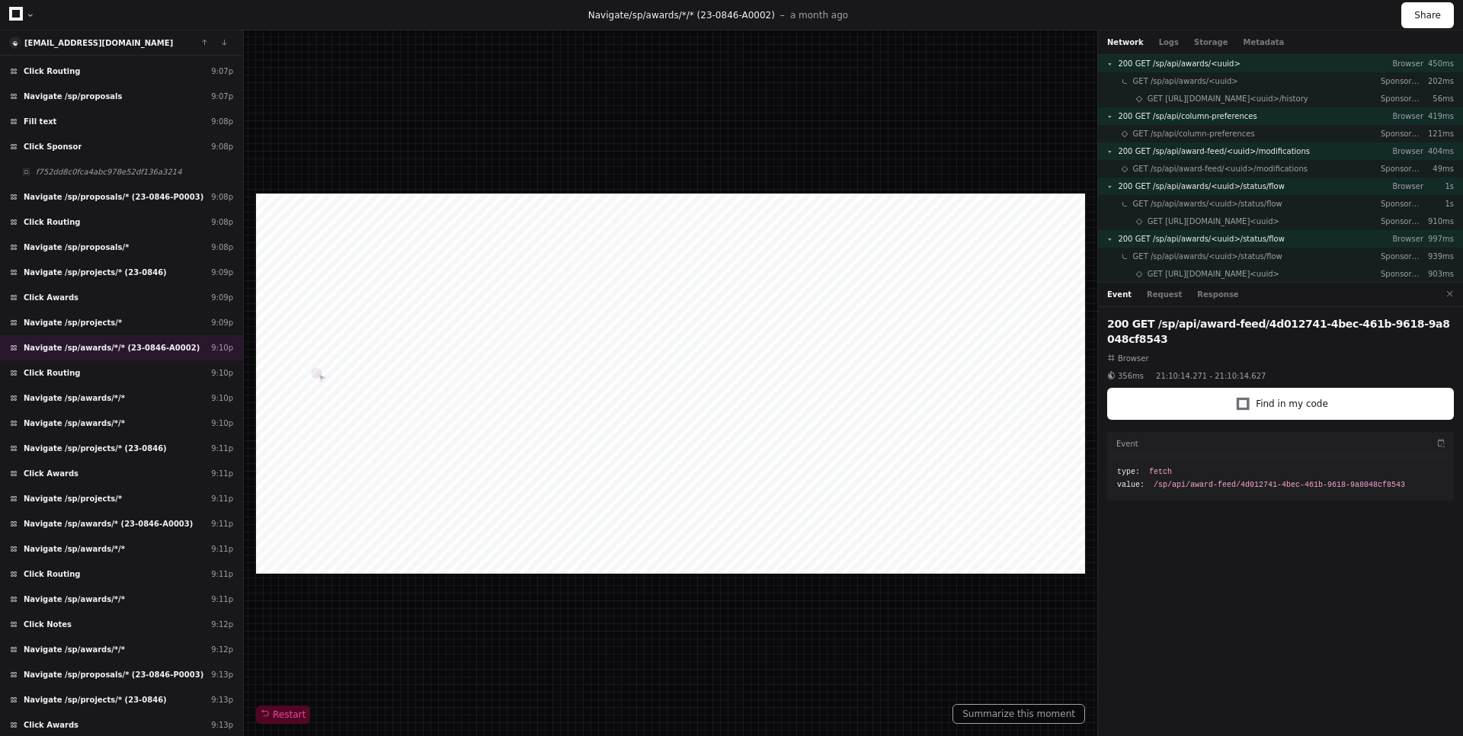
drag, startPoint x: 1452, startPoint y: 293, endPoint x: 1423, endPoint y: 314, distance: 35.5
click at [1452, 293] on button at bounding box center [1450, 294] width 20 height 20
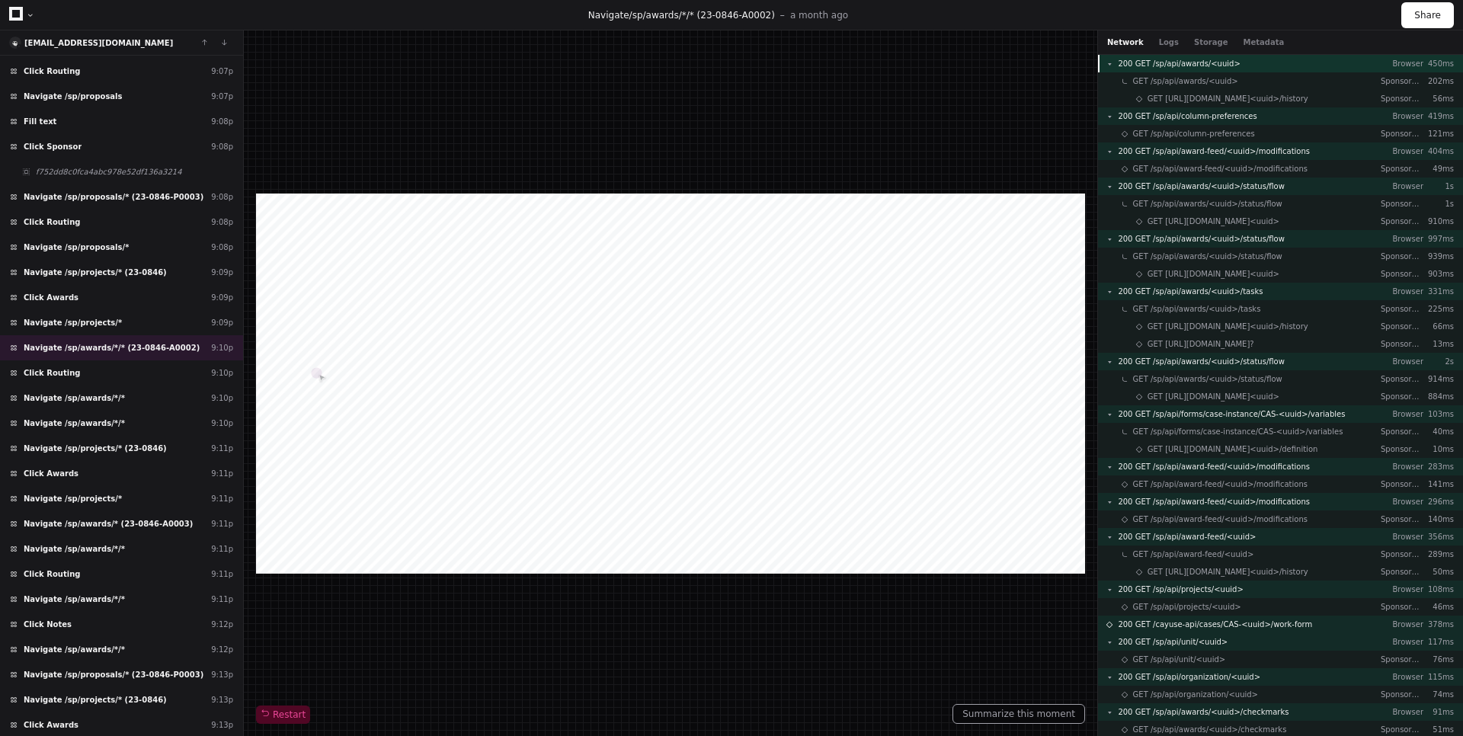
click at [1274, 66] on div "200 GET /sp/api/awards/<uuid> Browser 450ms" at bounding box center [1280, 64] width 365 height 18
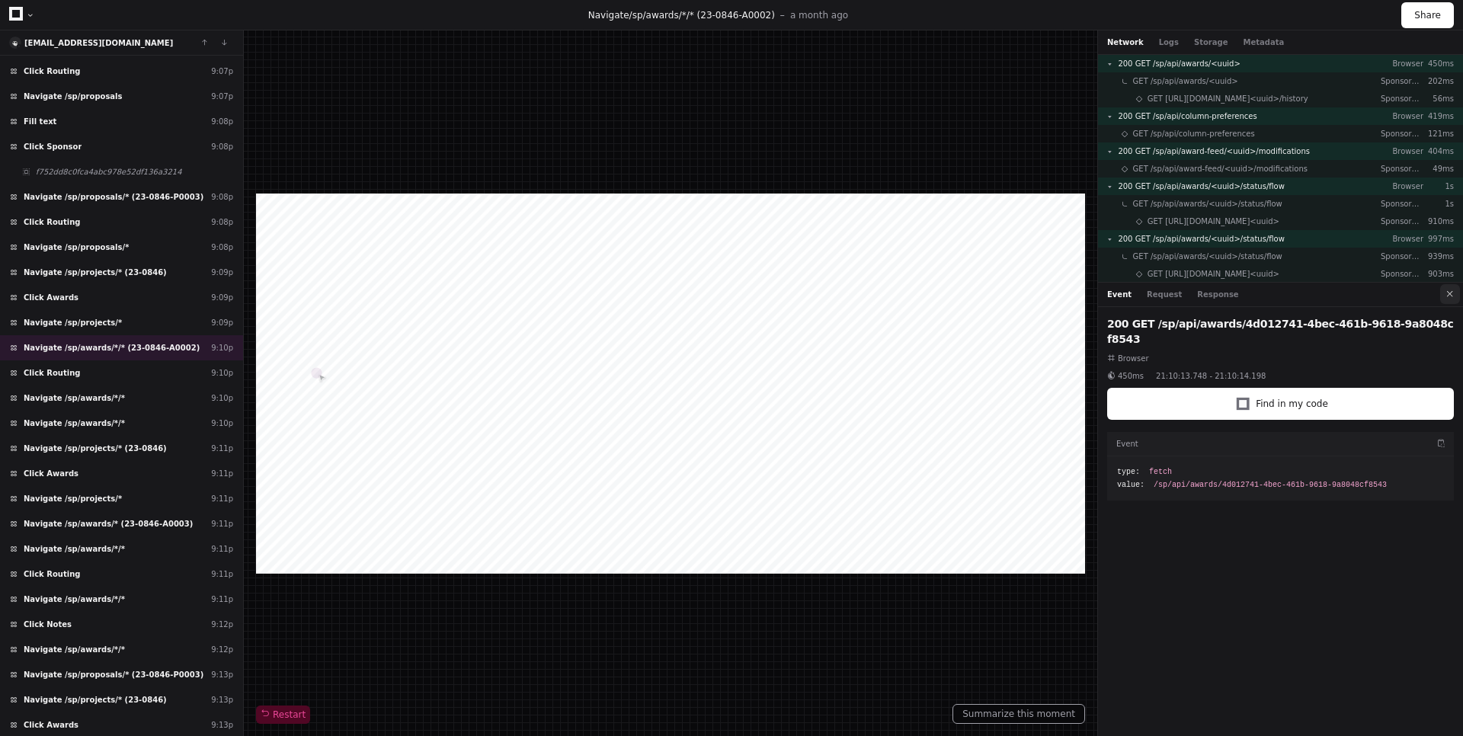
click at [1450, 299] on button at bounding box center [1450, 294] width 20 height 20
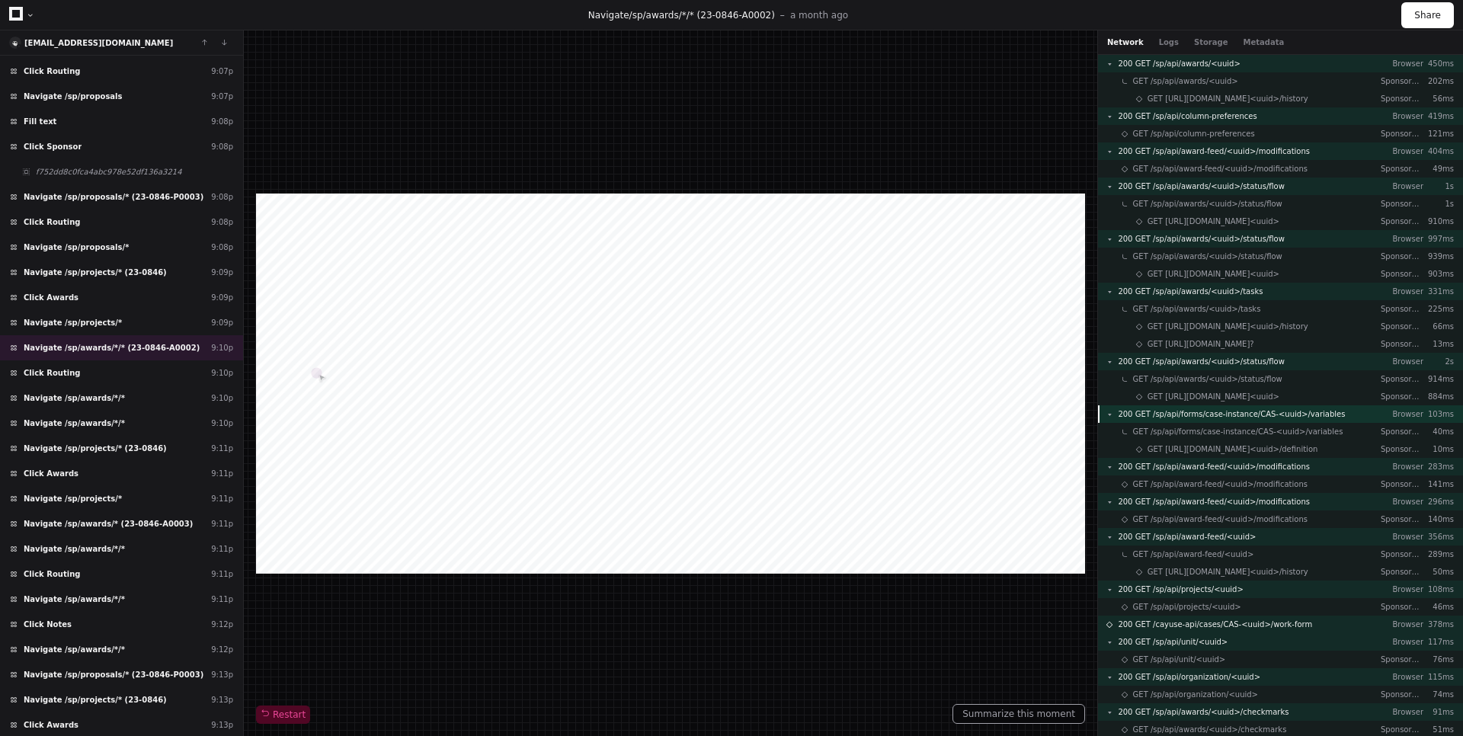
click at [1240, 410] on span "200 GET /sp/api/forms/case-instance/CAS-<uuid>/variables" at bounding box center [1231, 413] width 227 height 11
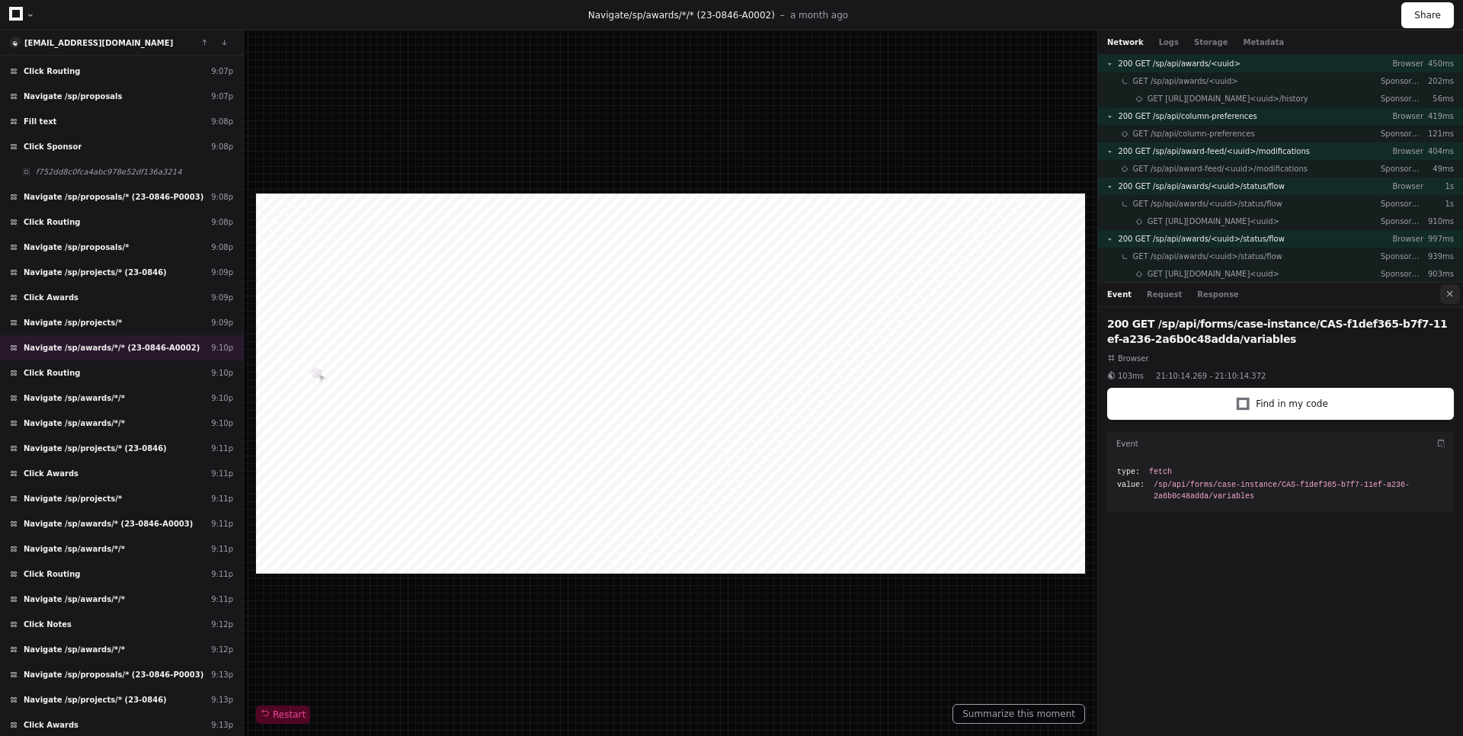
click at [1453, 297] on button at bounding box center [1450, 294] width 20 height 20
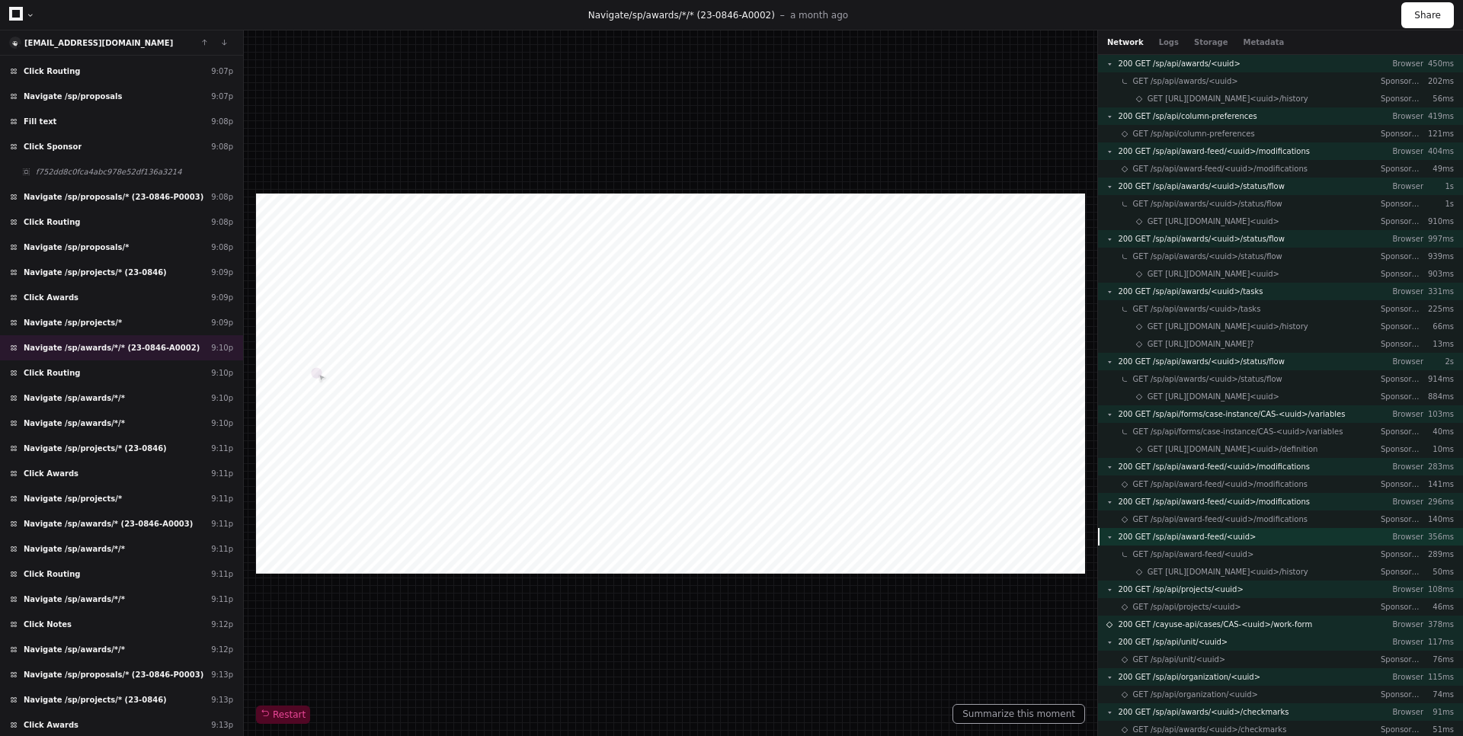
click at [1298, 542] on div "200 GET /sp/api/award-feed/<uuid> Browser 356ms" at bounding box center [1280, 537] width 365 height 18
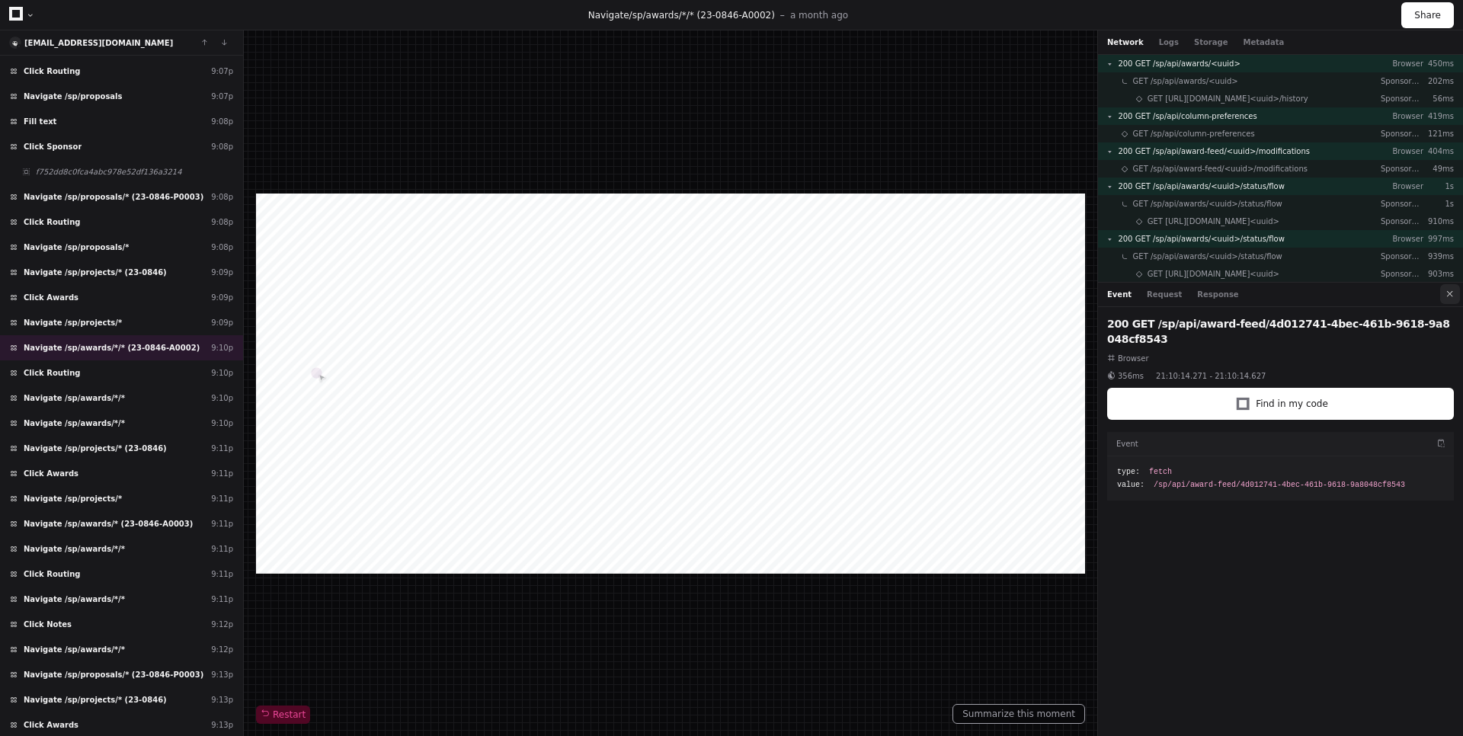
click at [1449, 295] on button at bounding box center [1450, 294] width 20 height 20
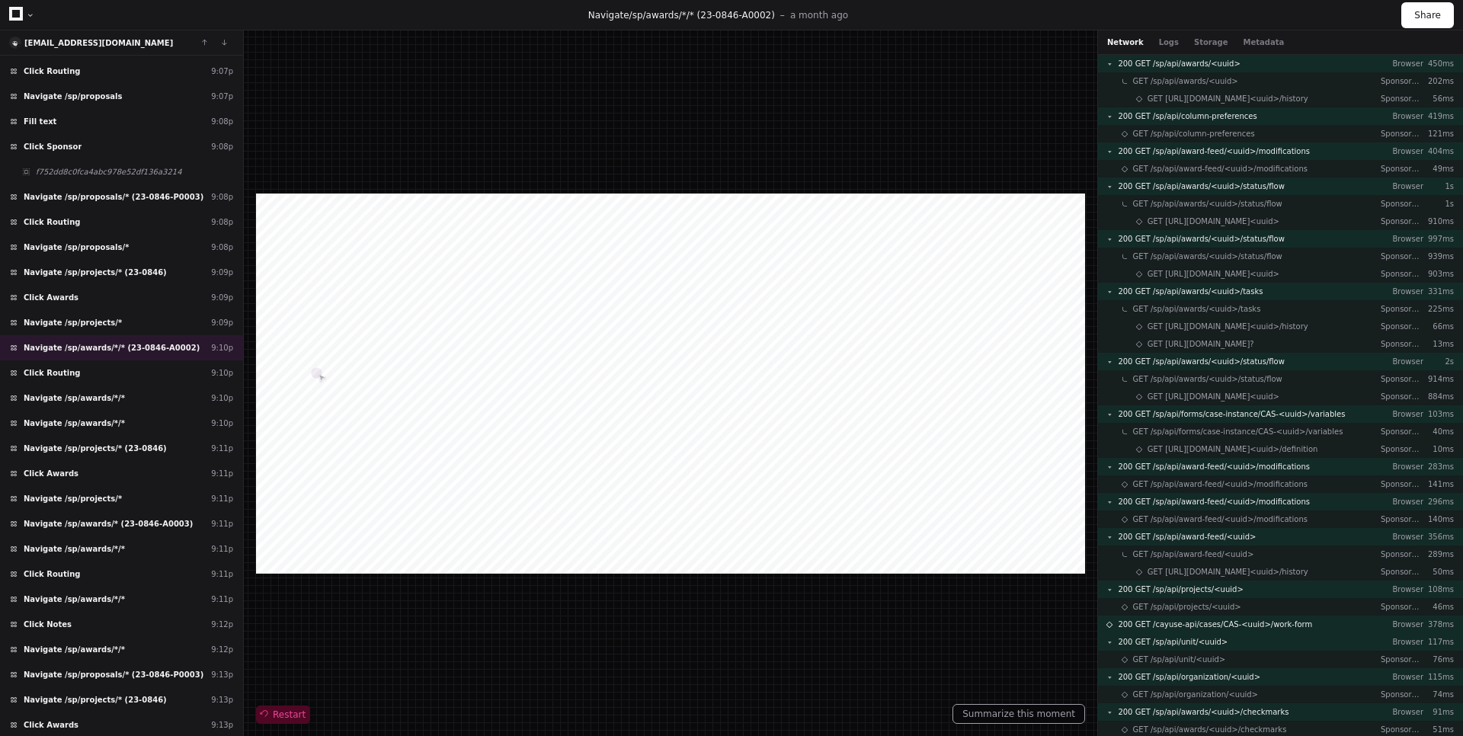
click at [279, 710] on span "Restart" at bounding box center [283, 714] width 45 height 12
click at [286, 710] on span "Restart" at bounding box center [283, 714] width 45 height 12
click at [1231, 63] on div "200 GET /sp/api/awards/<uuid> Browser 450ms" at bounding box center [1280, 64] width 365 height 18
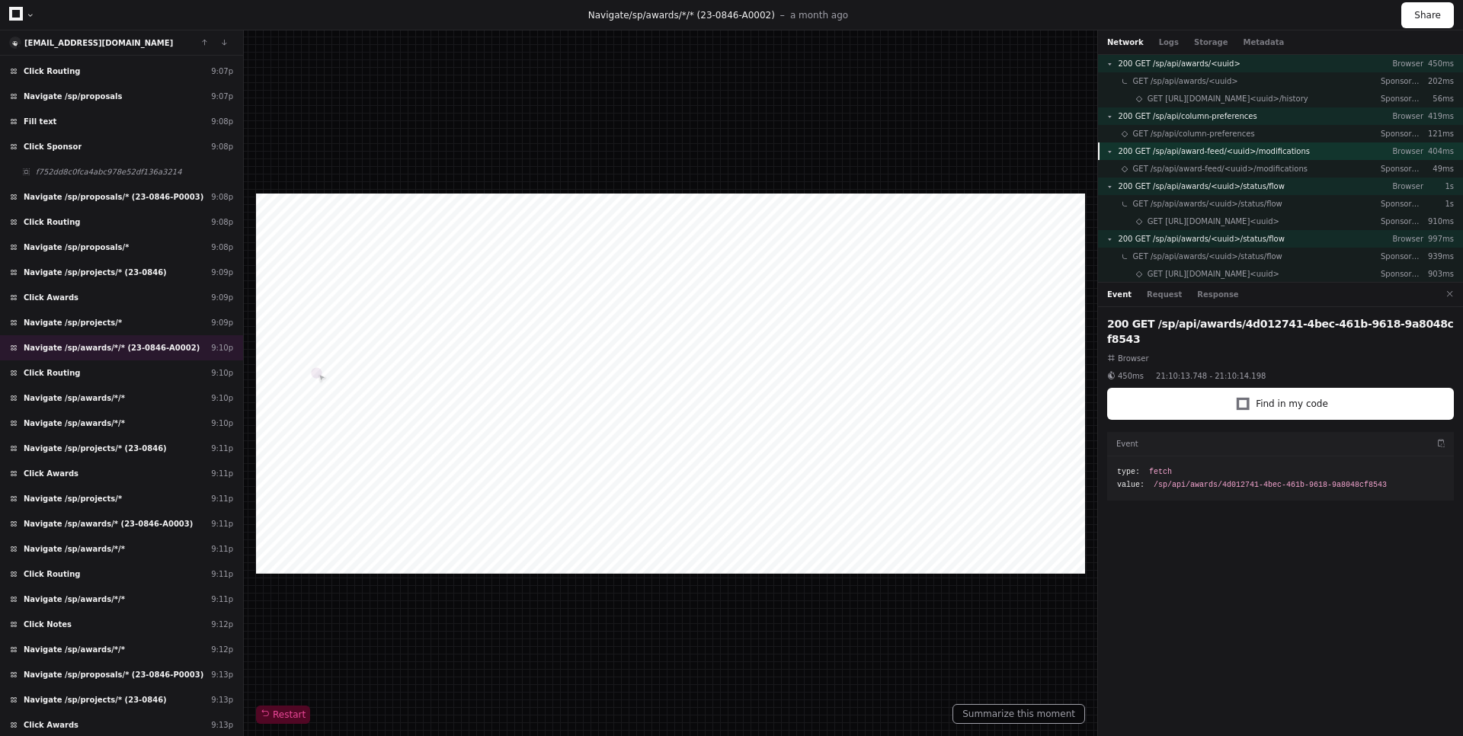
click at [1236, 149] on span "200 GET /sp/api/award-feed/<uuid>/modifications" at bounding box center [1214, 151] width 192 height 11
click at [1445, 289] on button at bounding box center [1450, 294] width 20 height 20
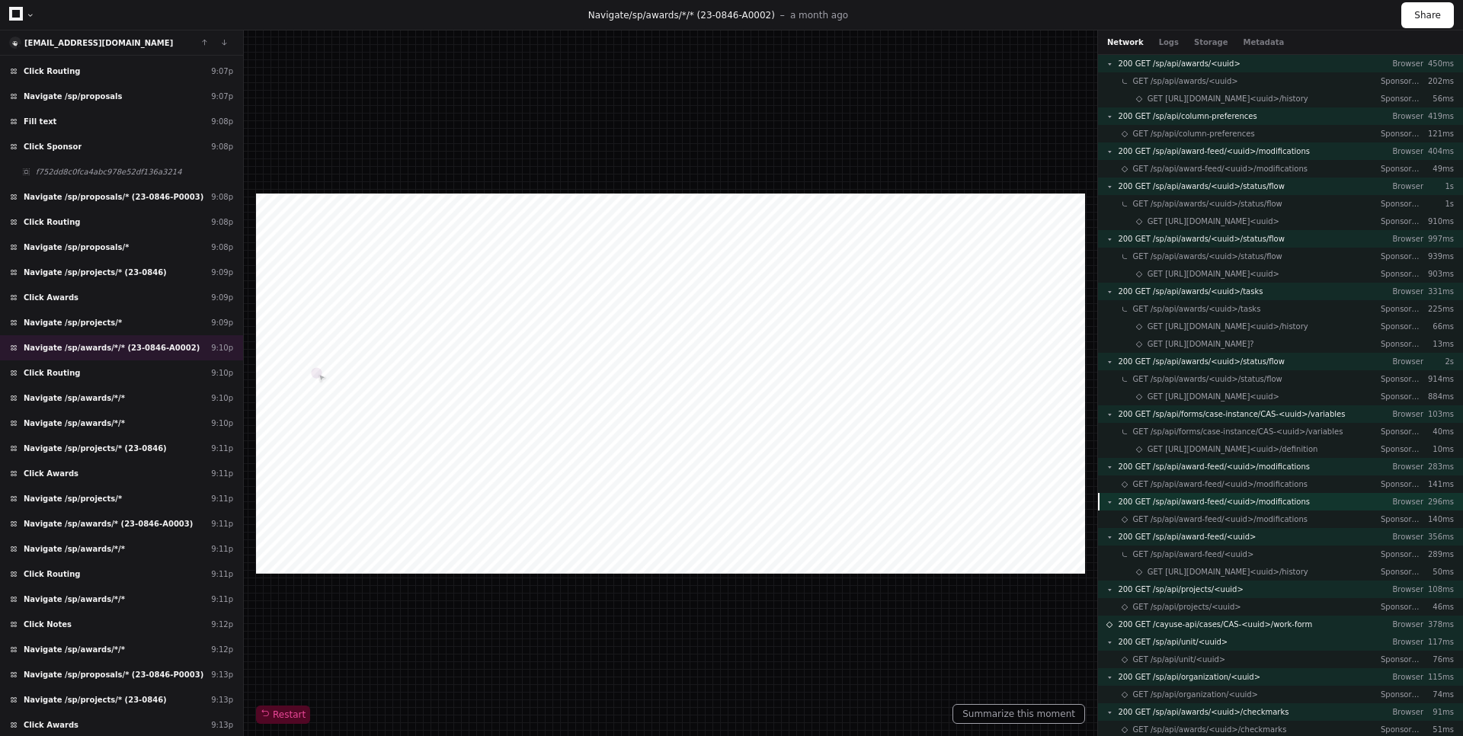
click at [1300, 504] on div "200 GET /sp/api/award-feed/<uuid>/modifications Browser 296ms" at bounding box center [1280, 502] width 365 height 18
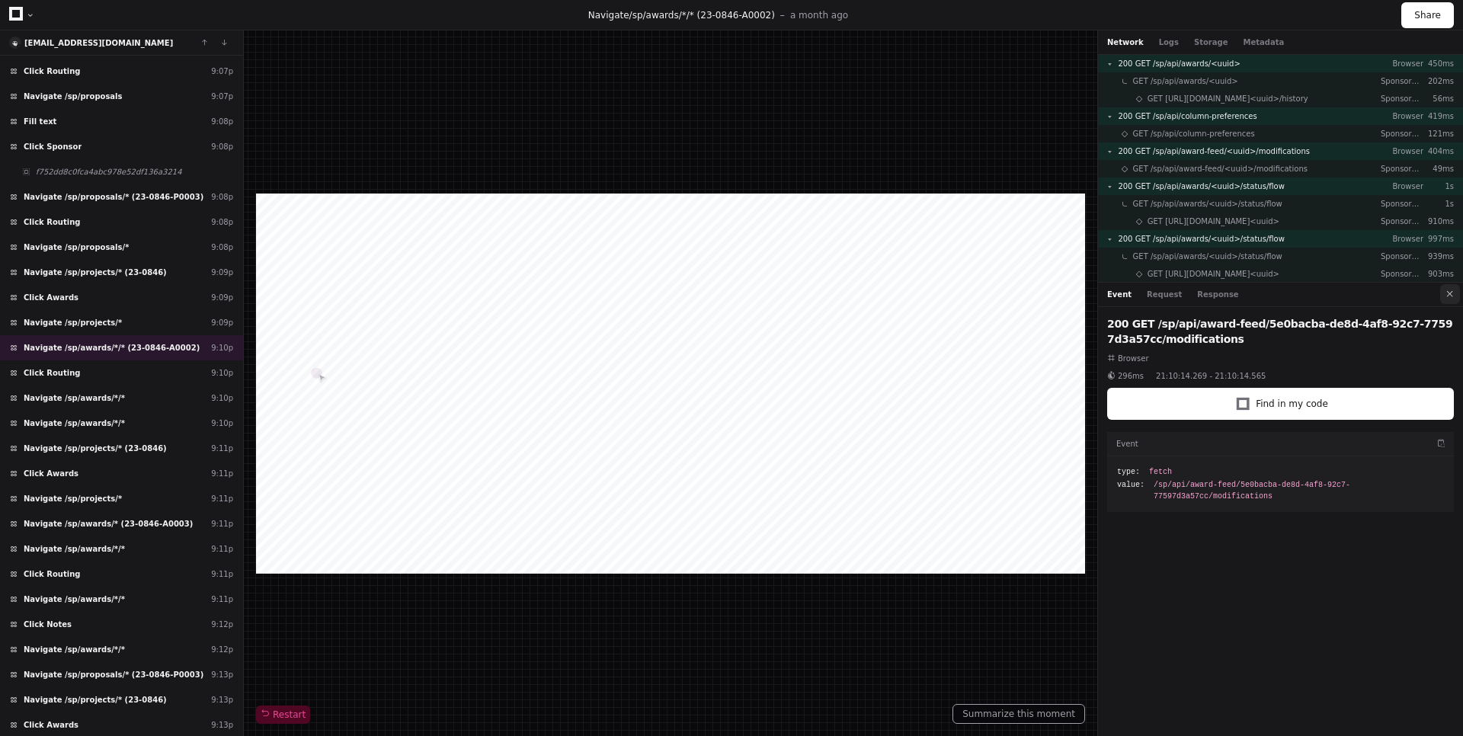
click at [1457, 294] on button at bounding box center [1450, 294] width 20 height 20
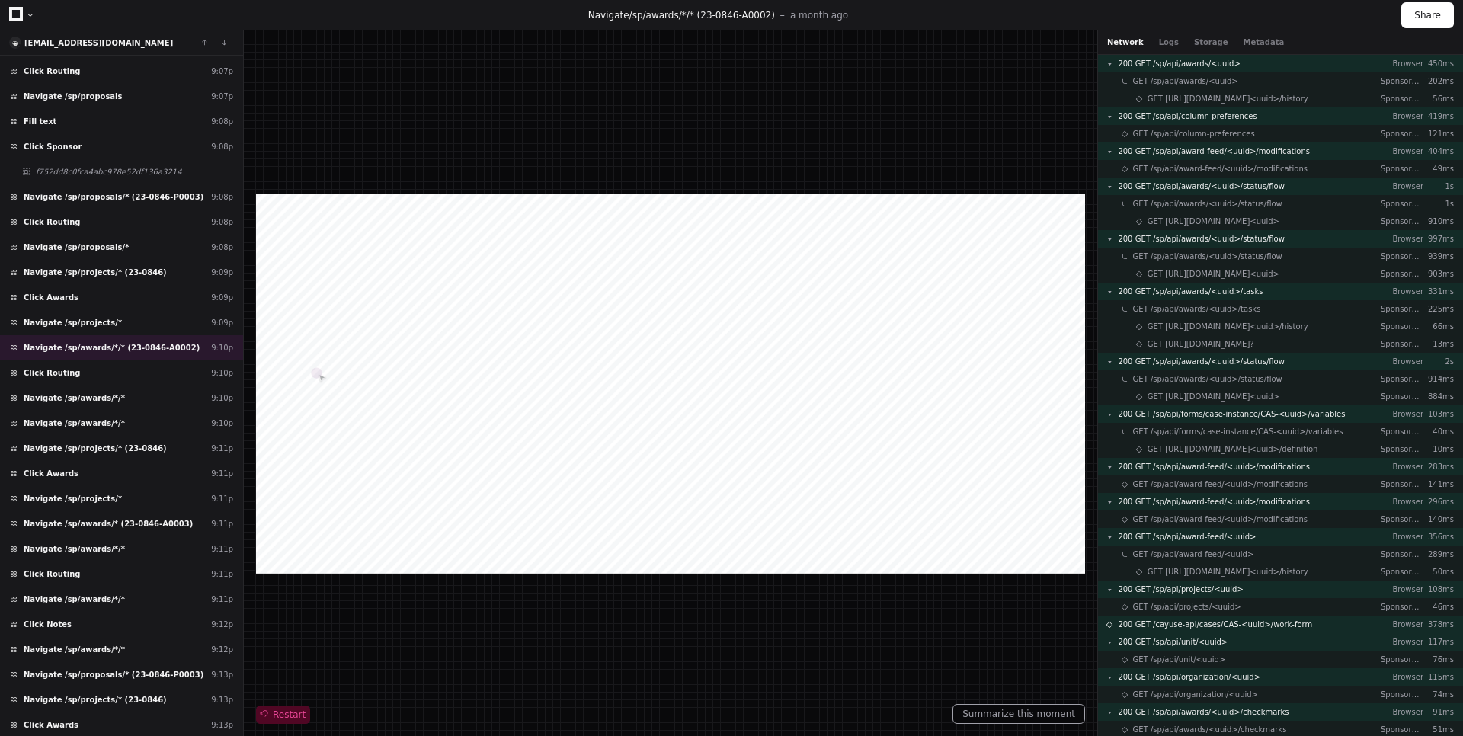
click at [292, 722] on div at bounding box center [283, 714] width 54 height 18
click at [292, 722] on button "Restart" at bounding box center [283, 714] width 54 height 18
click at [1172, 42] on div "Network Logs Storage Metadata" at bounding box center [1195, 42] width 177 height 11
click at [1168, 45] on button "Logs" at bounding box center [1169, 42] width 20 height 11
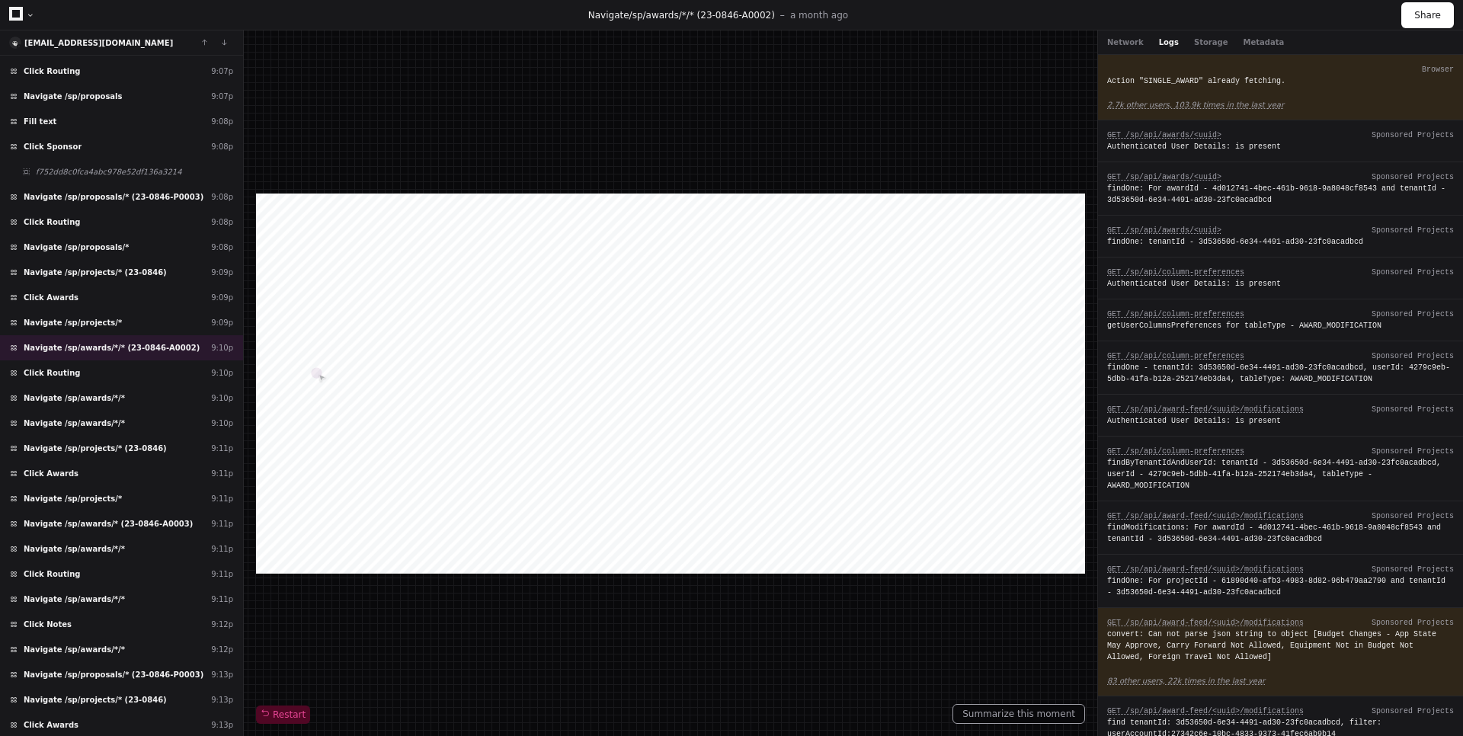
click at [1133, 48] on div "Network Logs Storage Metadata" at bounding box center [1280, 42] width 365 height 24
click at [1130, 41] on button "Network" at bounding box center [1125, 42] width 37 height 11
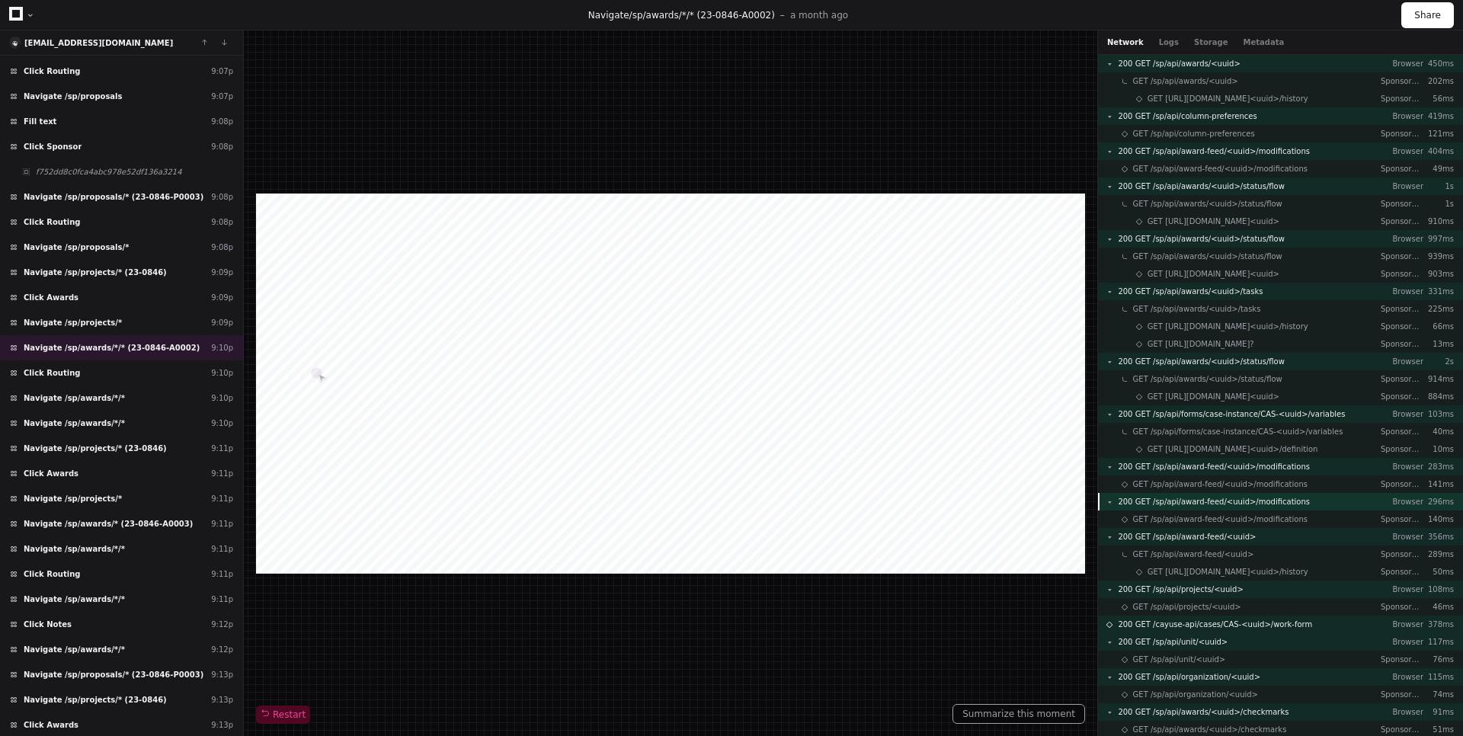
click at [1317, 506] on div "200 GET /sp/api/award-feed/<uuid>/modifications Browser 296ms" at bounding box center [1280, 502] width 365 height 18
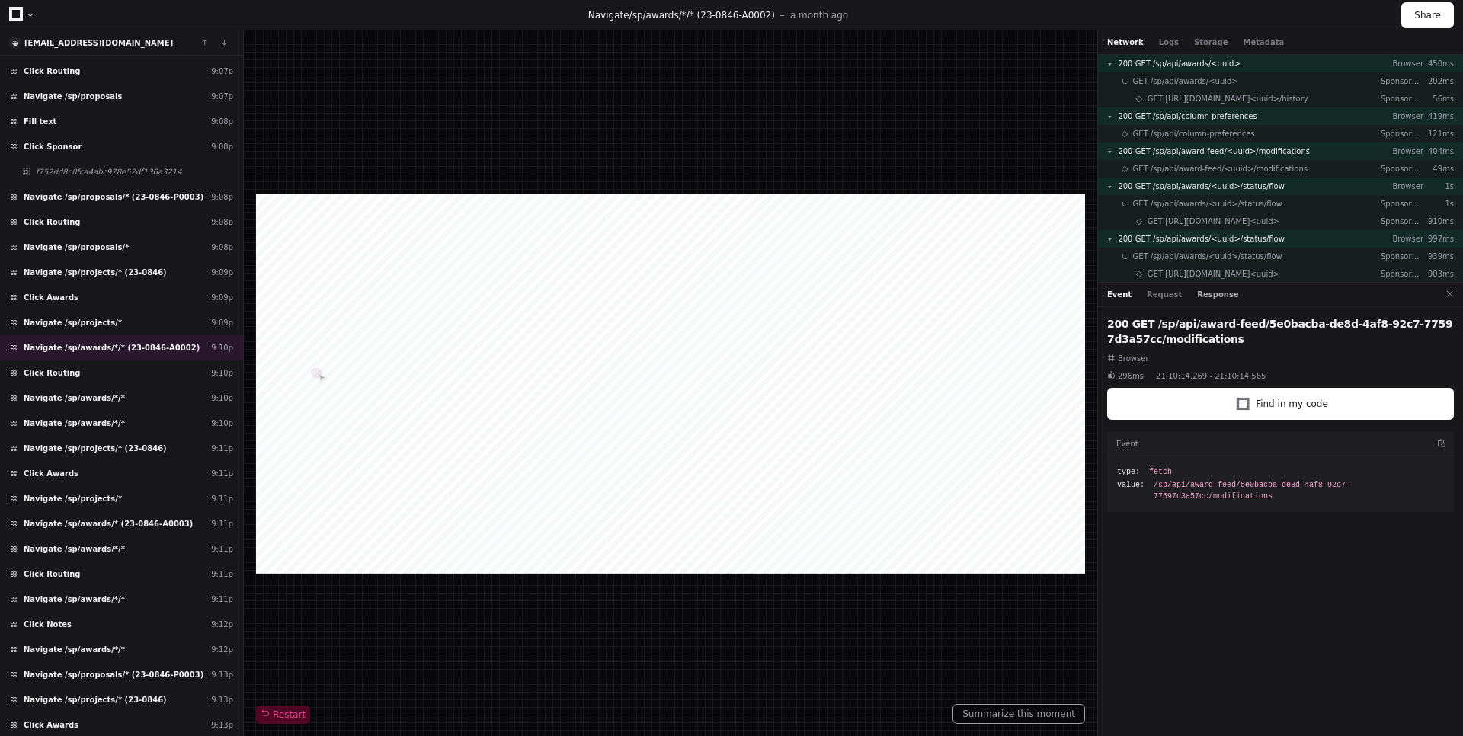
click at [1198, 290] on button "Response" at bounding box center [1217, 294] width 41 height 11
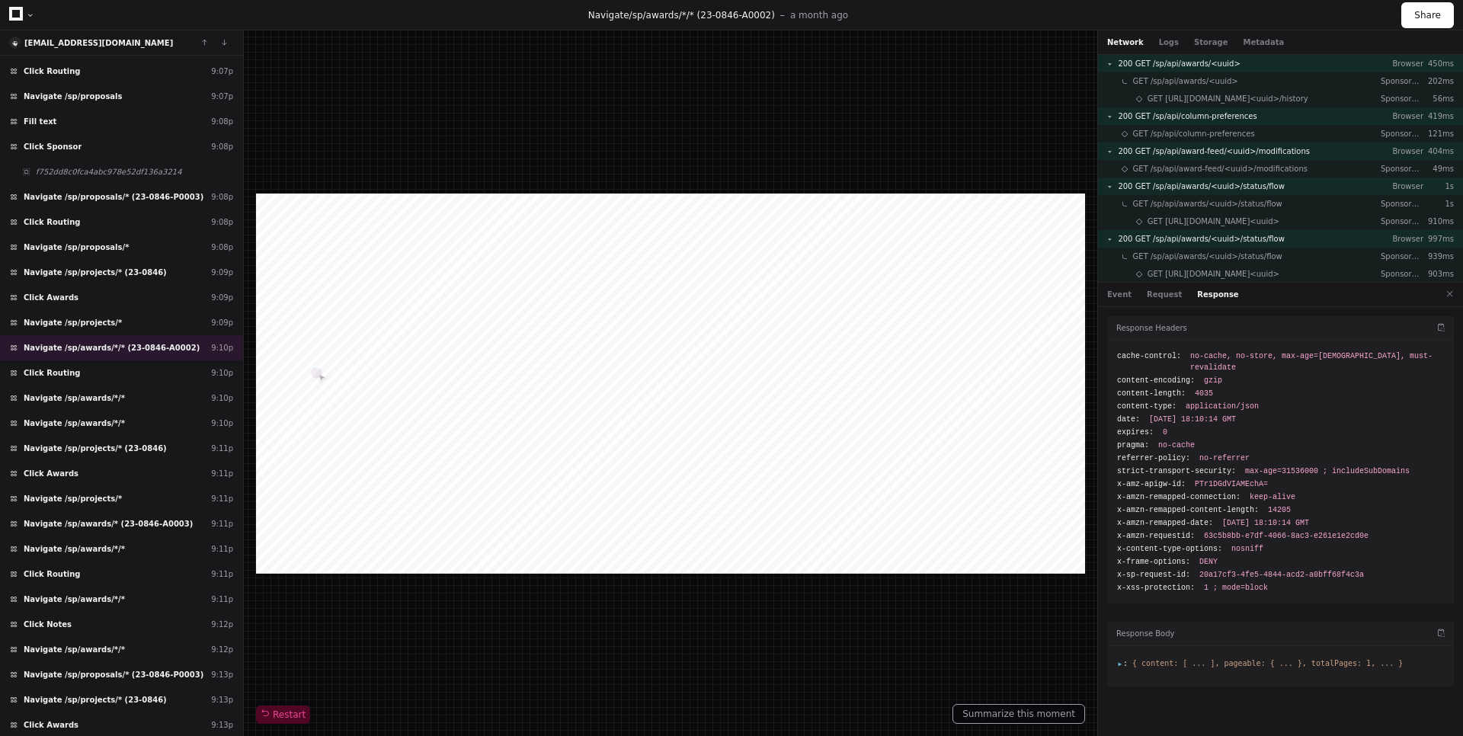
click at [1116, 648] on div at bounding box center [1280, 666] width 347 height 40
click at [1118, 659] on span ":" at bounding box center [1122, 663] width 11 height 8
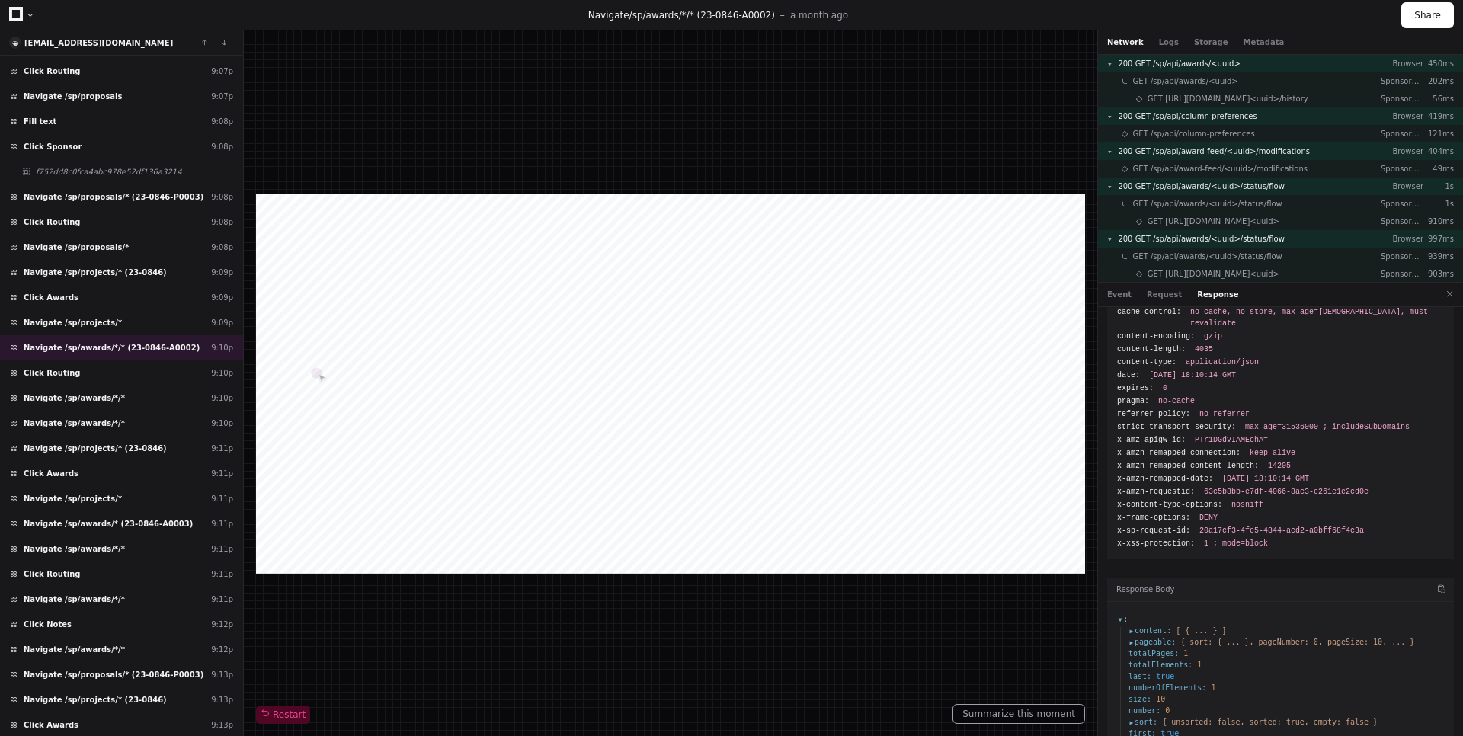
scroll to position [68, 0]
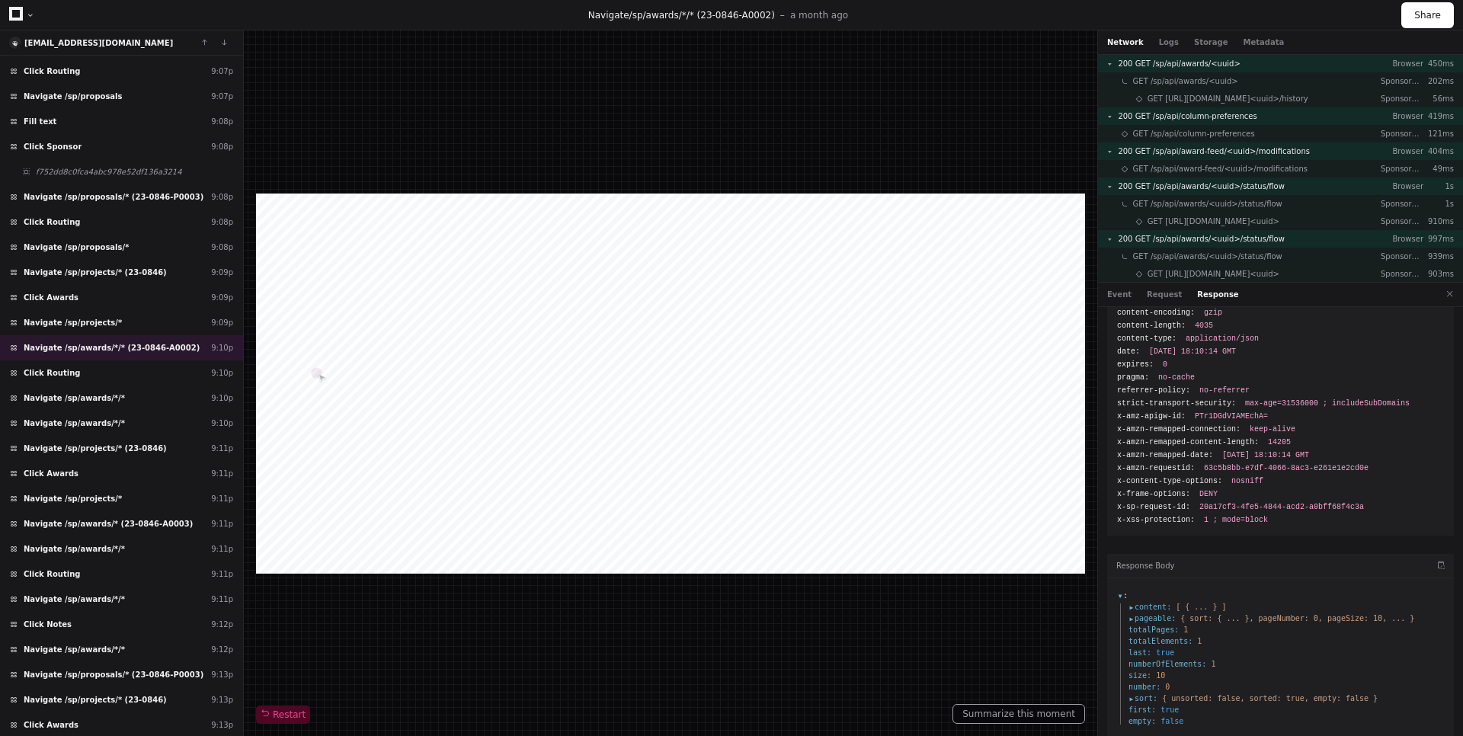
click at [1131, 601] on span "content :" at bounding box center [1149, 606] width 43 height 11
click at [1447, 295] on button at bounding box center [1450, 294] width 20 height 20
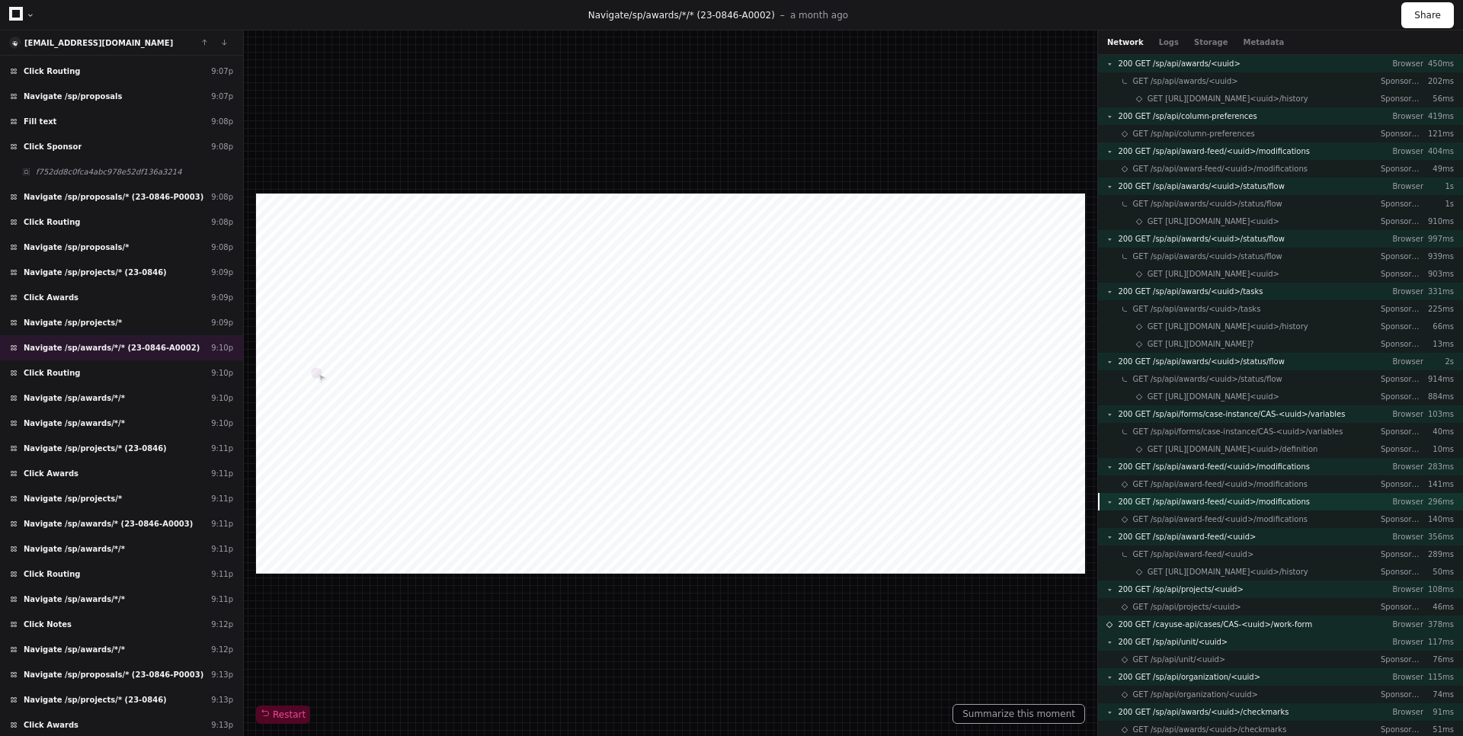
click at [1311, 497] on div "200 GET /sp/api/award-feed/<uuid>/modifications Browser 296ms" at bounding box center [1280, 502] width 365 height 18
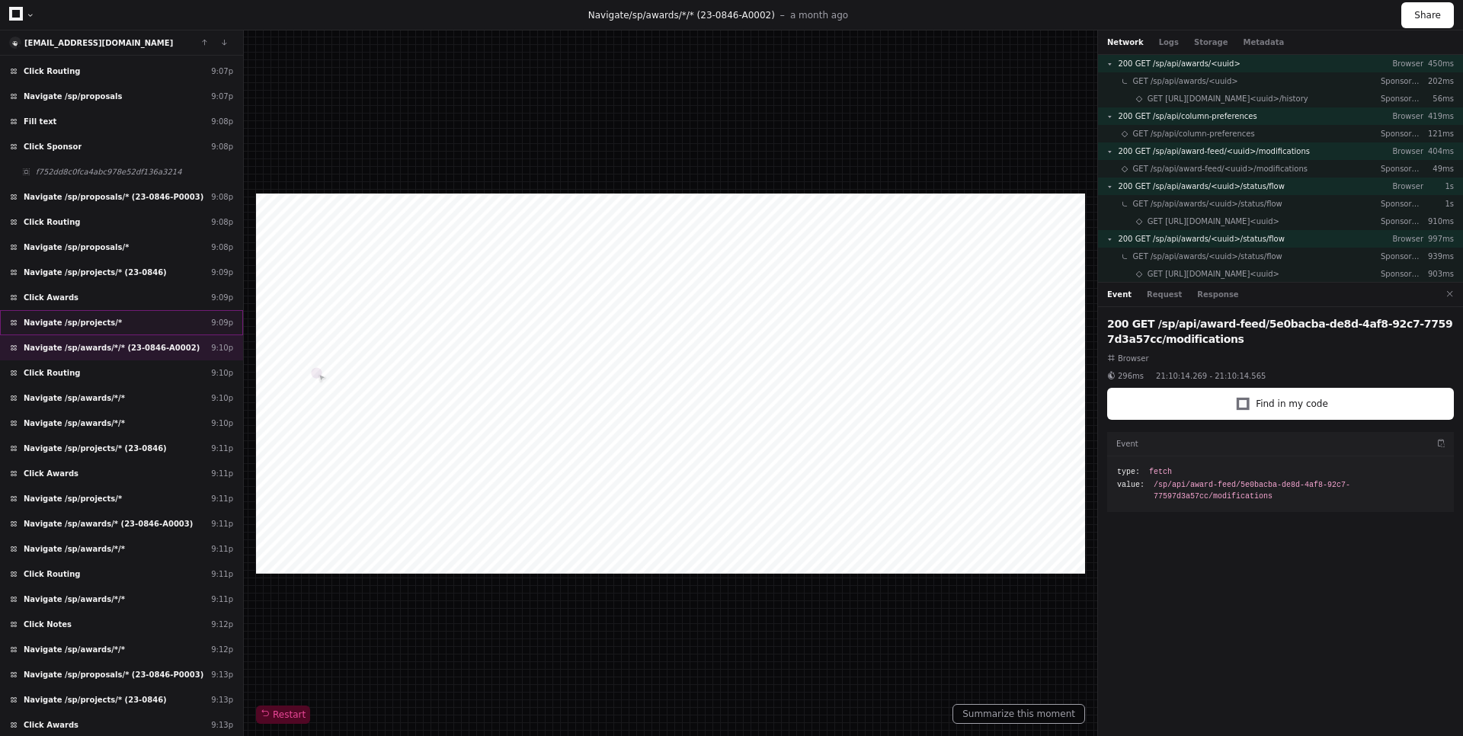
click at [165, 326] on div "Navigate /sp/projects/* 9:09p" at bounding box center [121, 322] width 243 height 25
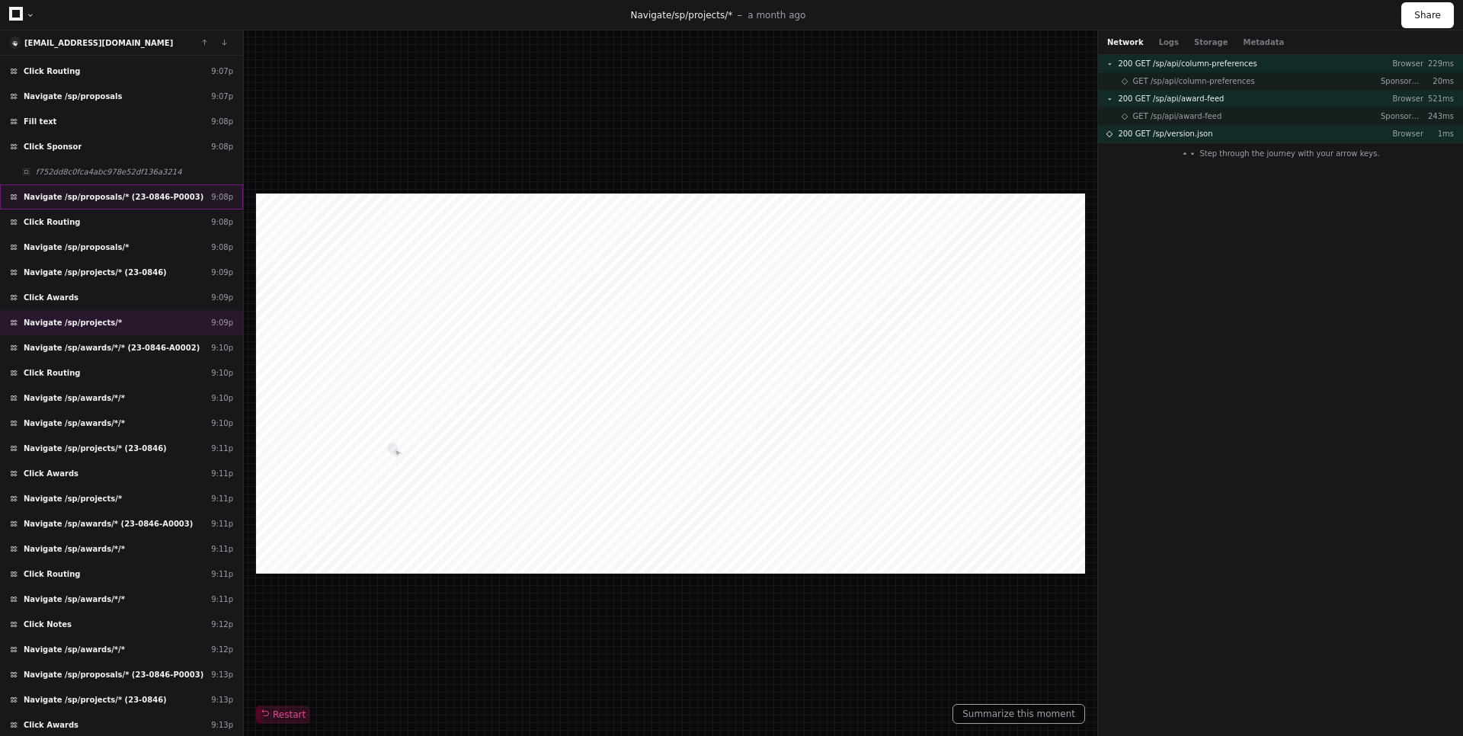
drag, startPoint x: 165, startPoint y: 326, endPoint x: 167, endPoint y: 200, distance: 125.7
click at [167, 200] on div "Load more Navigate /sp/awards/*/* 7:02p Click Certify Award 7:02p Click Certify…" at bounding box center [121, 396] width 243 height 681
click at [167, 200] on span "Navigate /sp/proposals/* (23-0846-P0003)" at bounding box center [114, 196] width 180 height 11
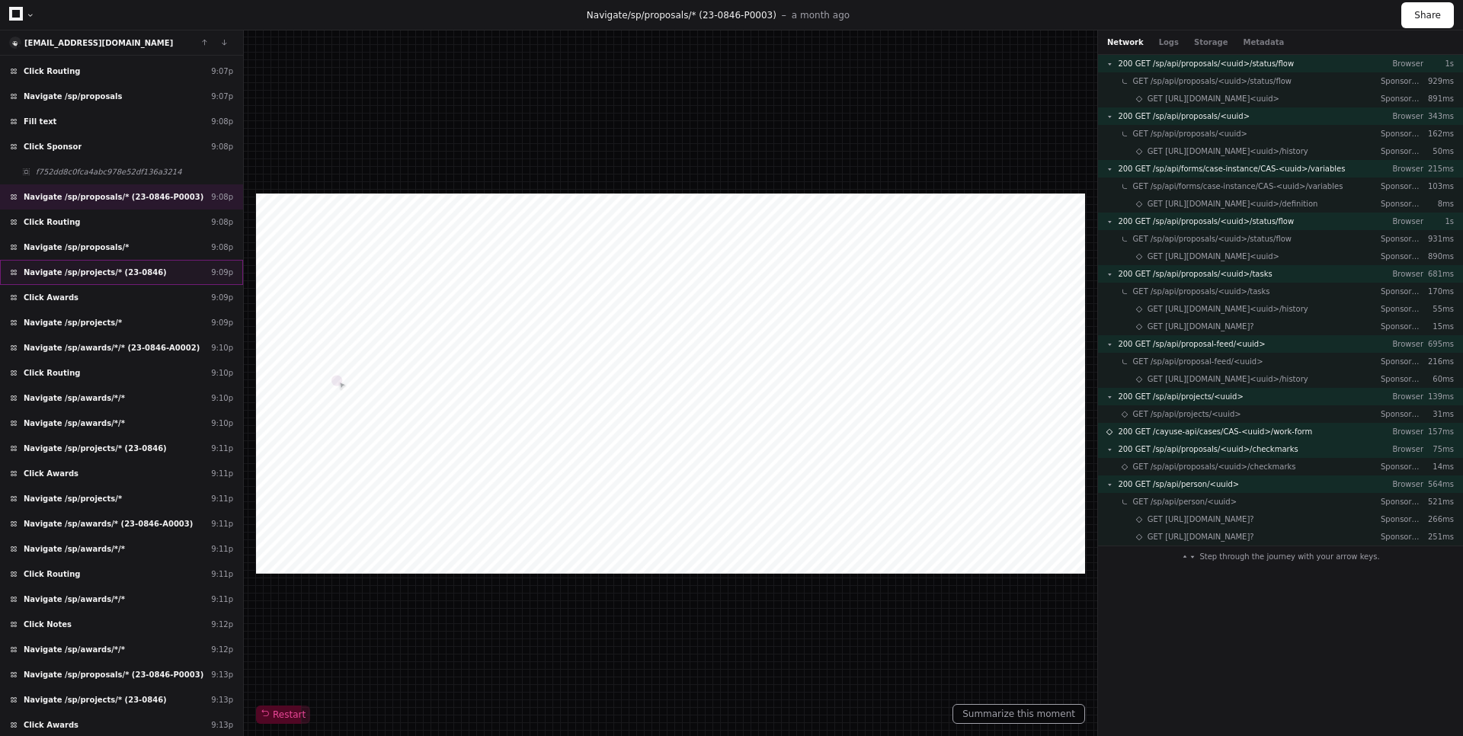
click at [153, 264] on div "Navigate /sp/projects/* (23-0846) 9:09p" at bounding box center [121, 272] width 243 height 25
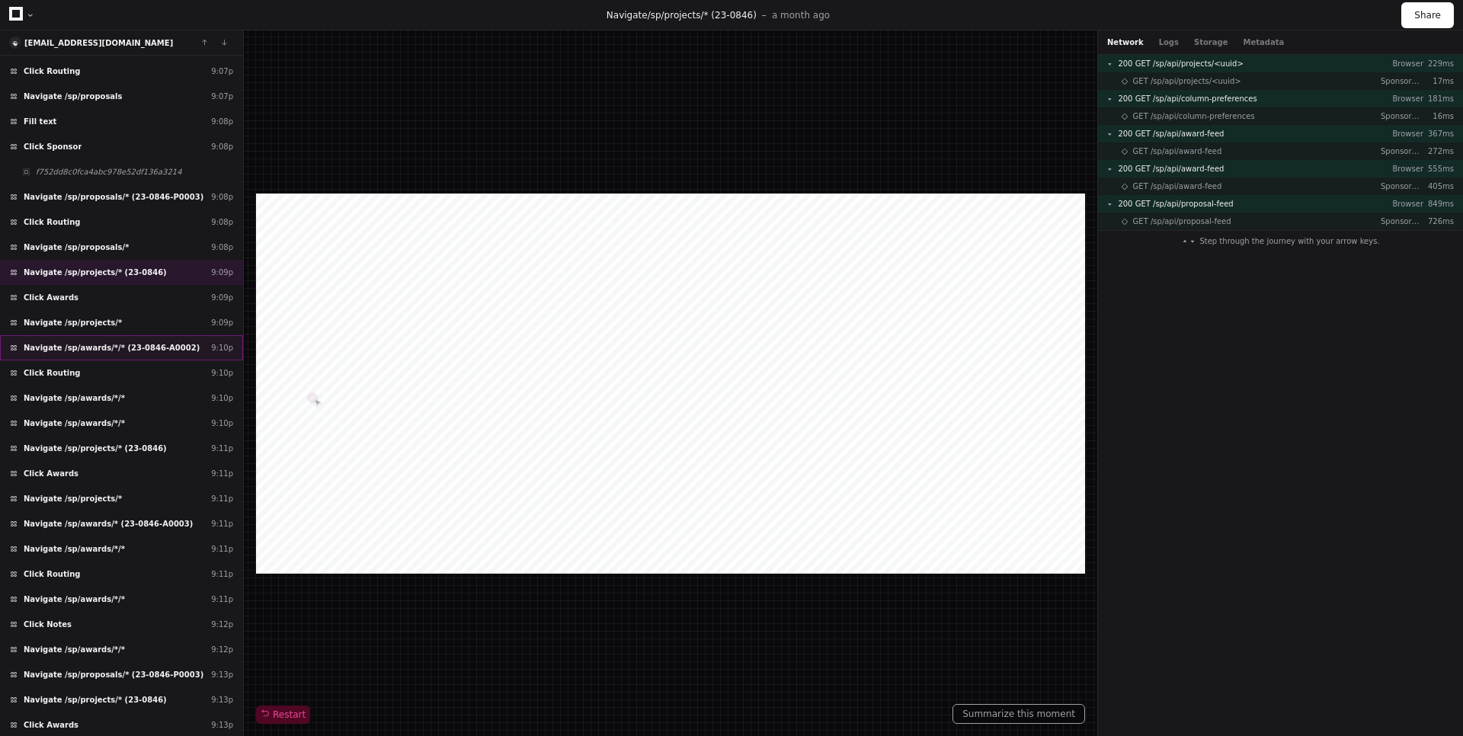
click at [145, 348] on span "Navigate /sp/awards/*/* (23-0846-A0002)" at bounding box center [112, 347] width 176 height 11
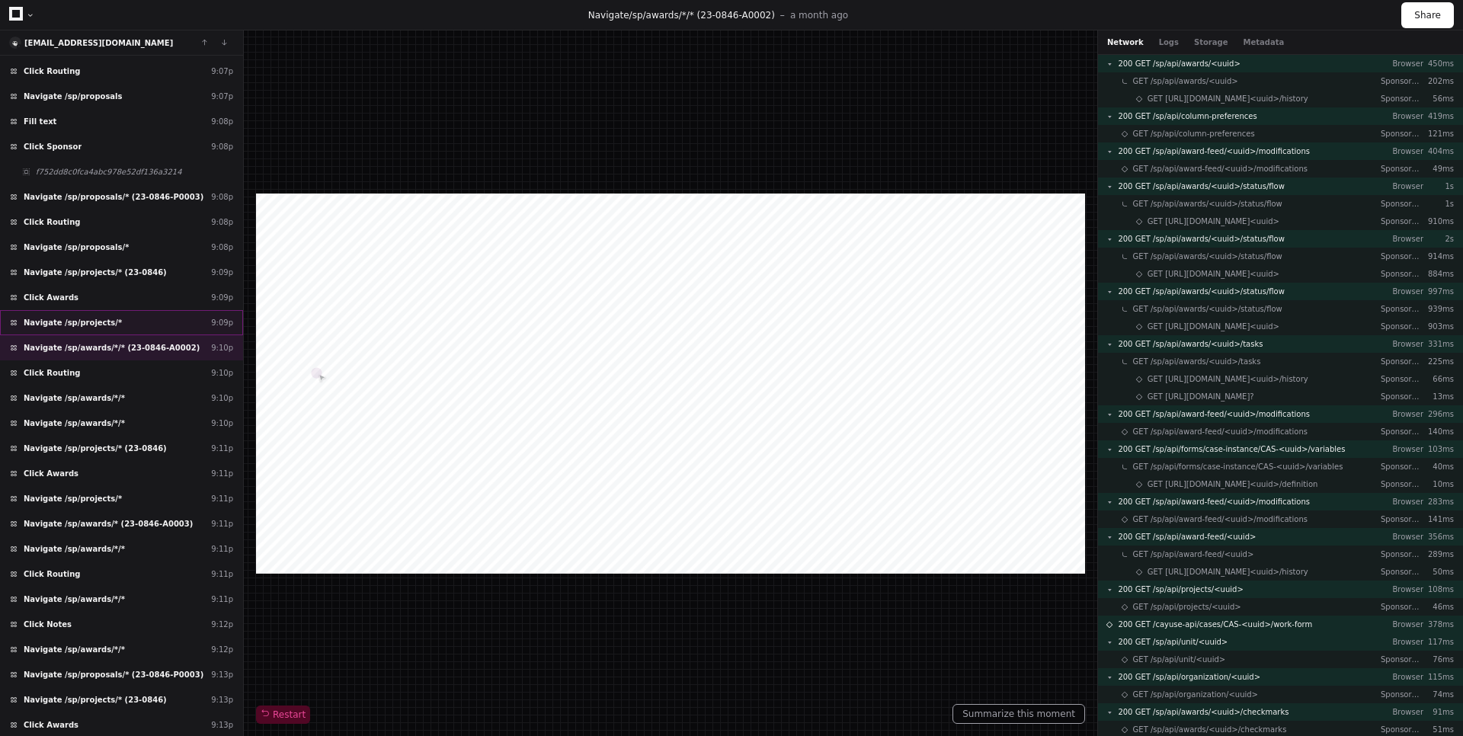
click at [149, 328] on div "Navigate /sp/projects/* 9:09p" at bounding box center [121, 322] width 243 height 25
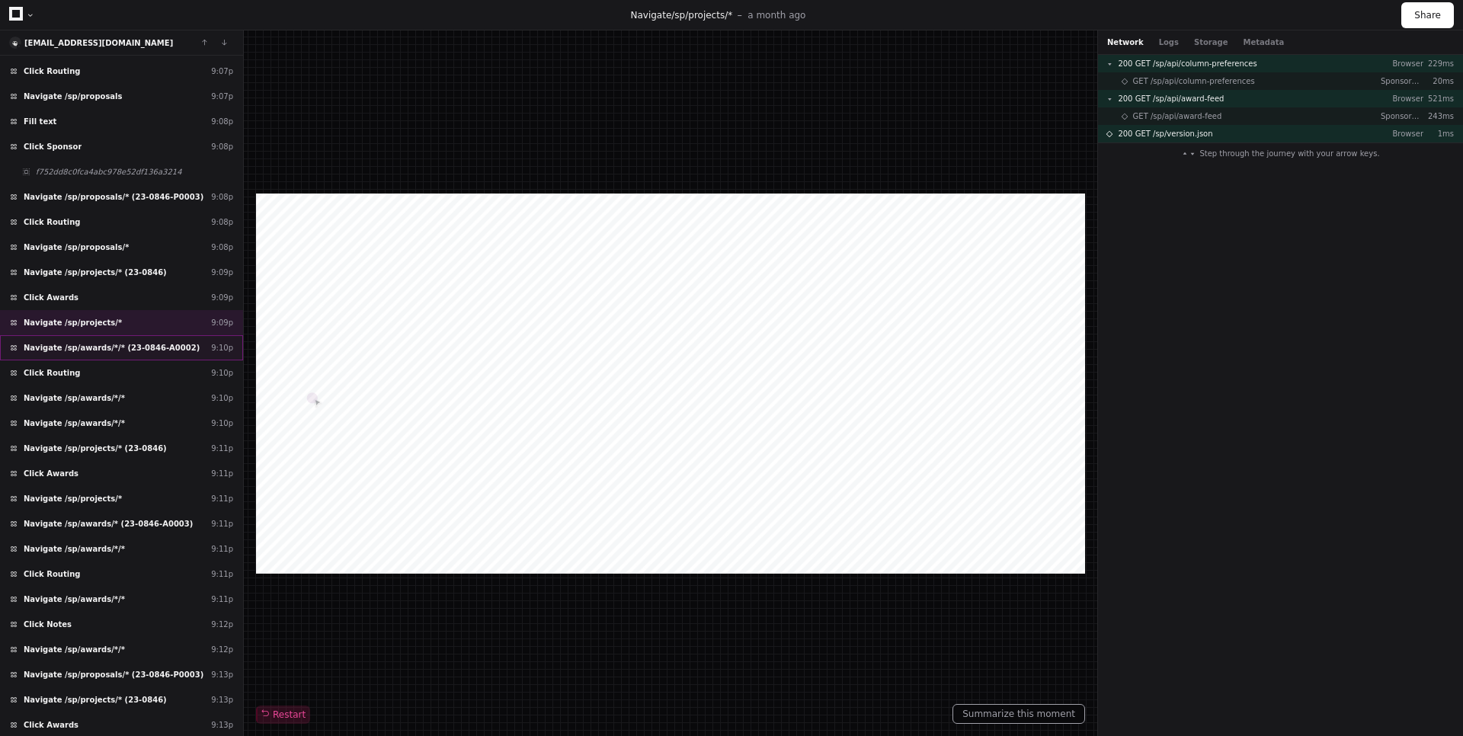
click at [131, 347] on span "Navigate /sp/awards/*/* (23-0846-A0002)" at bounding box center [112, 347] width 176 height 11
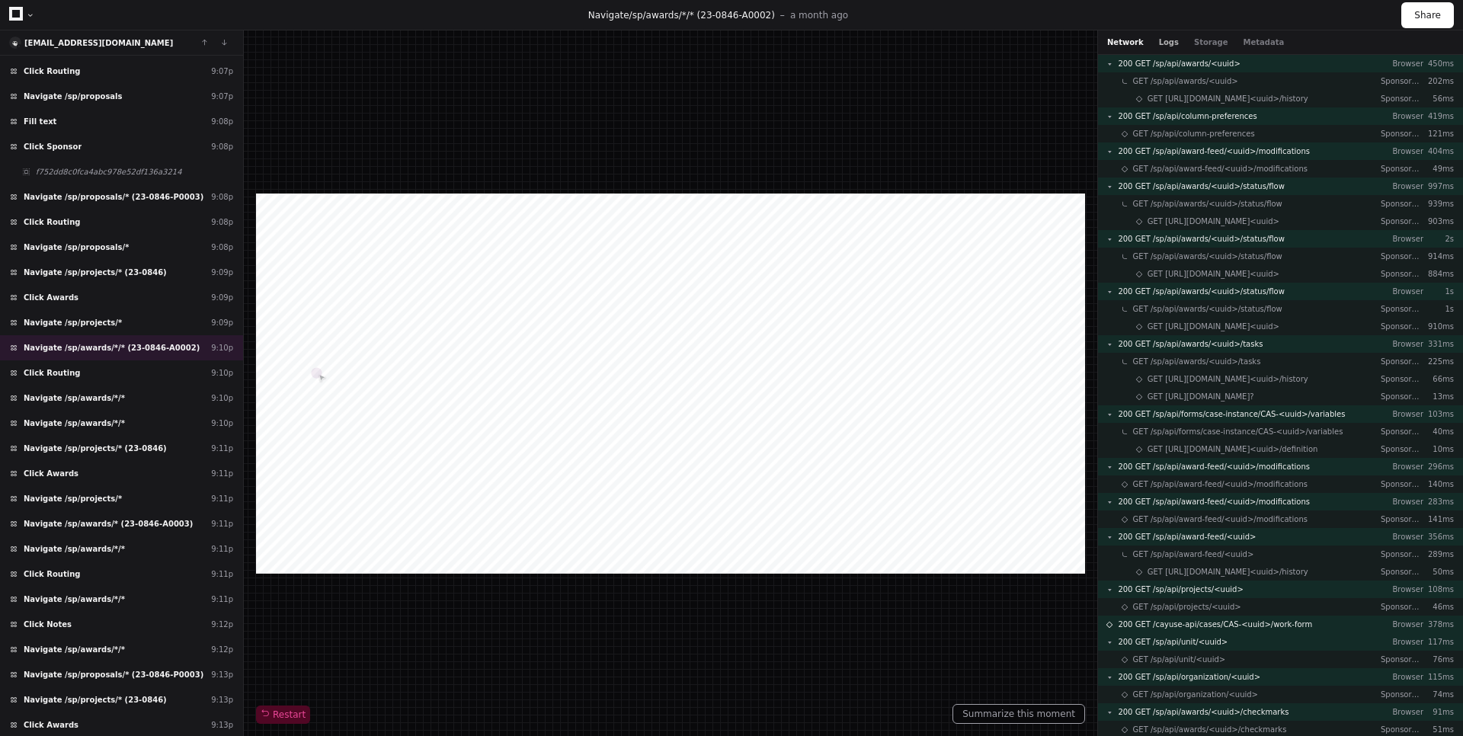
click at [1159, 45] on button "Logs" at bounding box center [1169, 42] width 20 height 11
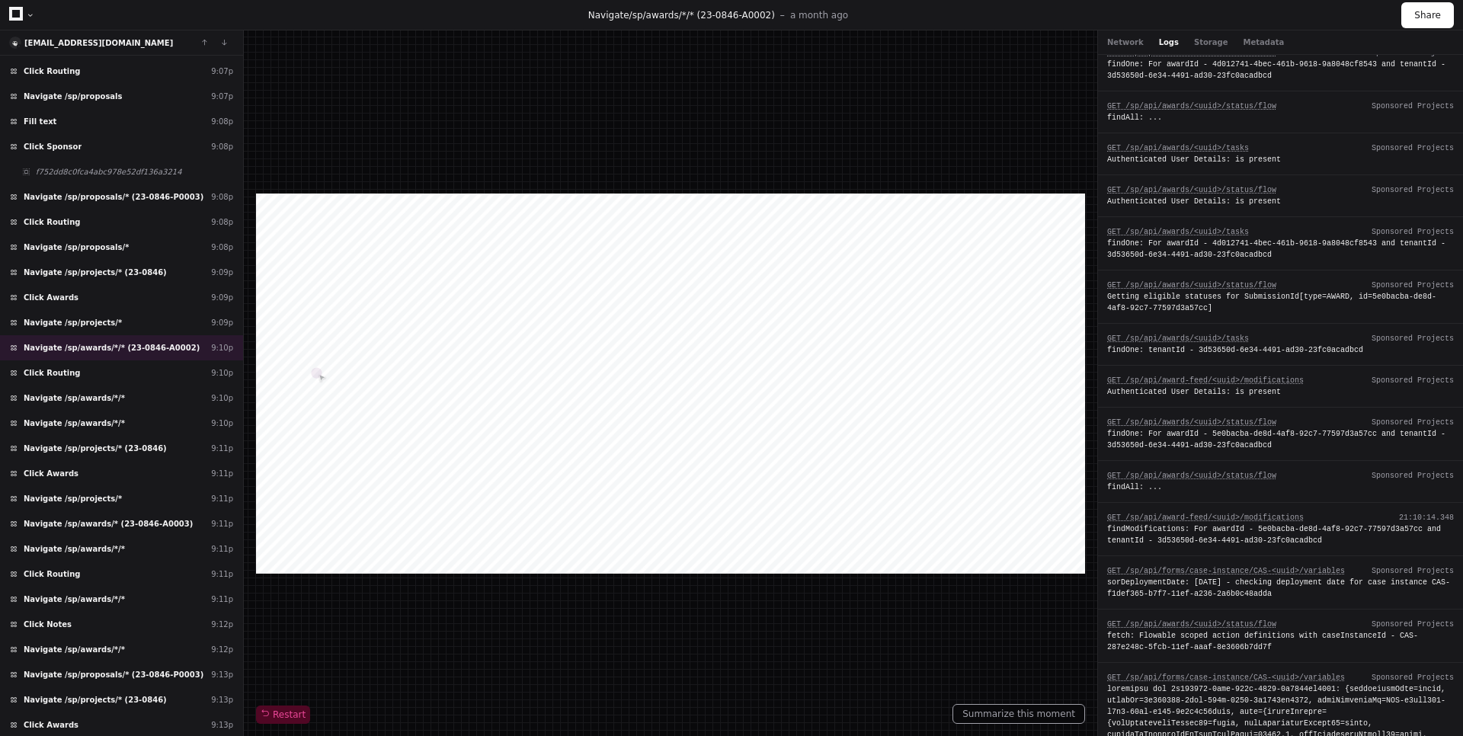
scroll to position [1566, 0]
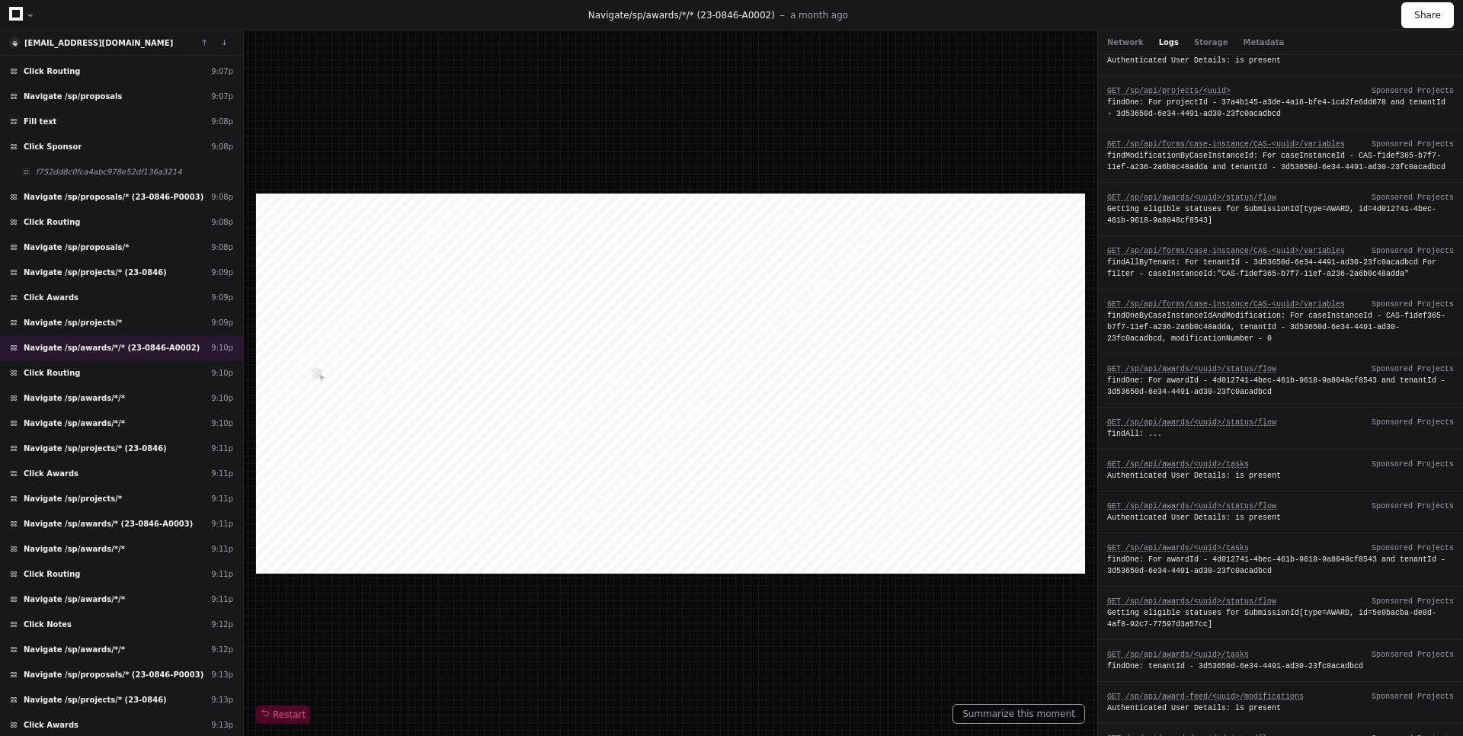
click at [1116, 36] on div "Network Logs Storage Metadata" at bounding box center [1280, 42] width 365 height 24
click at [1122, 40] on button "Network" at bounding box center [1125, 42] width 37 height 11
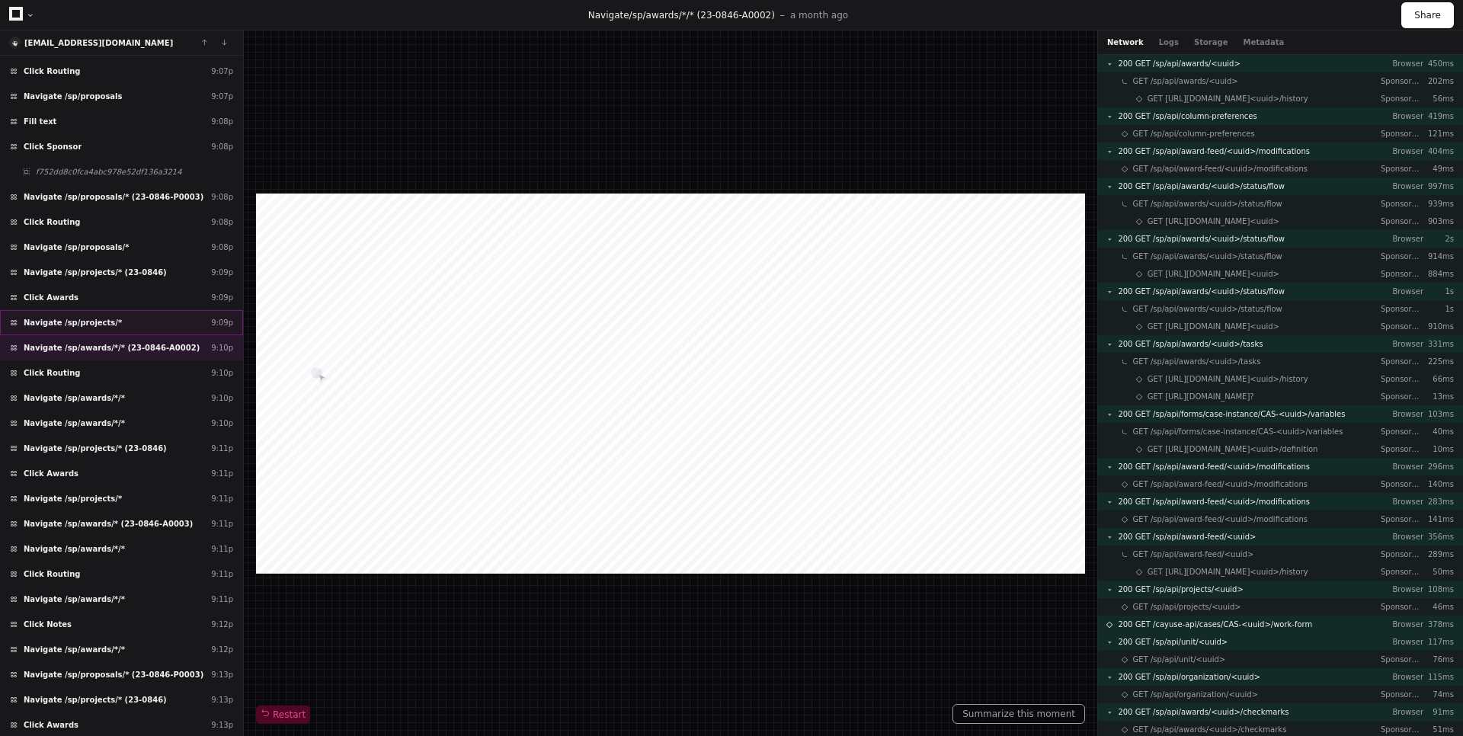
click at [115, 323] on div "Navigate /sp/projects/* 9:09p" at bounding box center [121, 322] width 243 height 25
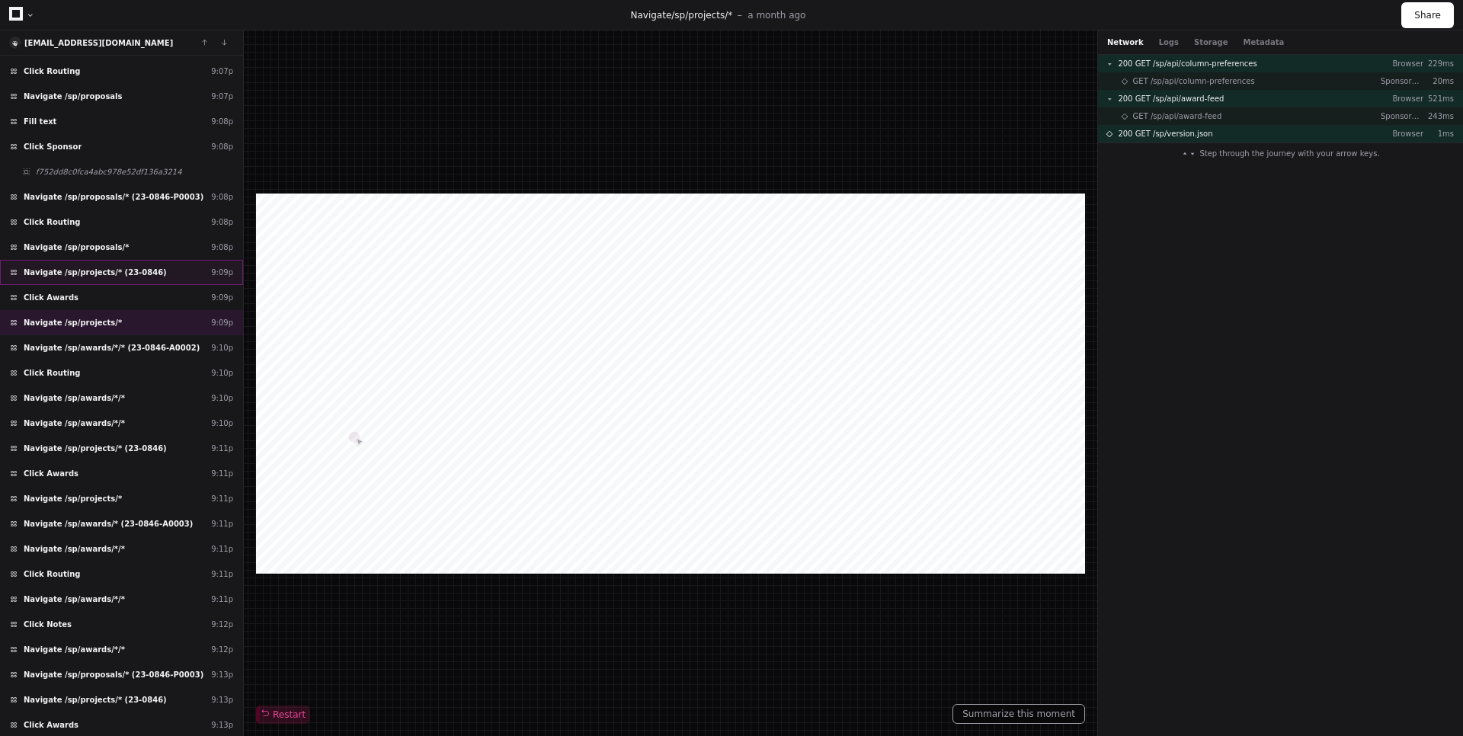
click at [142, 277] on span "Navigate /sp/projects/* (23-0846)" at bounding box center [95, 272] width 143 height 11
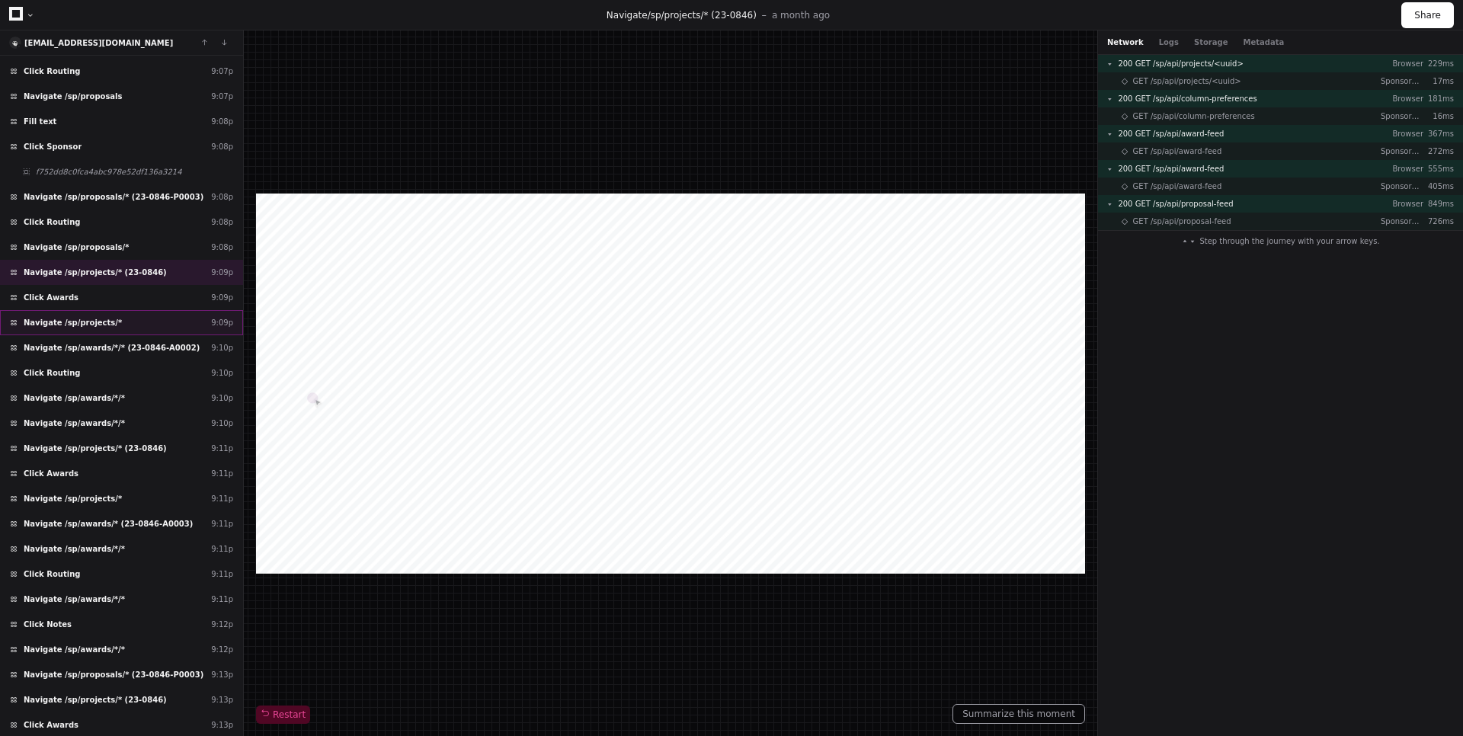
click at [126, 312] on div "Navigate /sp/projects/* 9:09p" at bounding box center [121, 322] width 243 height 25
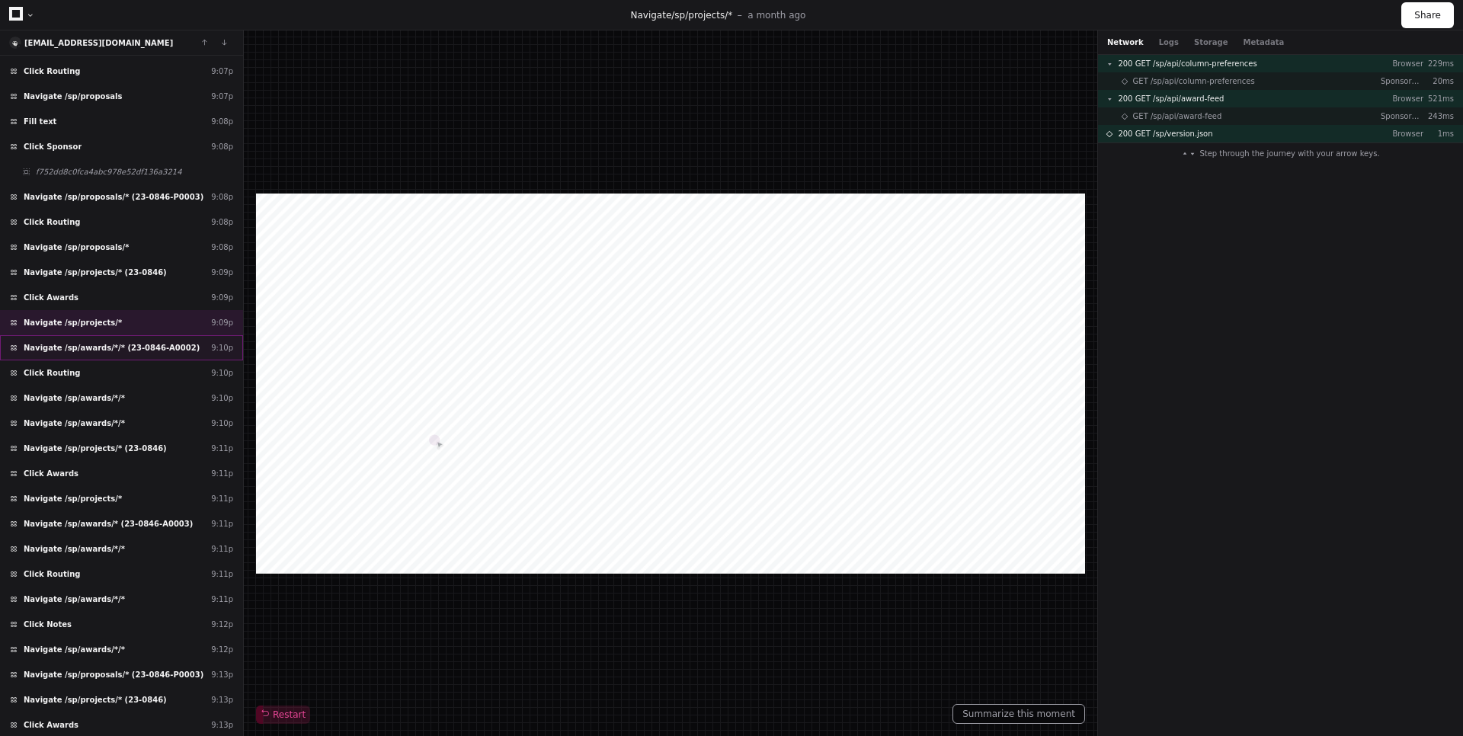
click at [121, 341] on div "Navigate /sp/awards/*/* (23-0846-A0002) 9:10p" at bounding box center [121, 347] width 243 height 25
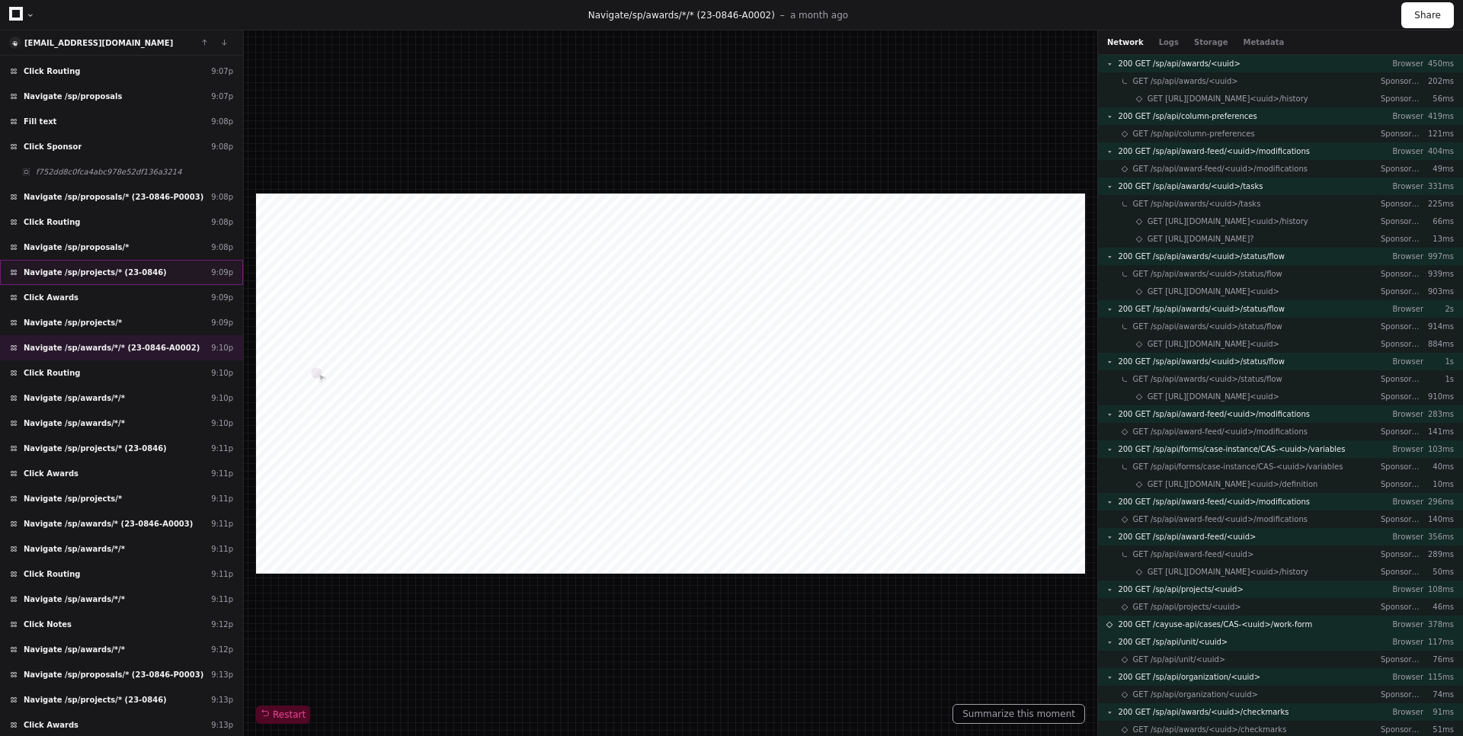
click at [130, 270] on span "Navigate /sp/projects/* (23-0846)" at bounding box center [95, 272] width 143 height 11
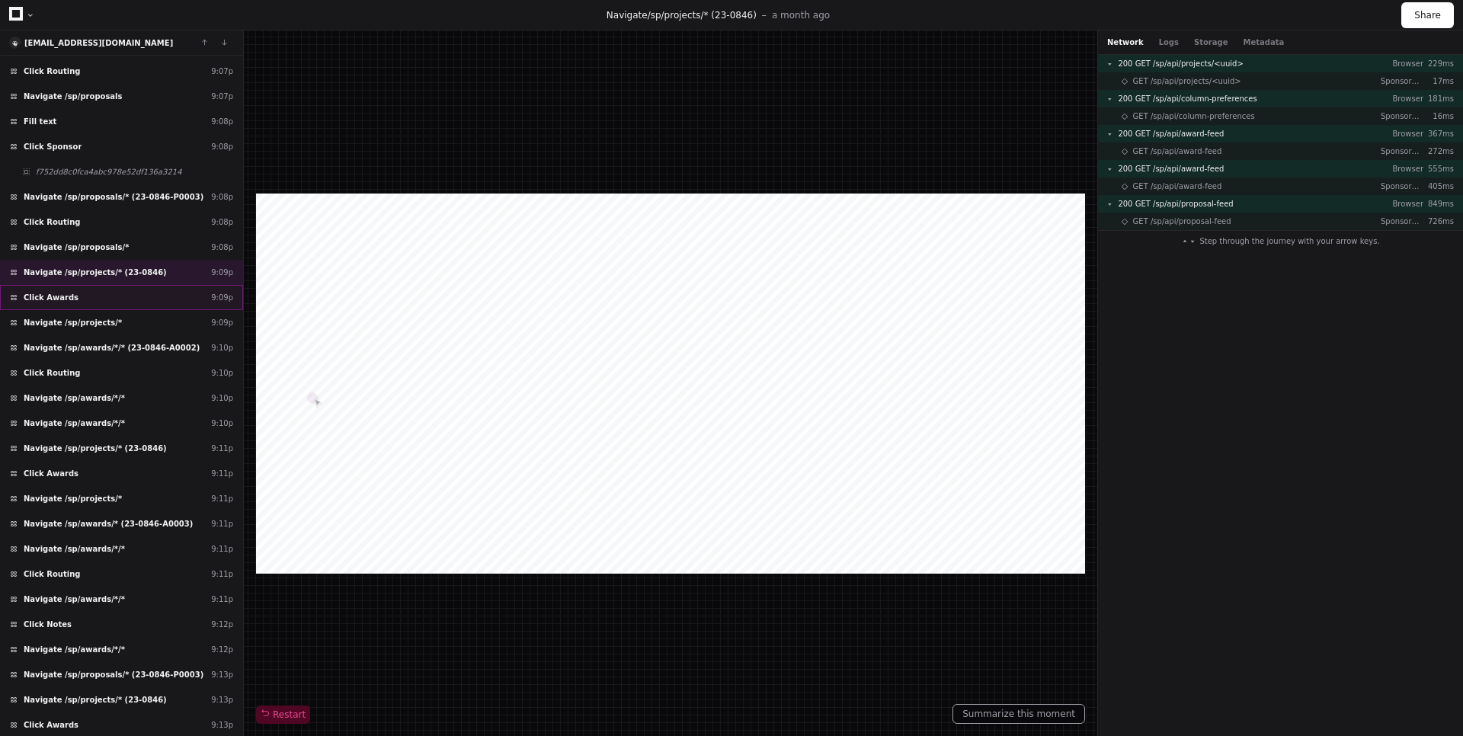
click at [139, 299] on div "Click Awards 9:09p" at bounding box center [121, 297] width 243 height 25
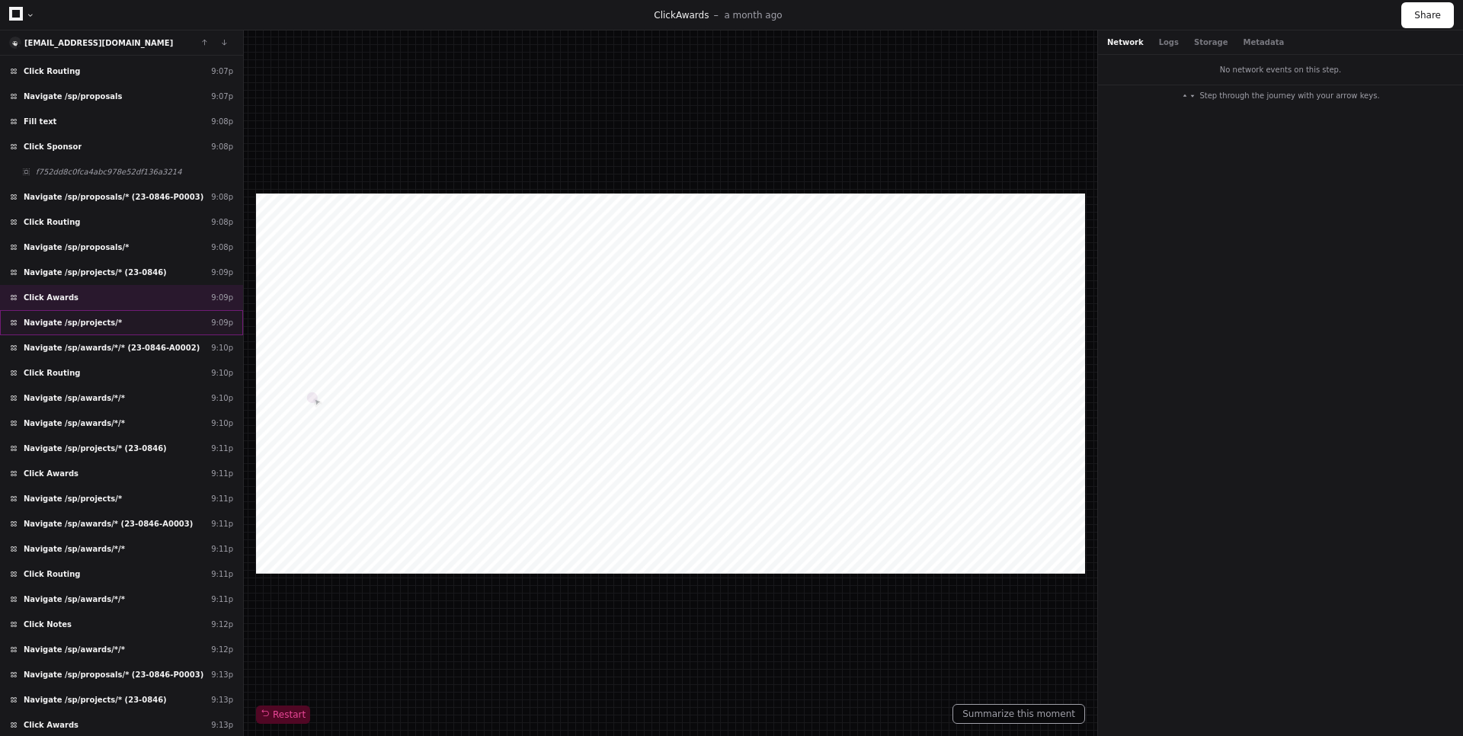
click at [137, 315] on div "Navigate /sp/projects/* 9:09p" at bounding box center [121, 322] width 243 height 25
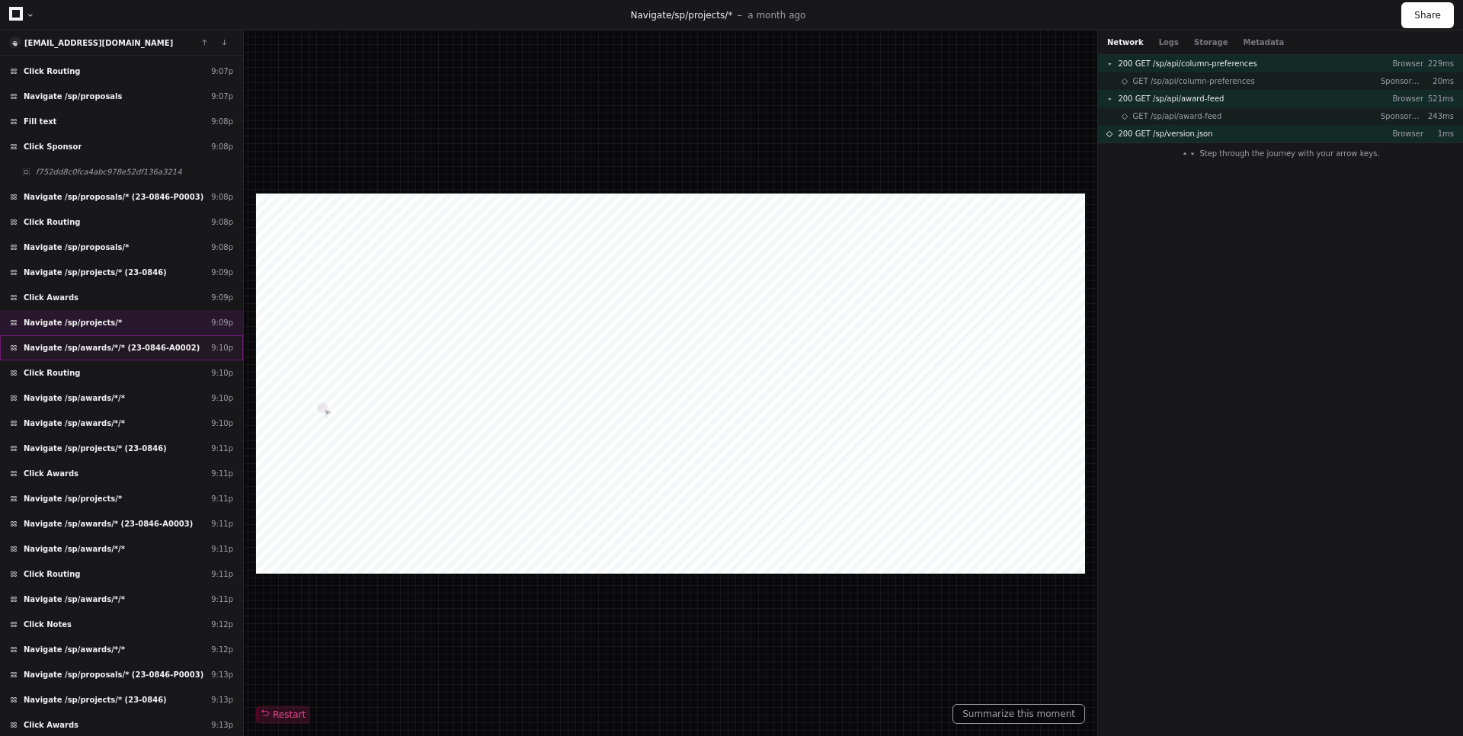
click at [161, 351] on span "Navigate /sp/awards/*/* (23-0846-A0002)" at bounding box center [112, 347] width 176 height 11
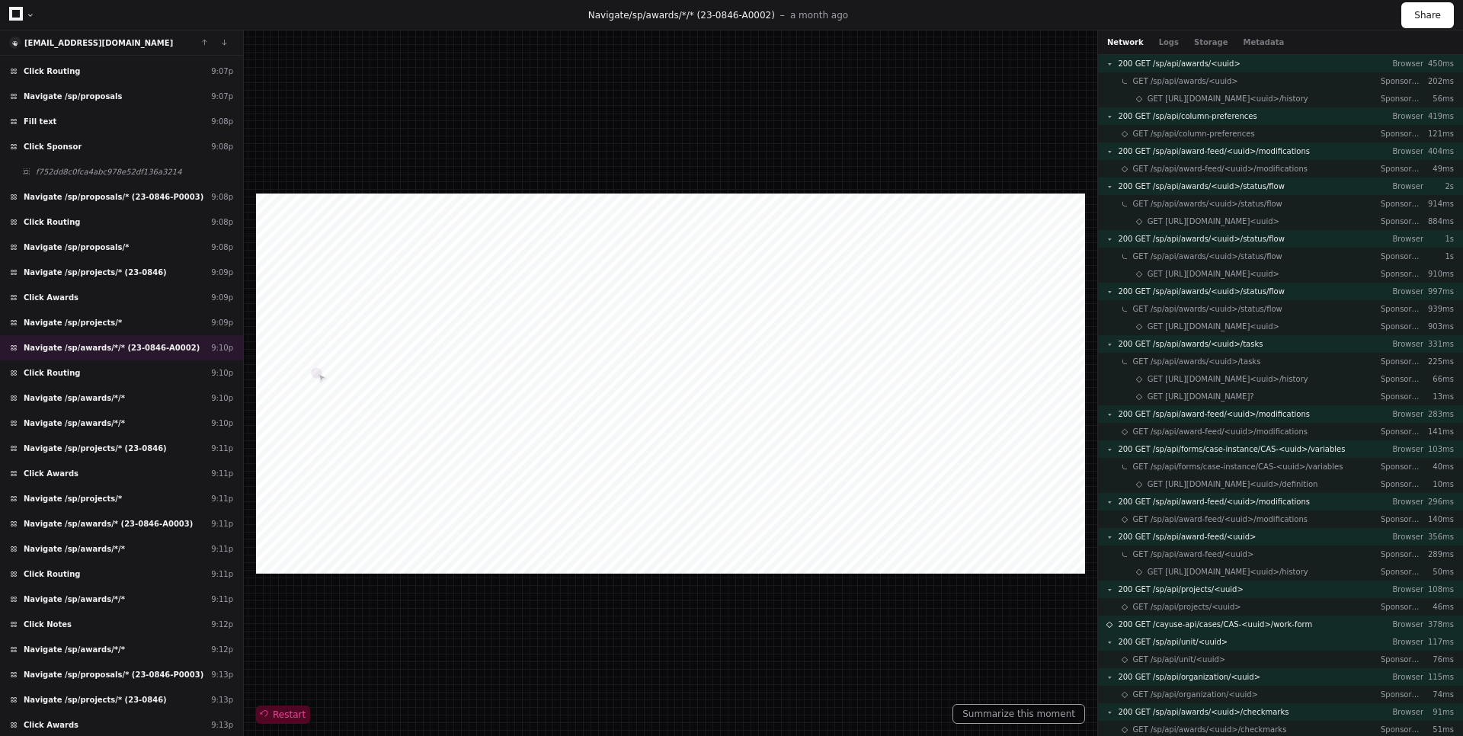
click at [266, 709] on span at bounding box center [264, 714] width 15 height 15
click at [169, 186] on div "Navigate /sp/proposals/* (23-0846-P0003) 9:08p" at bounding box center [121, 196] width 243 height 25
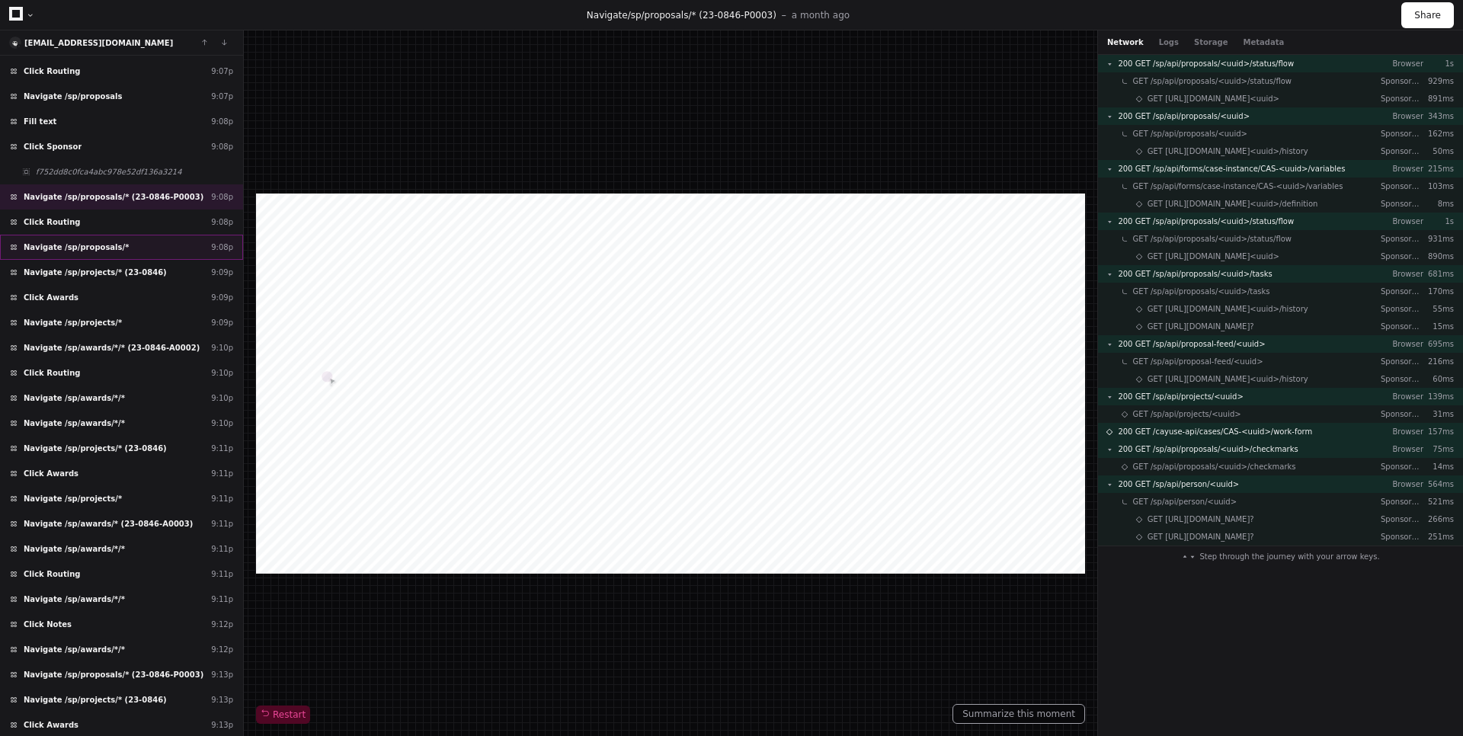
click at [150, 240] on div "Navigate /sp/proposals/* 9:08p" at bounding box center [121, 247] width 243 height 25
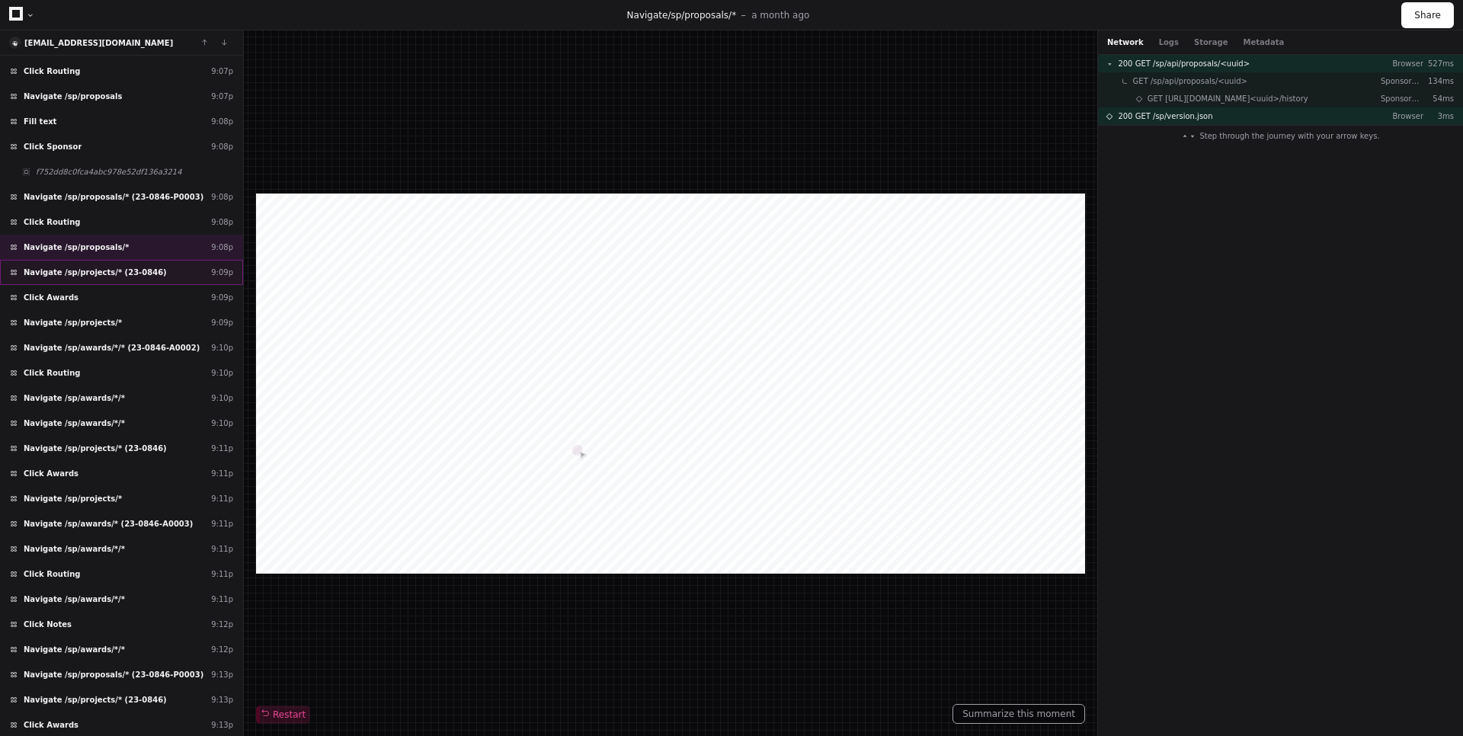
click at [157, 270] on div "Navigate /sp/projects/* (23-0846) 9:09p" at bounding box center [121, 272] width 243 height 25
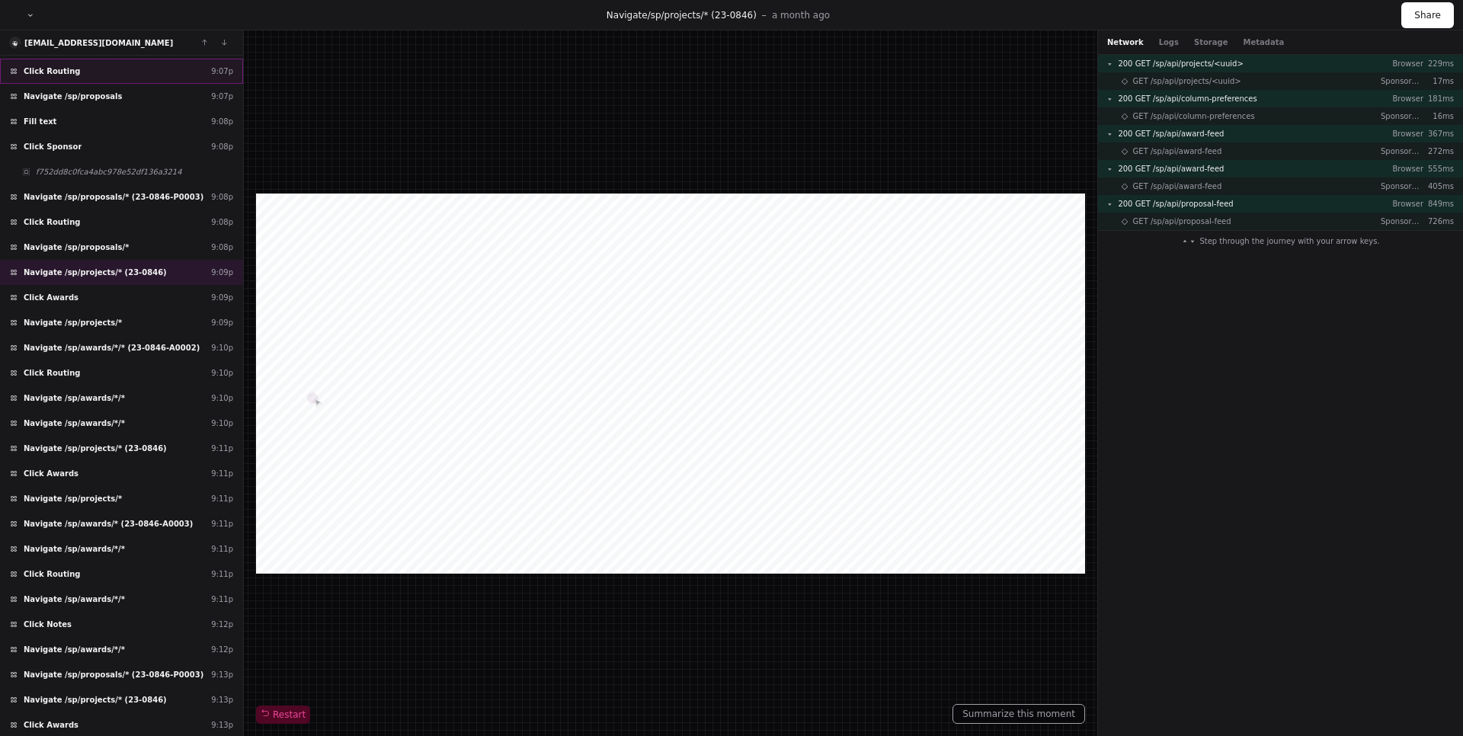
scroll to position [810, 0]
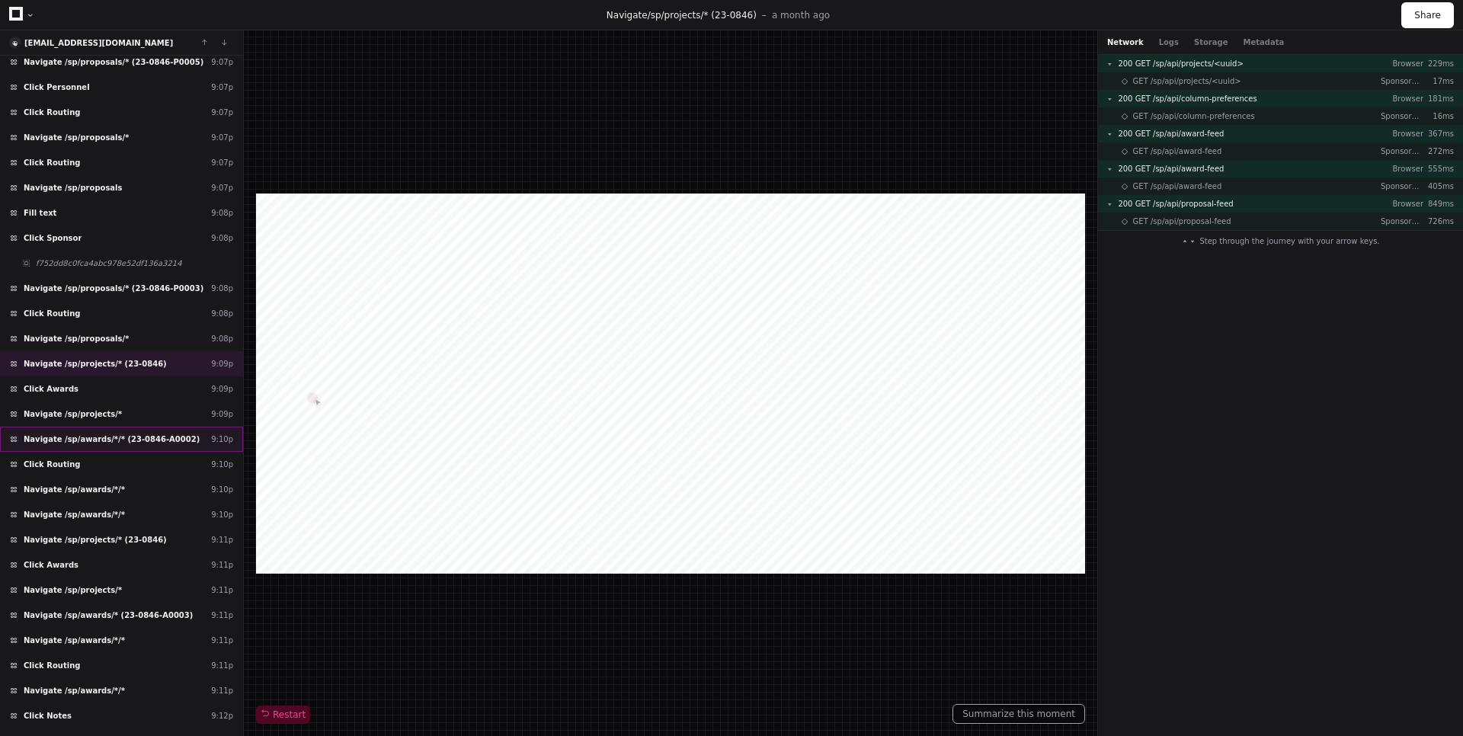
click at [155, 434] on span "Navigate /sp/awards/*/* (23-0846-A0002)" at bounding box center [112, 438] width 176 height 11
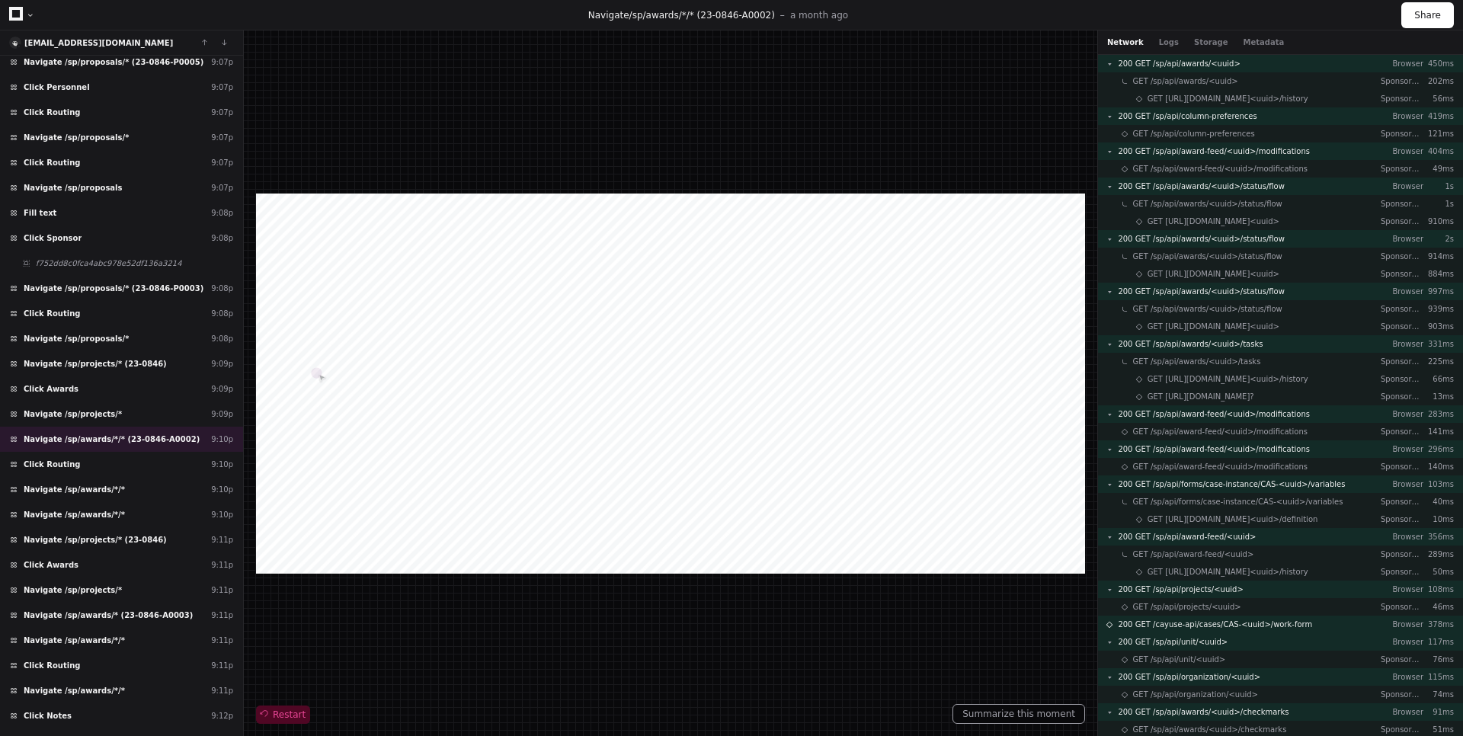
click at [293, 712] on span "Restart" at bounding box center [283, 714] width 45 height 12
click at [287, 712] on span "Restart" at bounding box center [283, 714] width 45 height 12
